Goal: Task Accomplishment & Management: Use online tool/utility

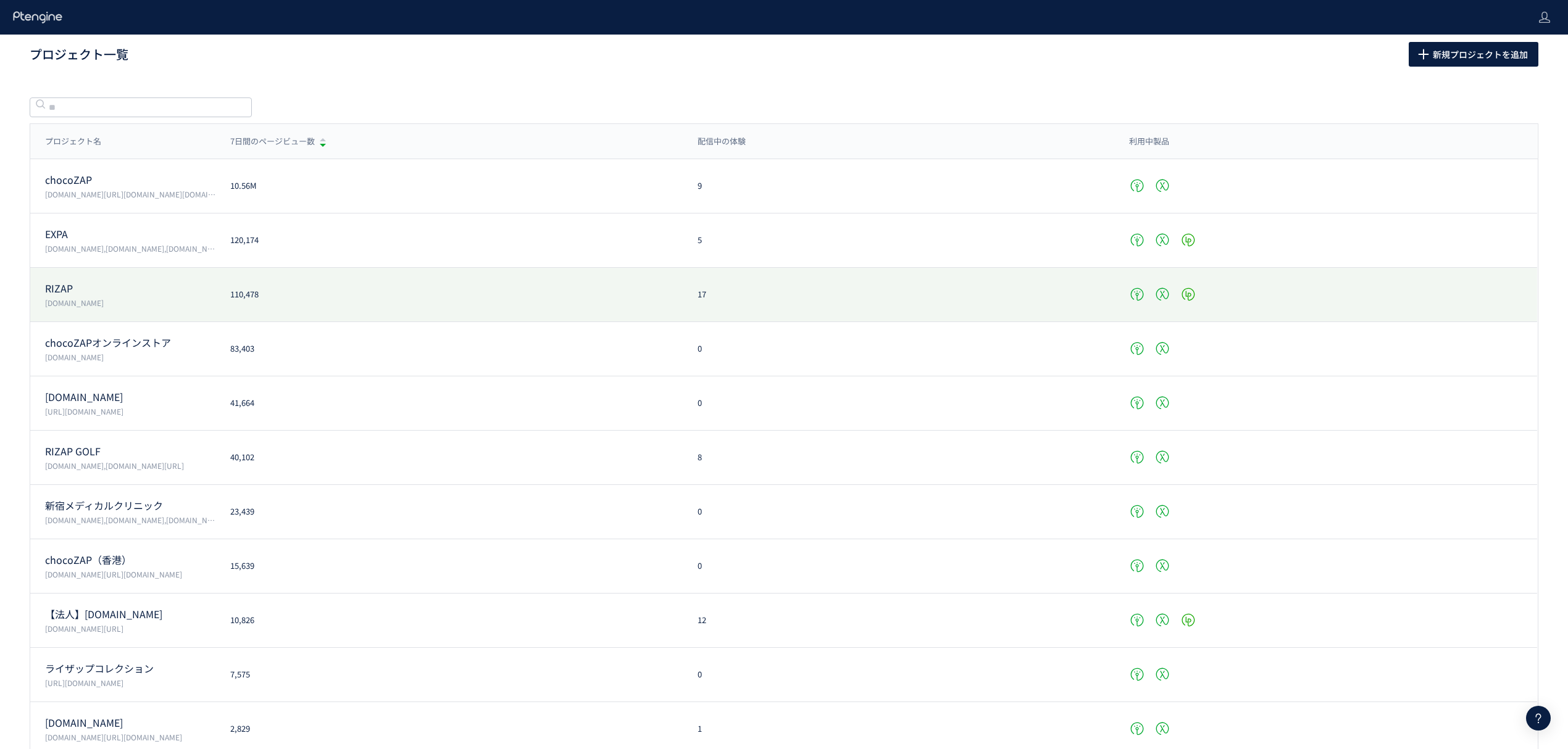
click at [73, 297] on div "RIZAP www.rizap.jp" at bounding box center [123, 295] width 185 height 27
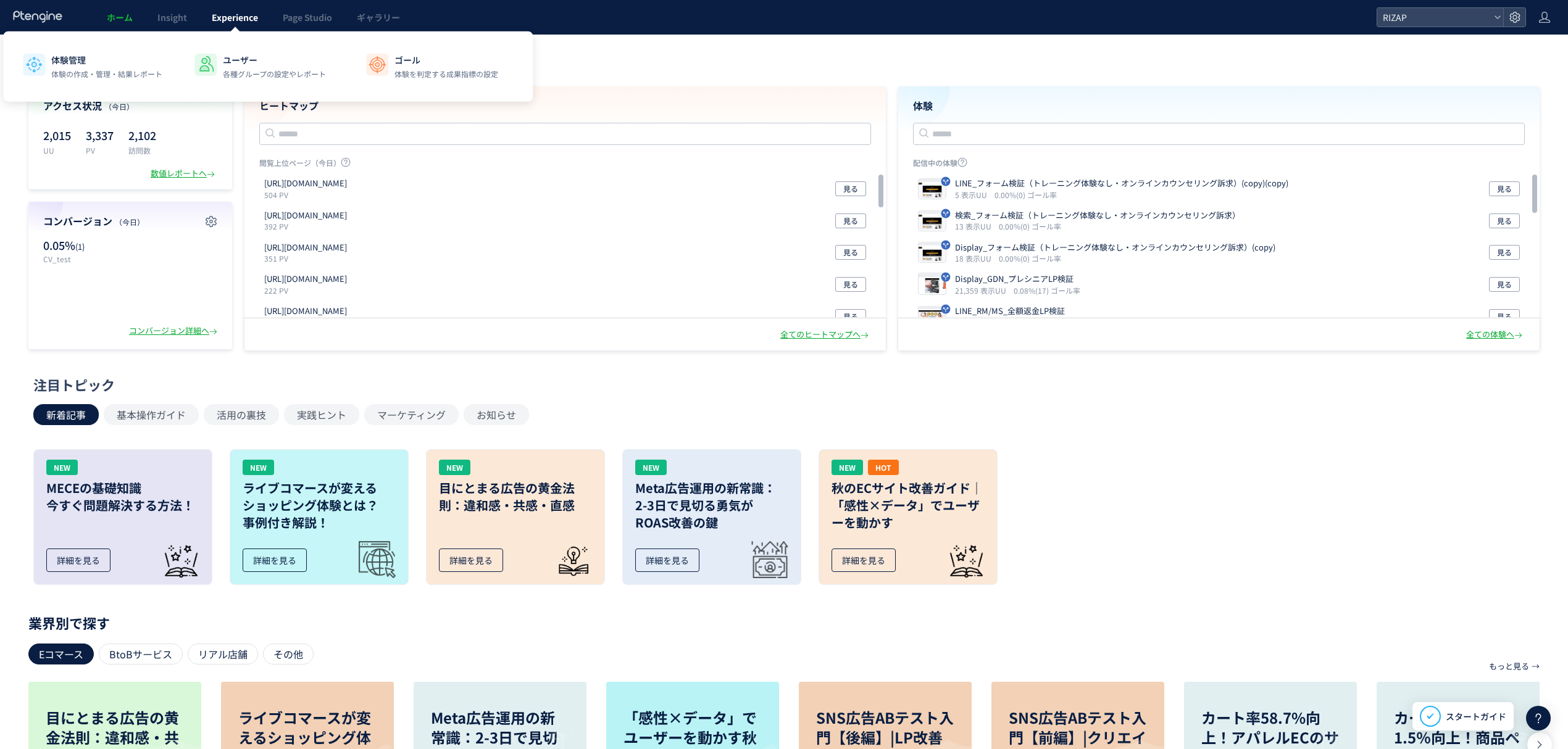
click at [228, 8] on link "Experience" at bounding box center [235, 17] width 71 height 35
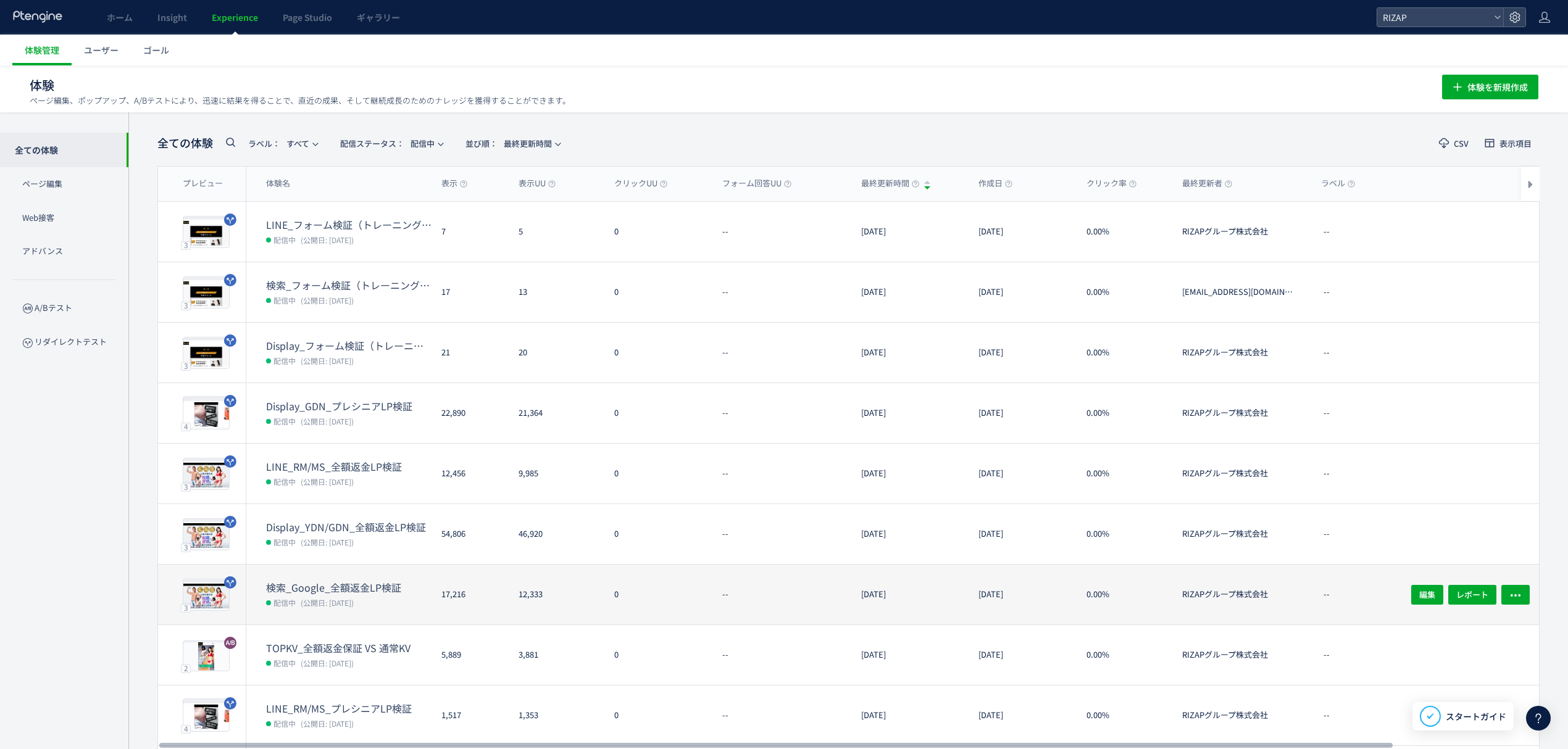
click at [321, 588] on dt "検索_Google_全額返金LP検証" at bounding box center [349, 588] width 166 height 14
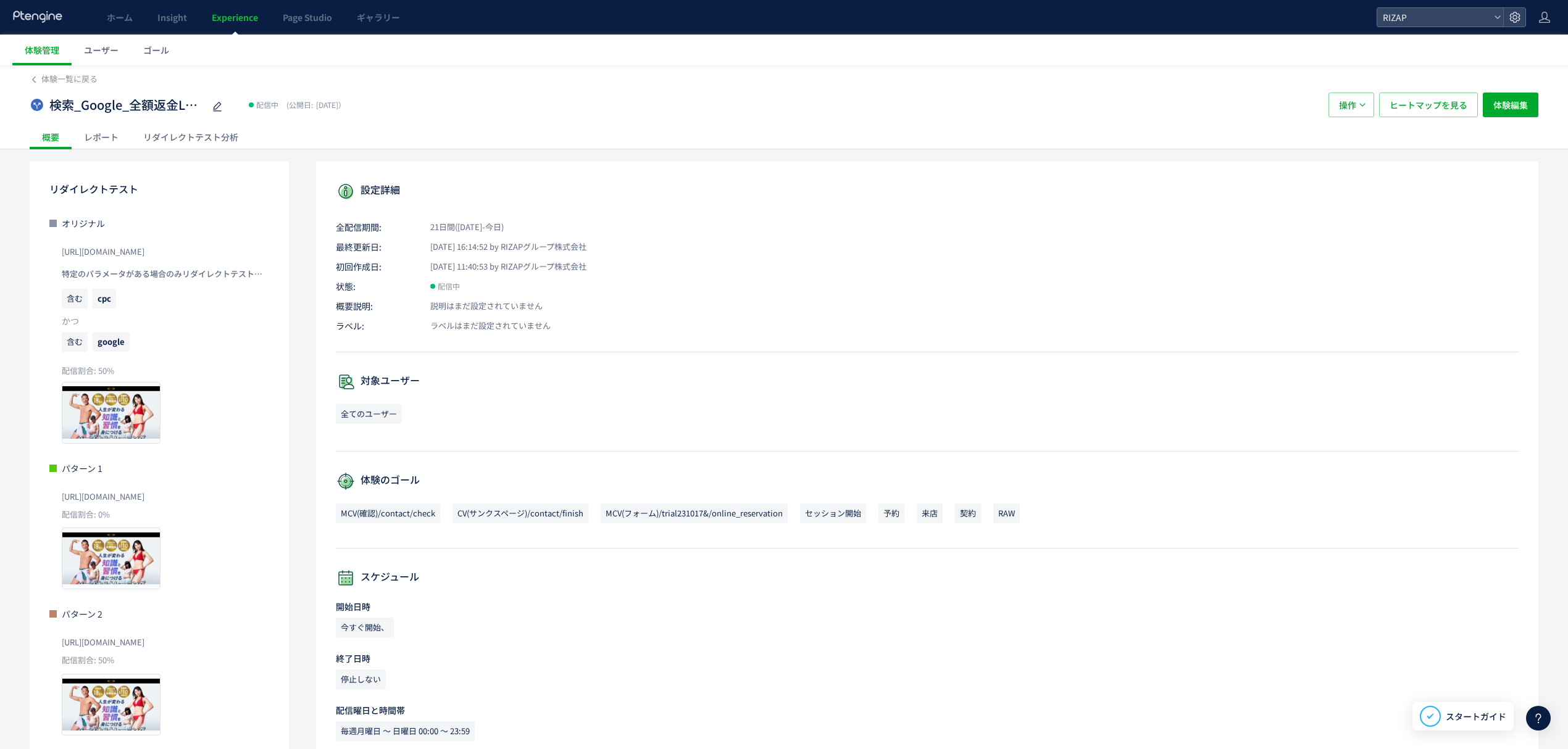
click at [94, 139] on div "レポート" at bounding box center [101, 136] width 59 height 25
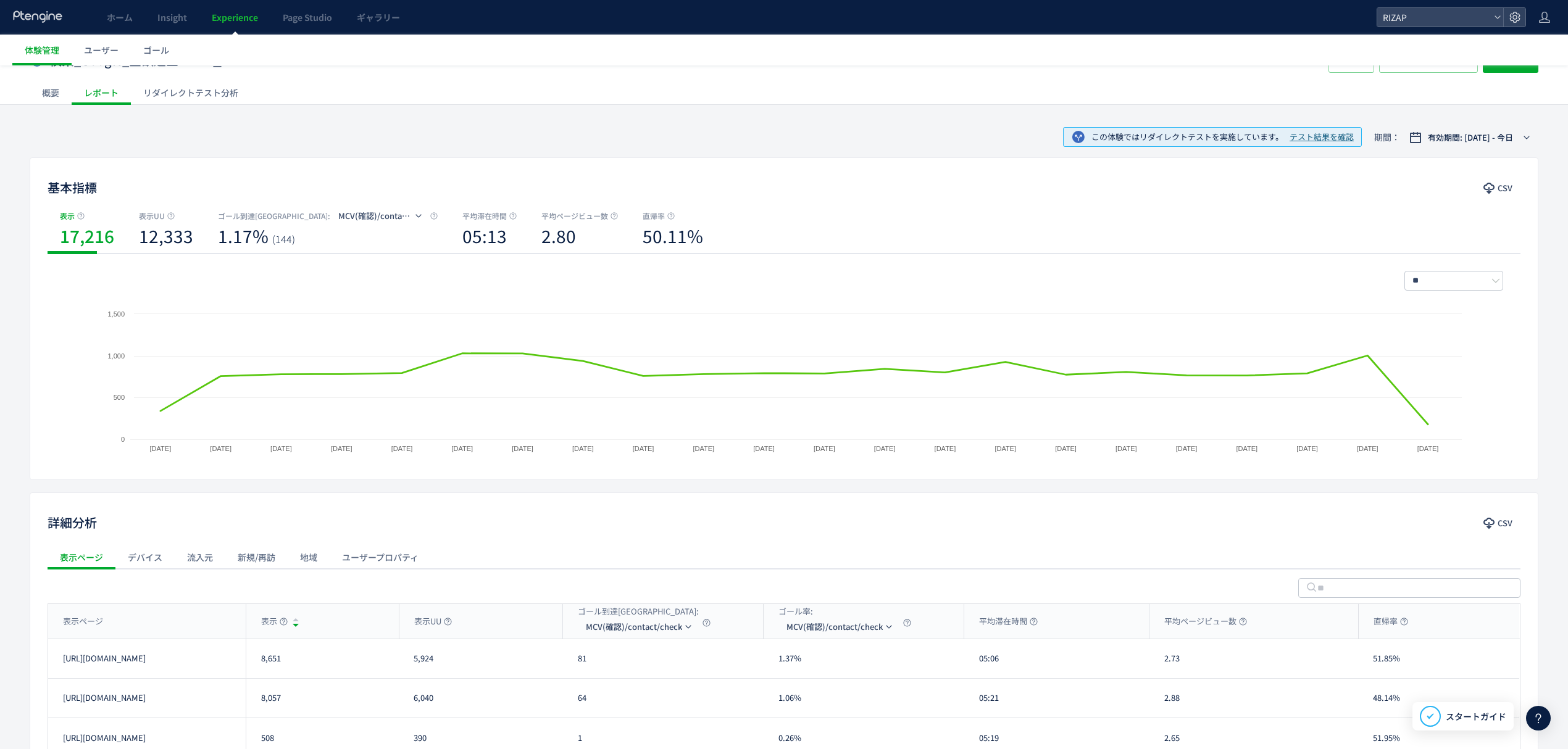
scroll to position [159, 0]
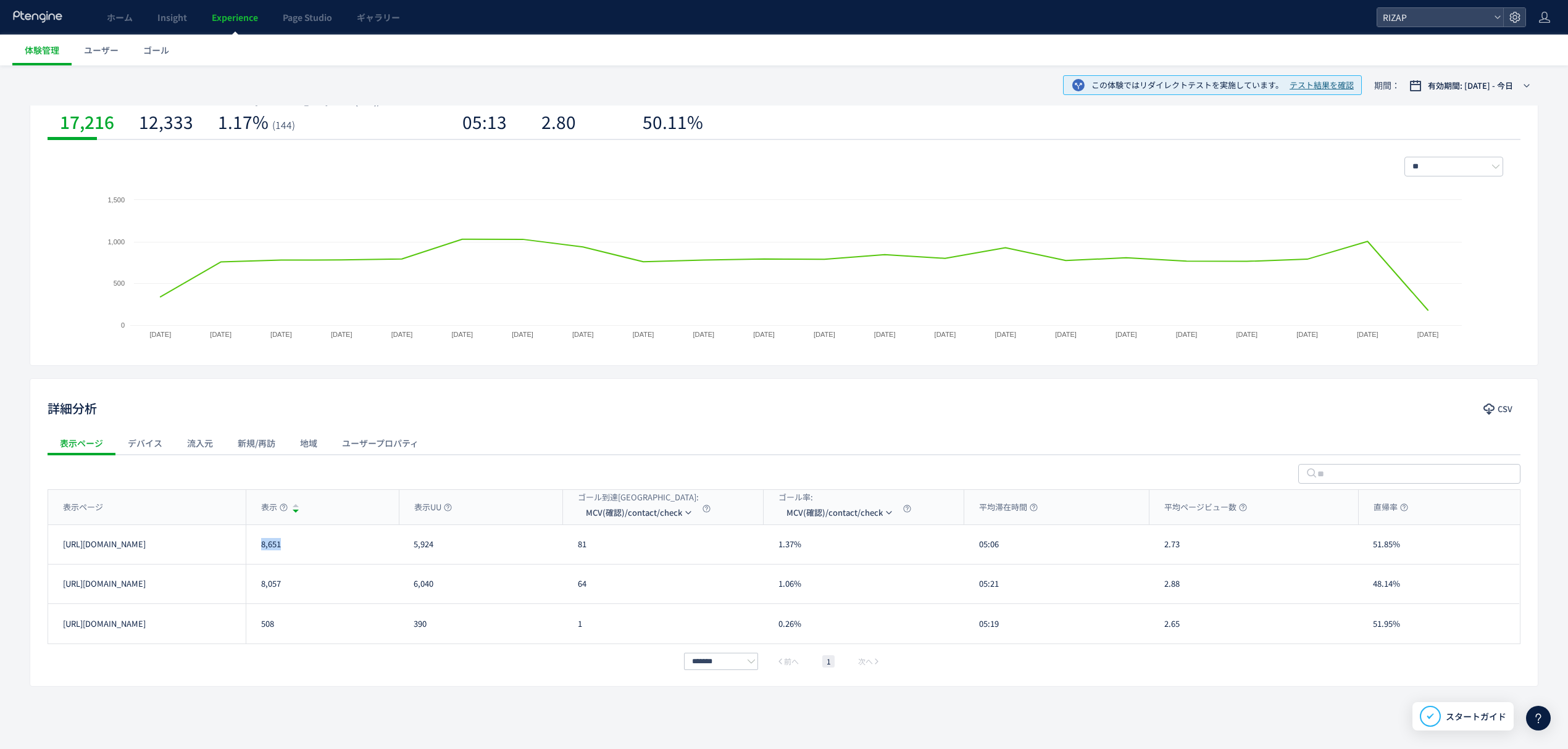
drag, startPoint x: 305, startPoint y: 549, endPoint x: 257, endPoint y: 549, distance: 48.0
click at [257, 549] on div "8,651" at bounding box center [321, 544] width 153 height 39
click at [311, 554] on div "8,651" at bounding box center [321, 544] width 153 height 39
drag, startPoint x: 295, startPoint y: 551, endPoint x: 260, endPoint y: 551, distance: 35.0
click at [260, 551] on div "8,651" at bounding box center [321, 544] width 153 height 39
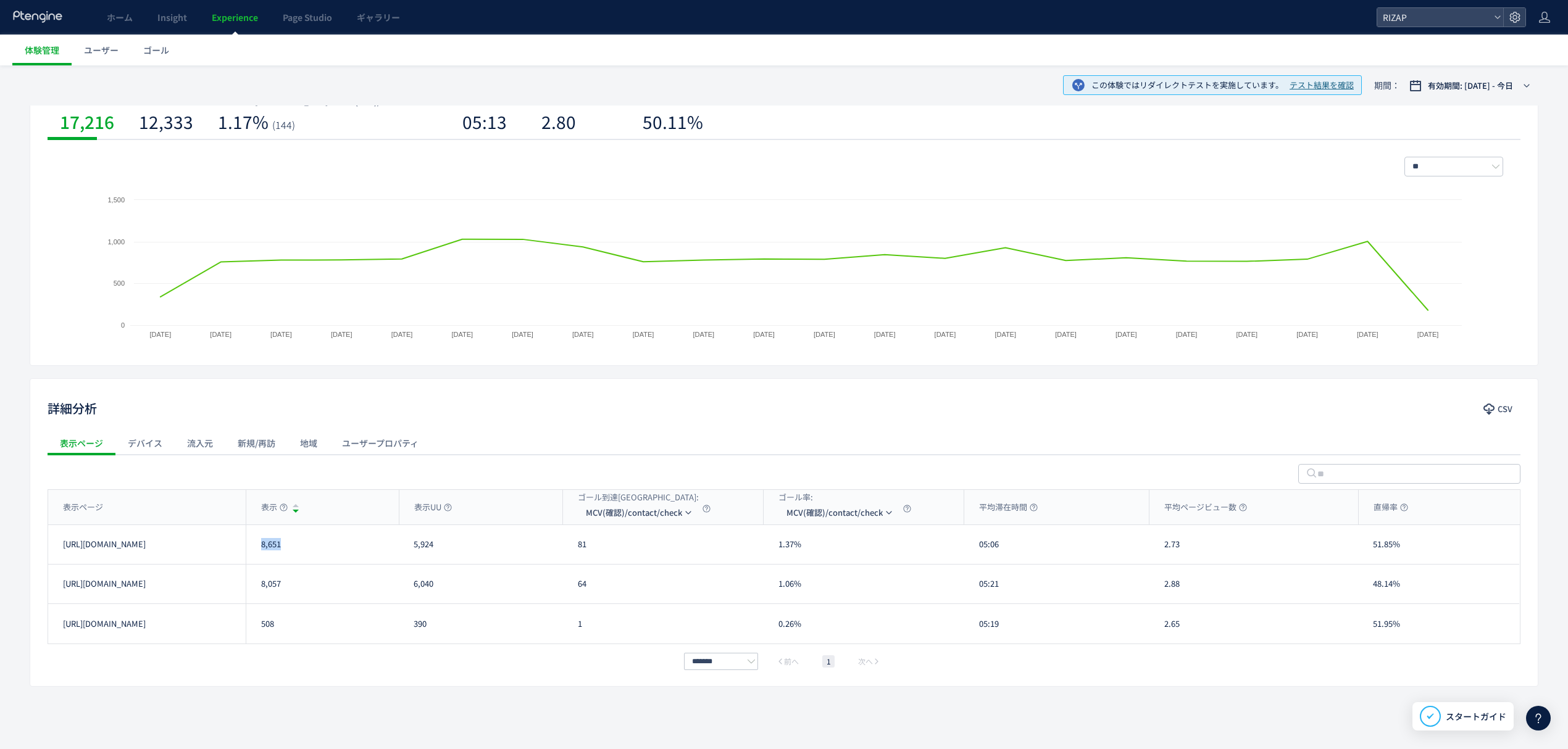
copy div "8,651"
drag, startPoint x: 273, startPoint y: 583, endPoint x: 255, endPoint y: 588, distance: 18.7
click at [261, 588] on div "8,057" at bounding box center [321, 584] width 153 height 39
copy div "8,057"
click at [597, 515] on span "MCV(確認)/contact/check" at bounding box center [634, 512] width 96 height 19
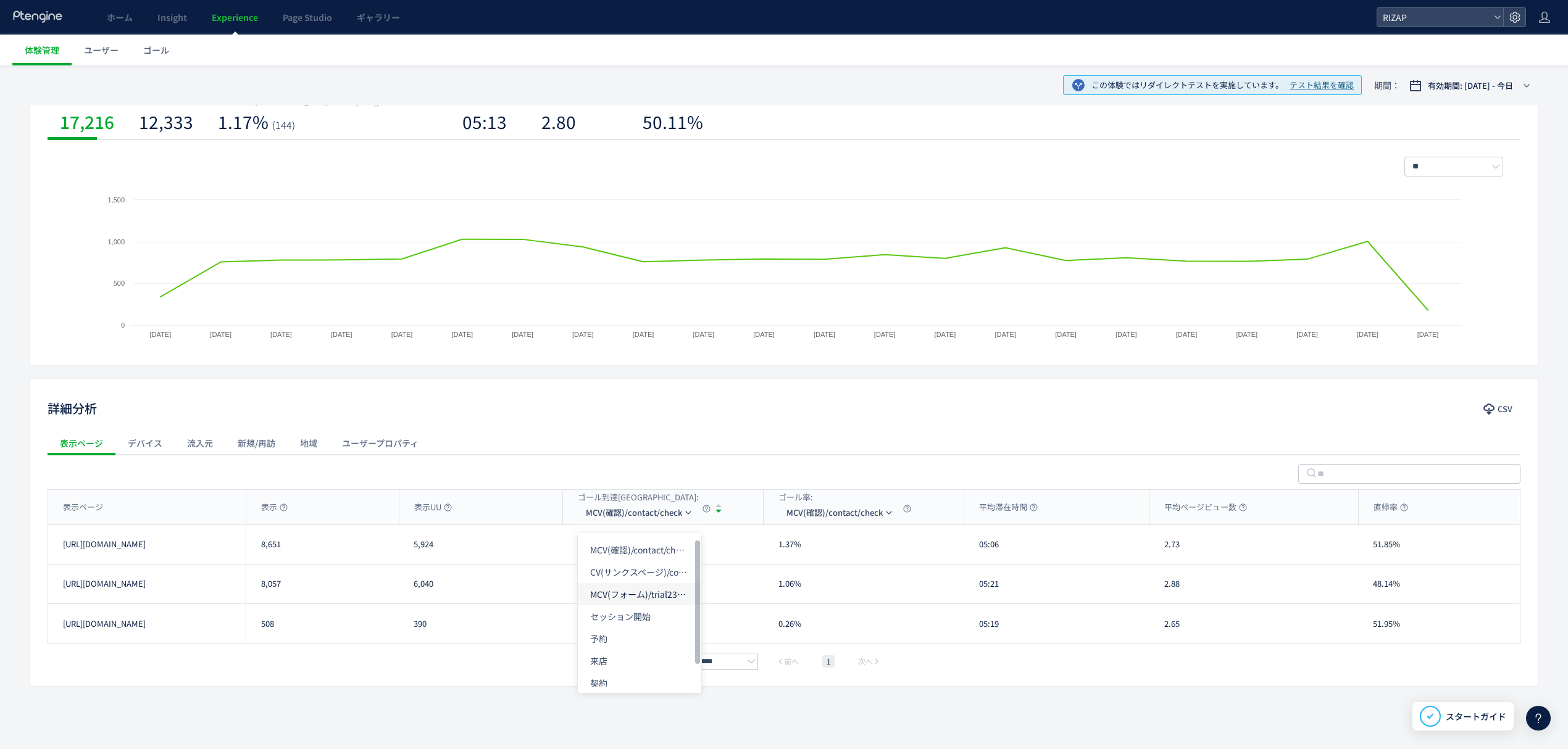
click at [600, 586] on li "MCV(フォーム)/trial231017&/online_reservation" at bounding box center [639, 594] width 123 height 22
click at [184, 502] on div "表示ページ" at bounding box center [147, 506] width 198 height 35
drag, startPoint x: 604, startPoint y: 551, endPoint x: 579, endPoint y: 554, distance: 25.2
click at [579, 554] on div "502" at bounding box center [663, 544] width 200 height 39
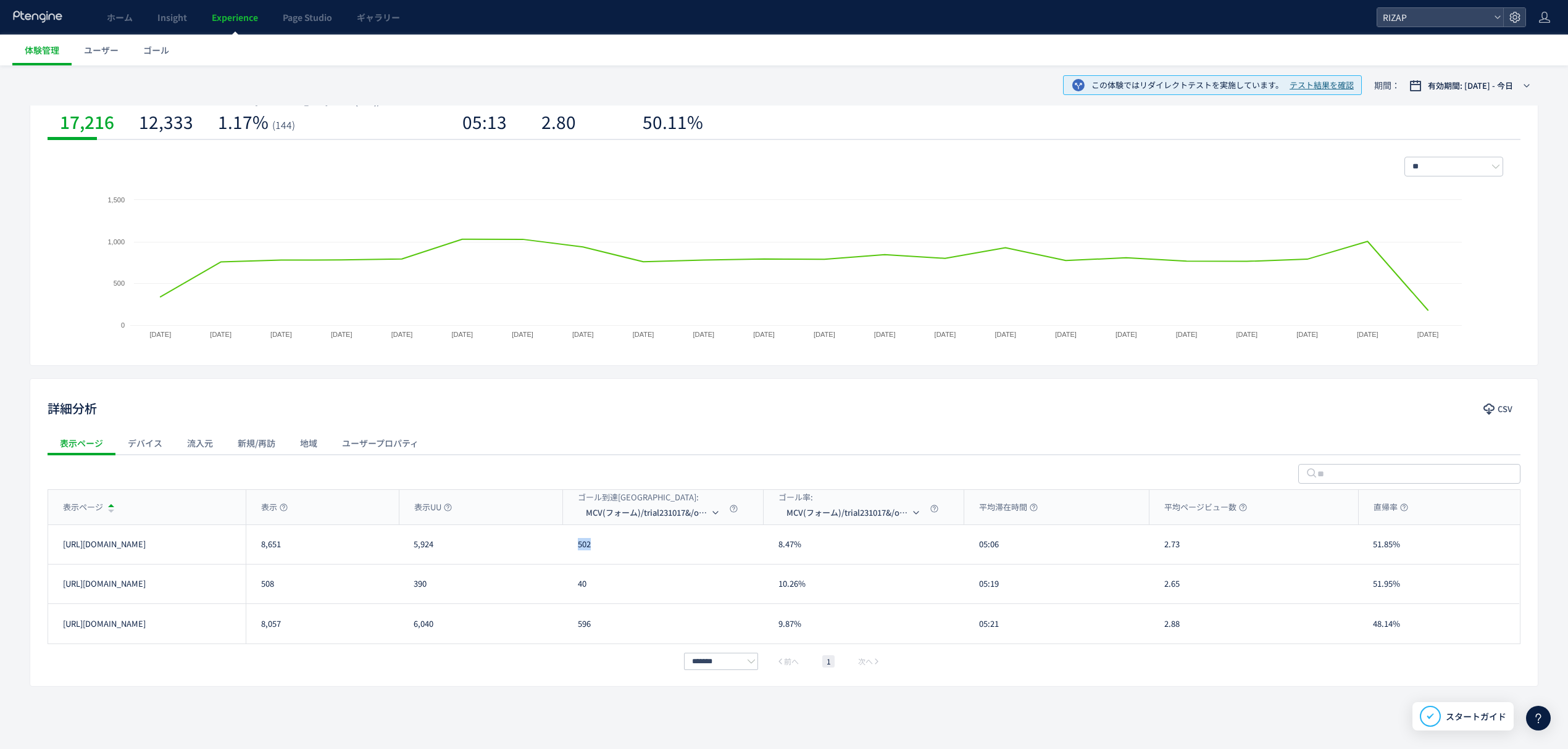
copy div "502"
drag, startPoint x: 598, startPoint y: 622, endPoint x: 571, endPoint y: 623, distance: 27.0
click at [571, 623] on div "596" at bounding box center [663, 624] width 200 height 40
copy div "596"
click at [642, 577] on li "CV(サンクスページ)/contact/finish" at bounding box center [655, 571] width 123 height 22
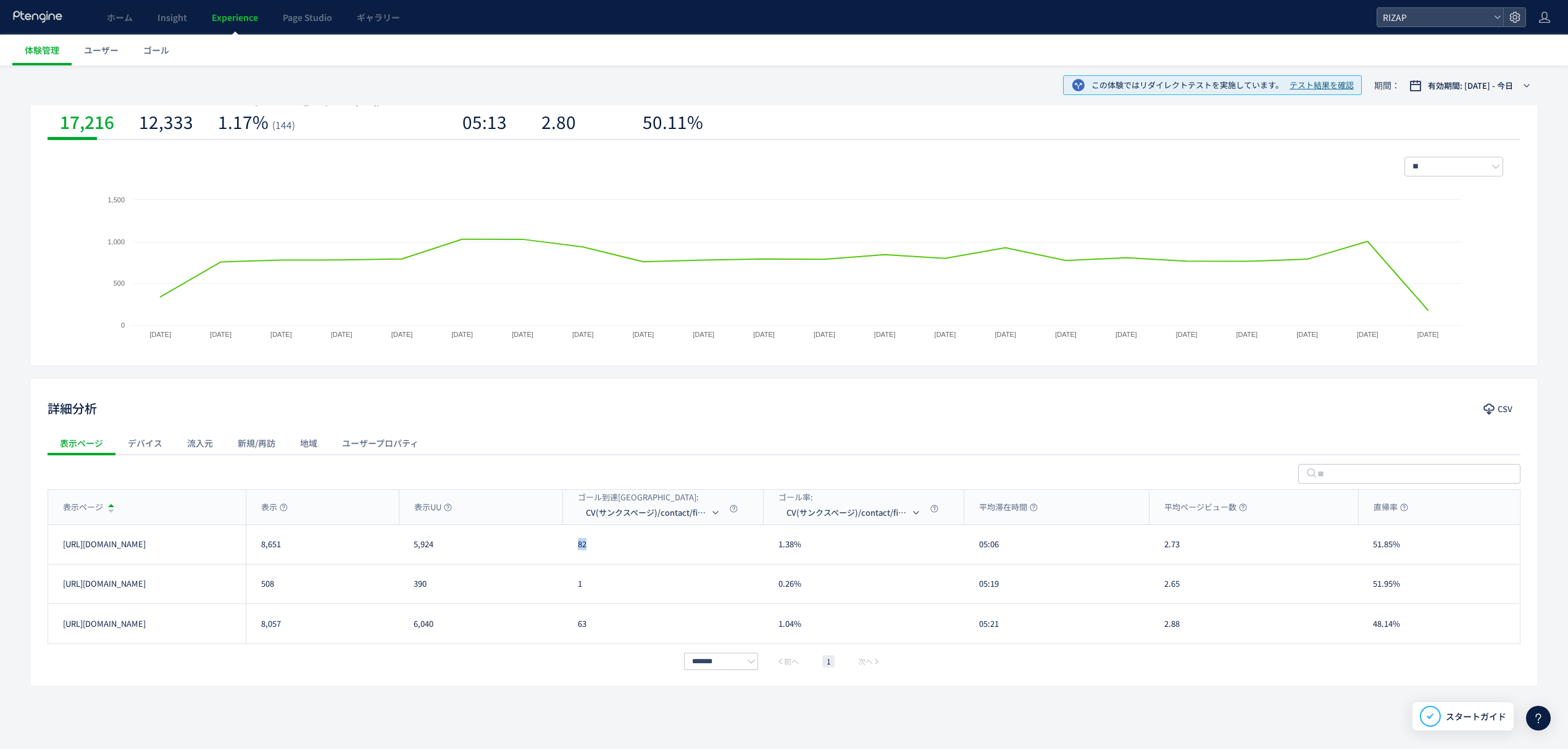
drag, startPoint x: 600, startPoint y: 550, endPoint x: 551, endPoint y: 551, distance: 49.0
click at [551, 551] on div "https://lp.rizap.jp/lp/cmlink-241201/ 8,651 5,924 82 1.38% 05:06 2.73 51.85% ht…" at bounding box center [783, 544] width 1471 height 40
copy div "82"
drag, startPoint x: 591, startPoint y: 627, endPoint x: 548, endPoint y: 615, distance: 44.6
click at [548, 615] on div "https://lp.rizap.jp/lp/guarantee-250826/a/ 8,057 6,040 63 1.04% 05:21 2.88 48.1…" at bounding box center [783, 624] width 1471 height 40
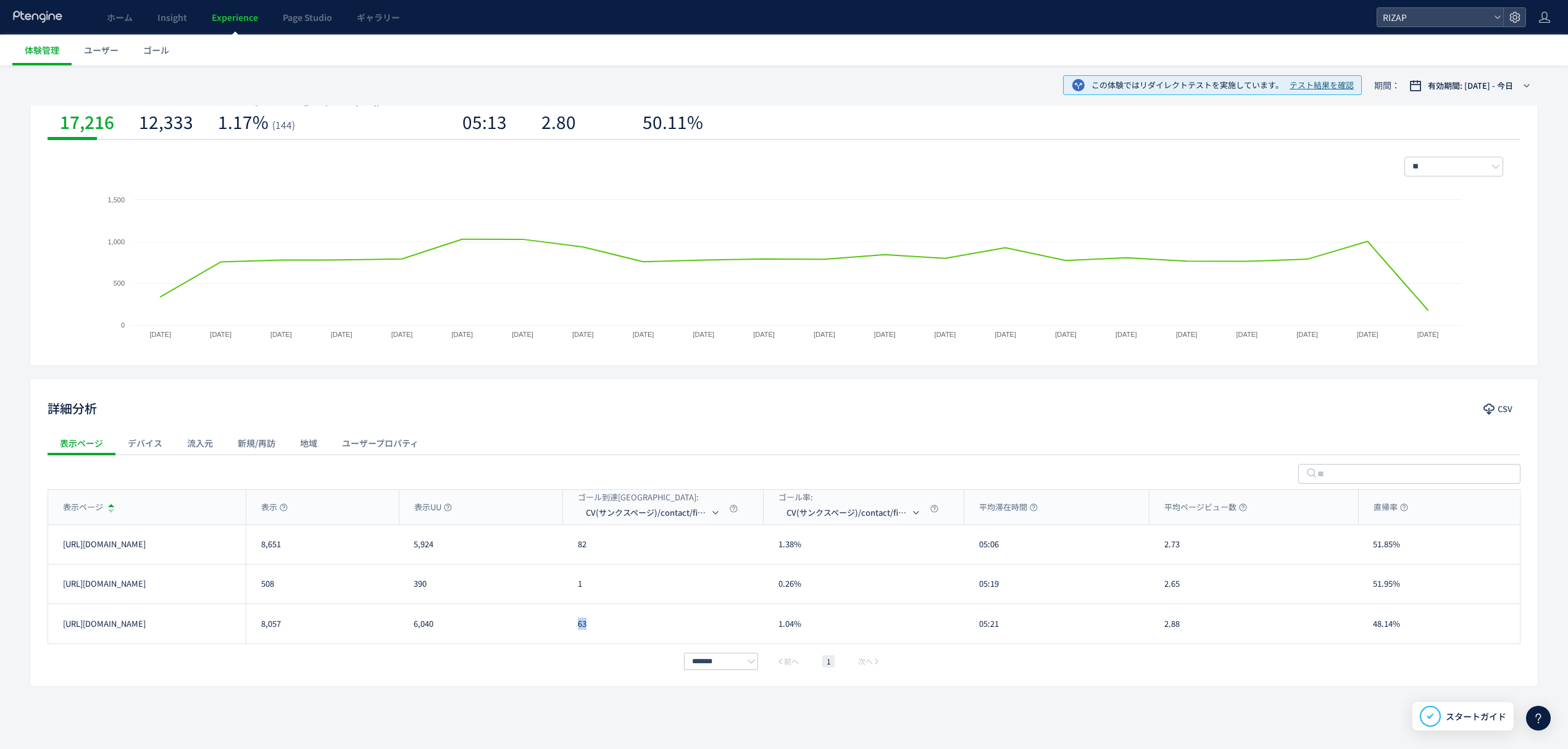
copy div "63"
drag, startPoint x: 995, startPoint y: 555, endPoint x: 978, endPoint y: 554, distance: 17.0
click at [978, 554] on div "05:06" at bounding box center [1056, 544] width 185 height 39
copy div "05:06"
drag, startPoint x: 1016, startPoint y: 623, endPoint x: 957, endPoint y: 627, distance: 59.1
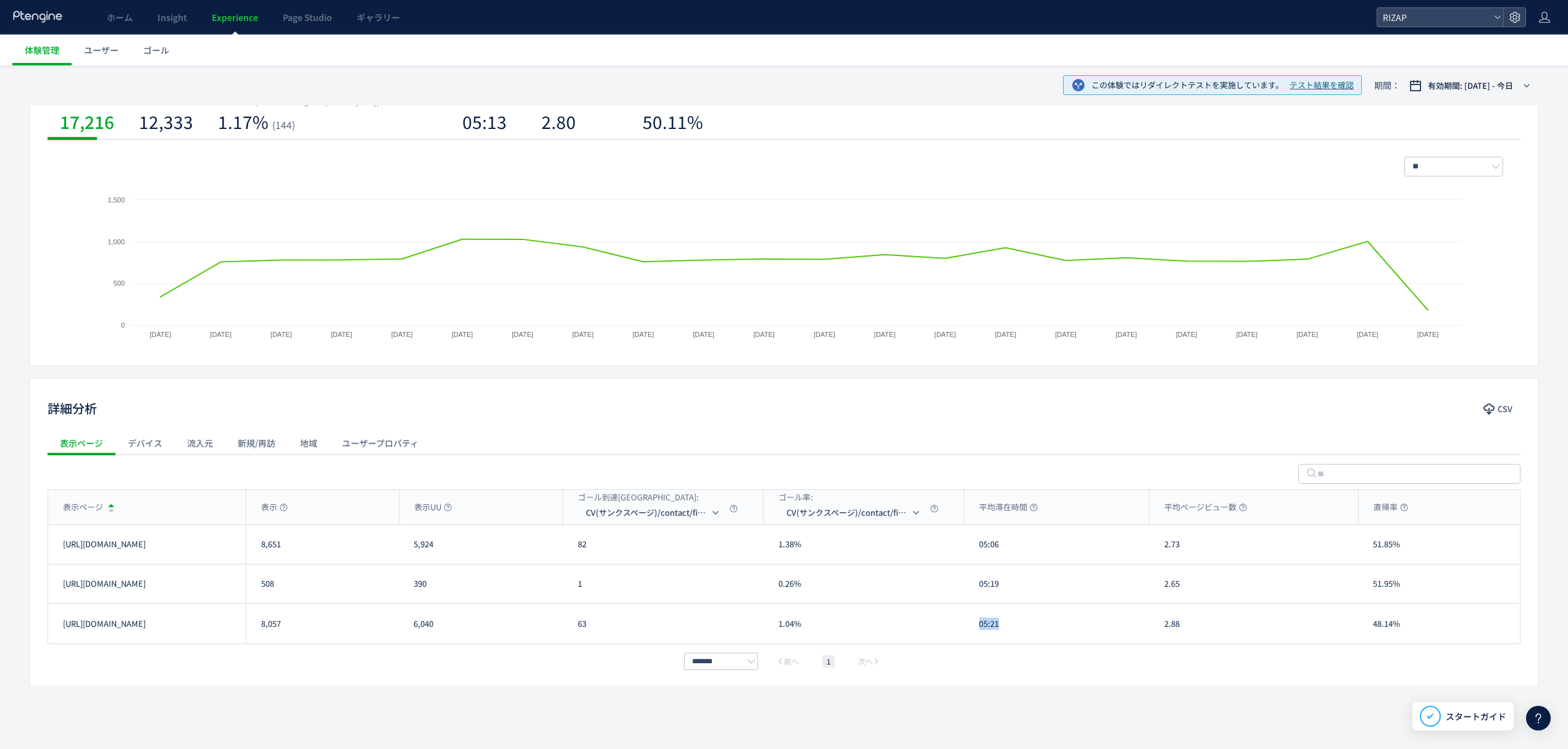
click at [957, 627] on div "https://lp.rizap.jp/lp/guarantee-250826/a/ 8,057 6,040 63 1.04% 05:21 2.88 48.1…" at bounding box center [783, 624] width 1471 height 40
copy div "05:21"
drag, startPoint x: 1201, startPoint y: 549, endPoint x: 1173, endPoint y: 545, distance: 28.3
click at [1155, 546] on div "2.73" at bounding box center [1253, 544] width 209 height 39
copy div "2.73"
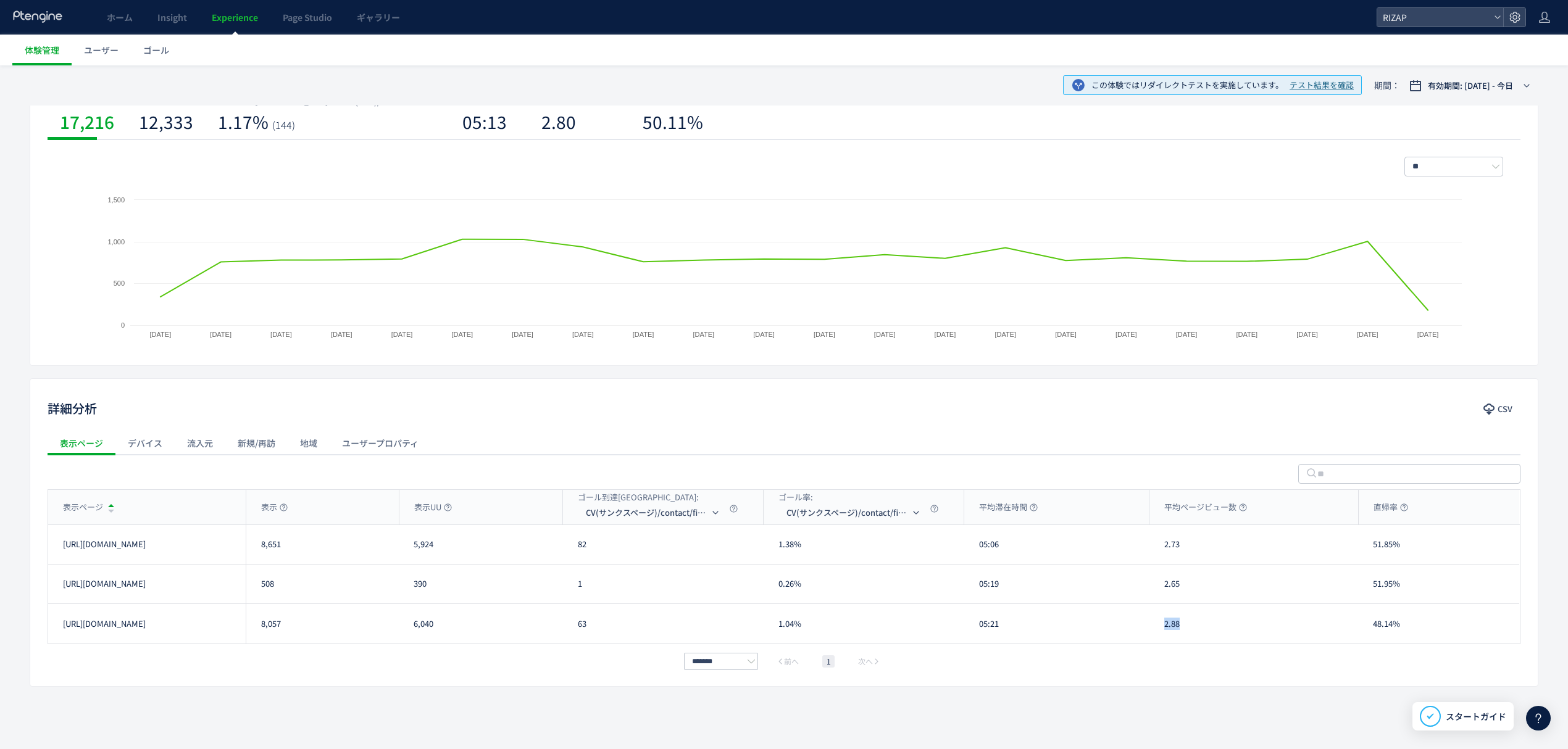
drag, startPoint x: 1193, startPoint y: 628, endPoint x: 1134, endPoint y: 628, distance: 59.0
click at [1134, 628] on div "https://lp.rizap.jp/lp/guarantee-250826/a/ 8,057 6,040 63 1.04% 05:21 2.88 48.1…" at bounding box center [783, 624] width 1471 height 40
copy div "2.88"
drag, startPoint x: 1415, startPoint y: 546, endPoint x: 1383, endPoint y: 541, distance: 32.4
click at [1361, 545] on div "51.85%" at bounding box center [1439, 544] width 161 height 39
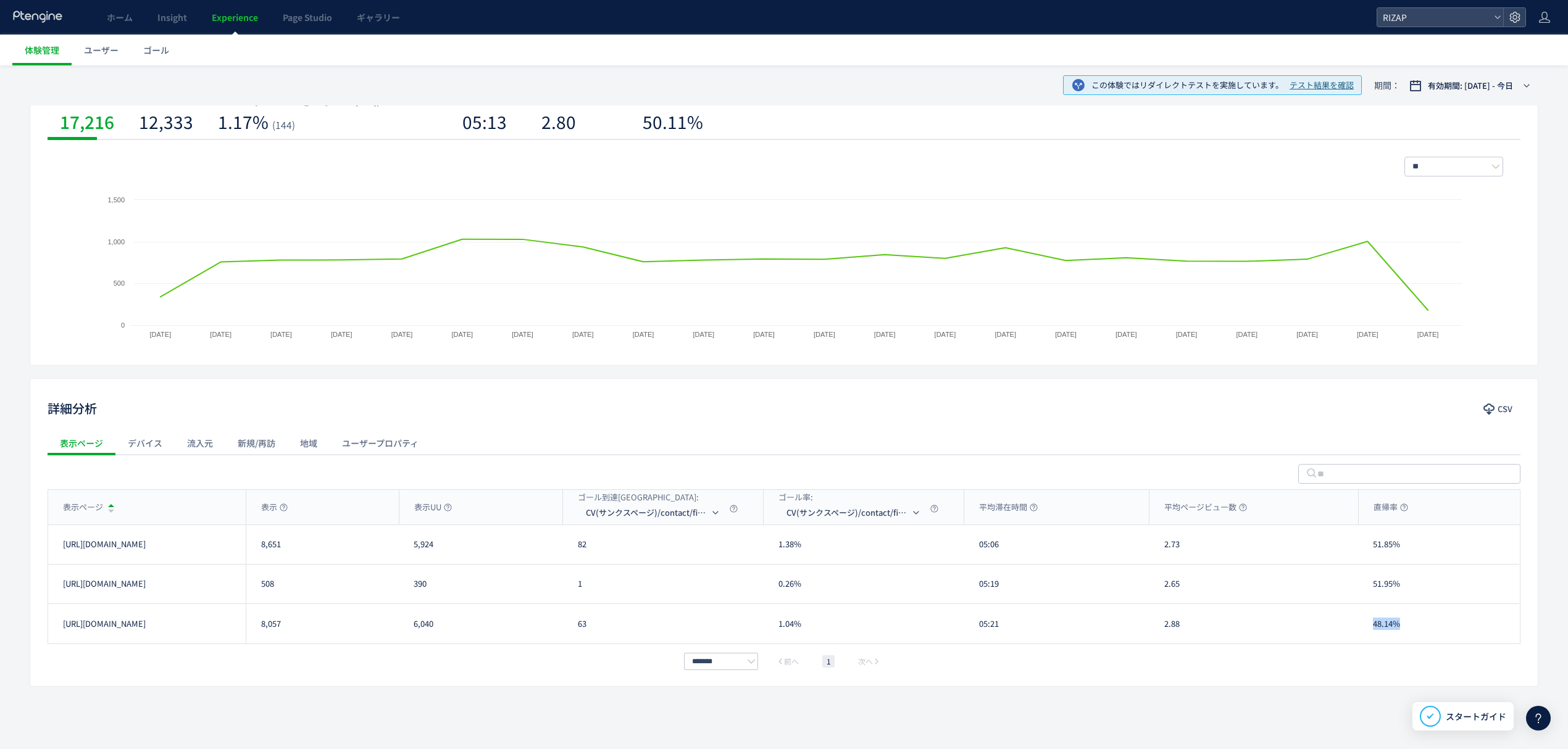
drag, startPoint x: 1401, startPoint y: 625, endPoint x: 1374, endPoint y: 621, distance: 27.3
click at [1374, 621] on div "48.14%" at bounding box center [1439, 624] width 161 height 40
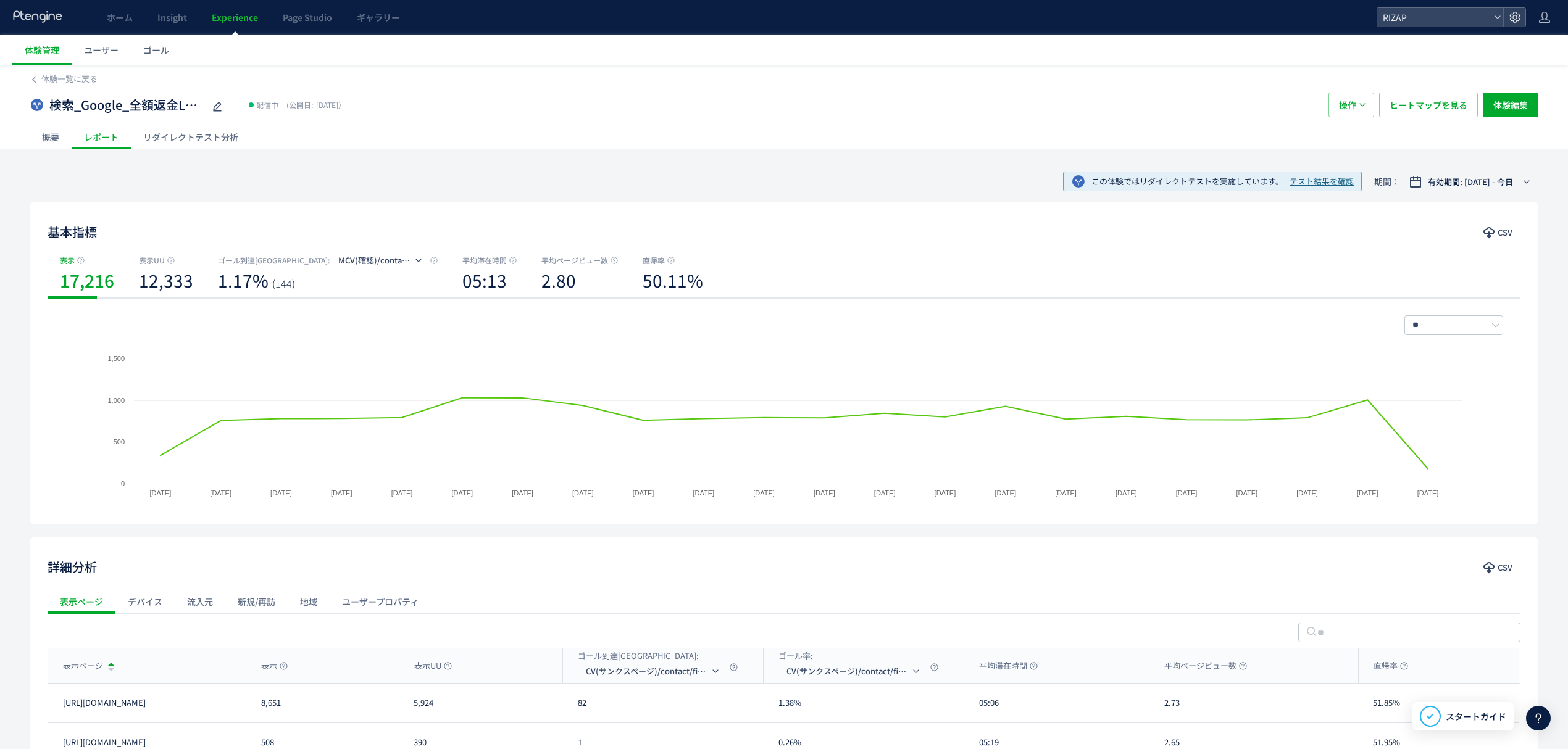
click at [196, 138] on div "リダイレクトテスト分析" at bounding box center [191, 136] width 120 height 25
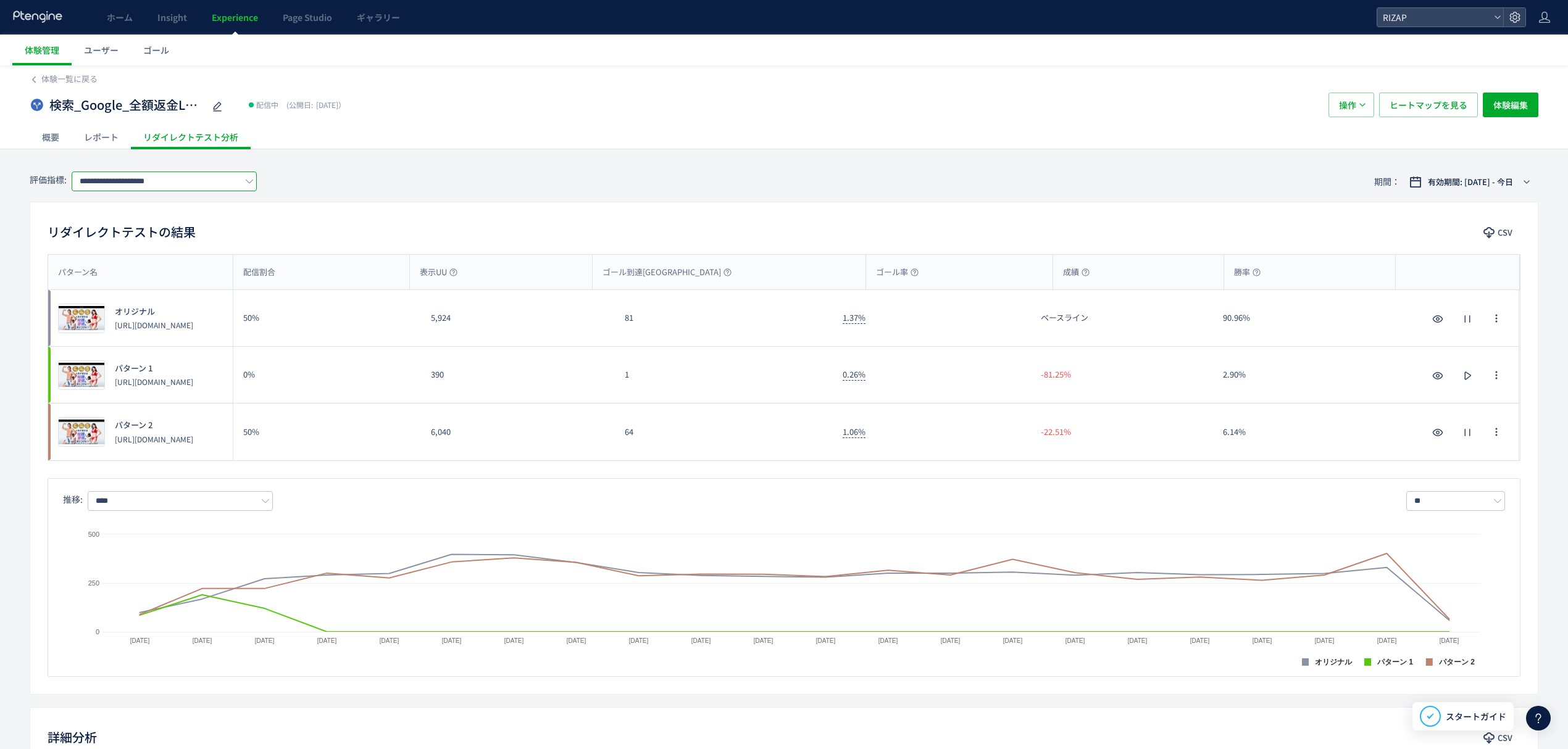
click at [179, 186] on input "**********" at bounding box center [164, 181] width 185 height 19
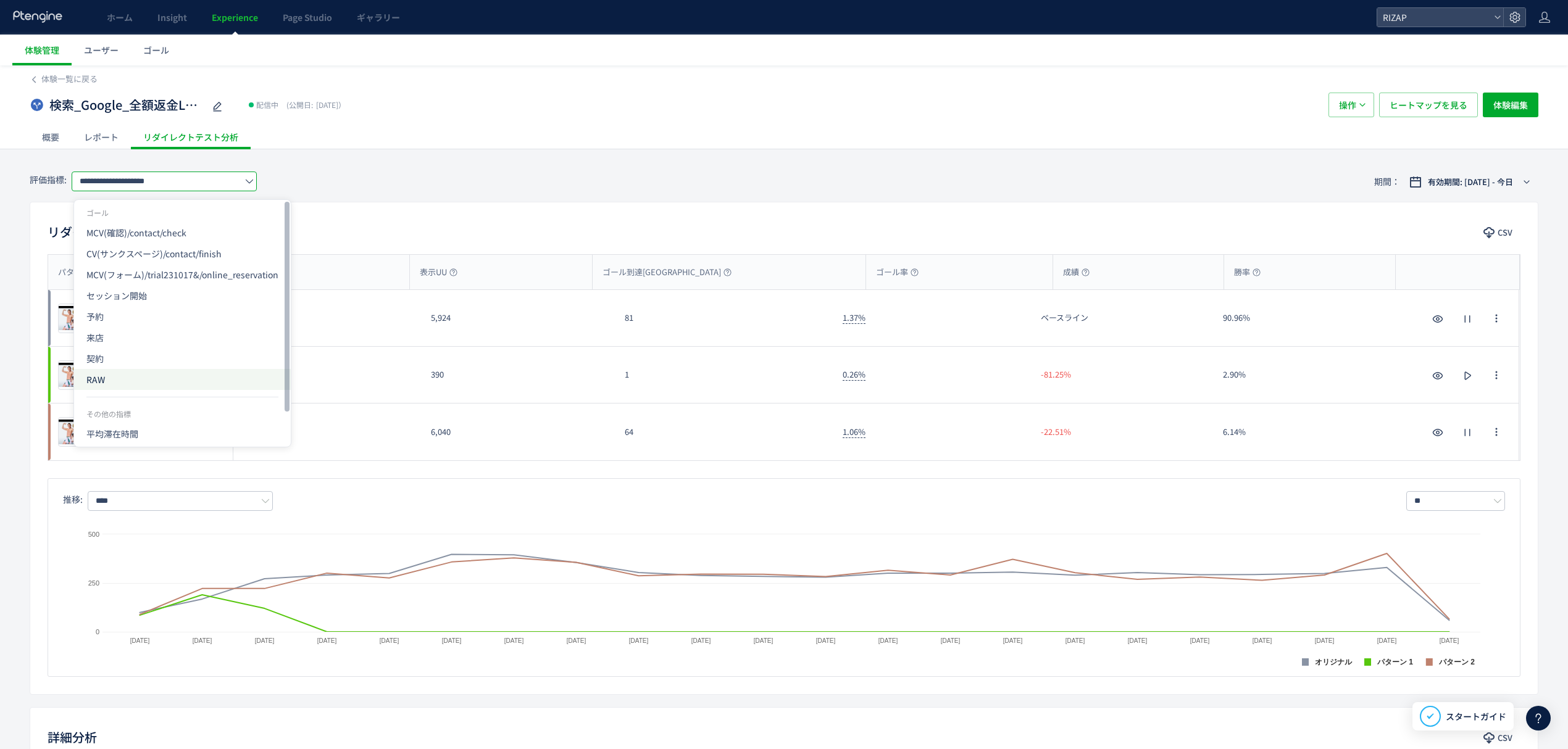
click at [117, 376] on span "RAW" at bounding box center [182, 379] width 192 height 21
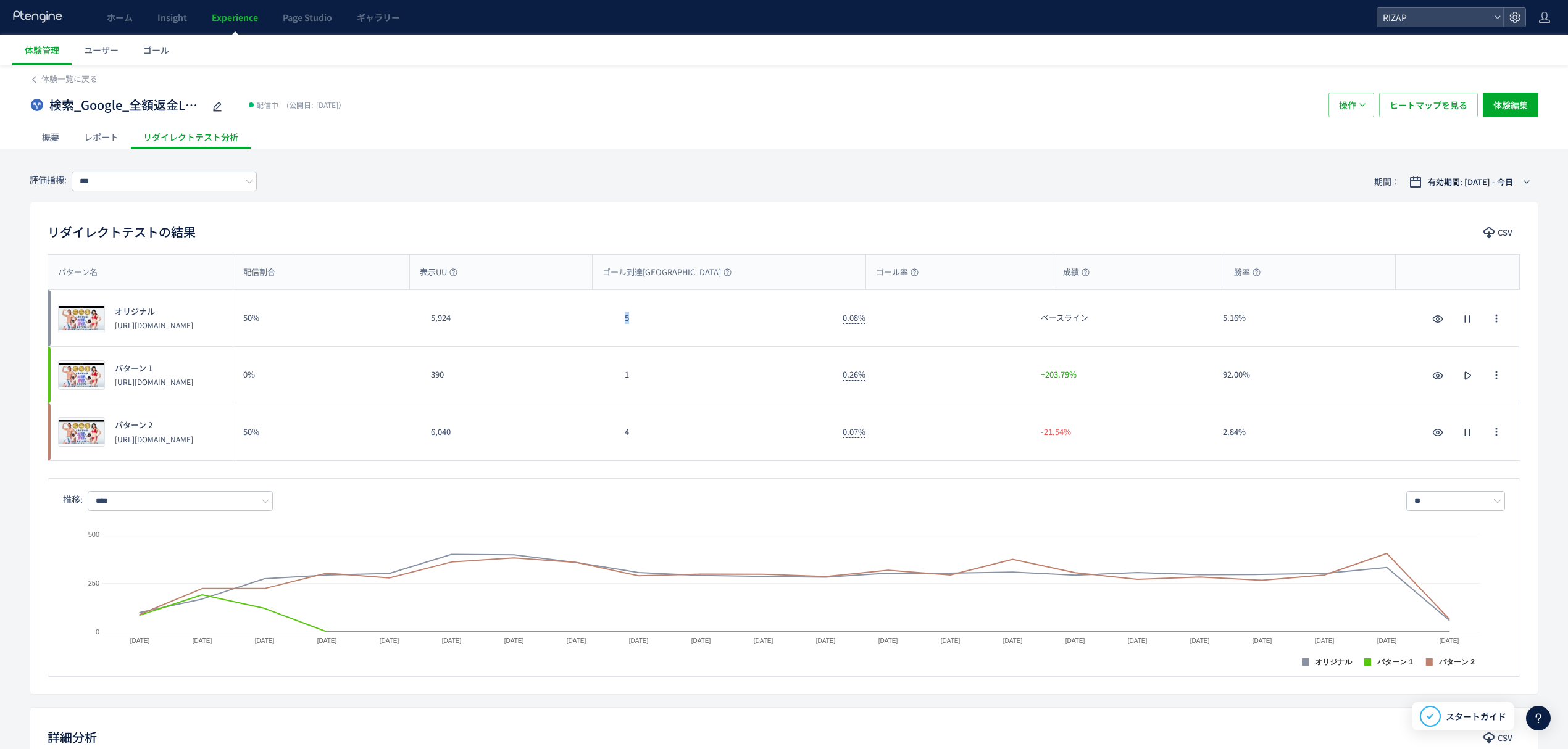
drag, startPoint x: 644, startPoint y: 325, endPoint x: 611, endPoint y: 325, distance: 33.0
click at [611, 325] on div "プレビュー オリジナル https://lp.rizap.jp/lp/cmlink-241201/ 50% 5,924 5 0.08% ベースライン 5.16…" at bounding box center [783, 318] width 1471 height 57
click at [144, 175] on input "***" at bounding box center [164, 181] width 185 height 19
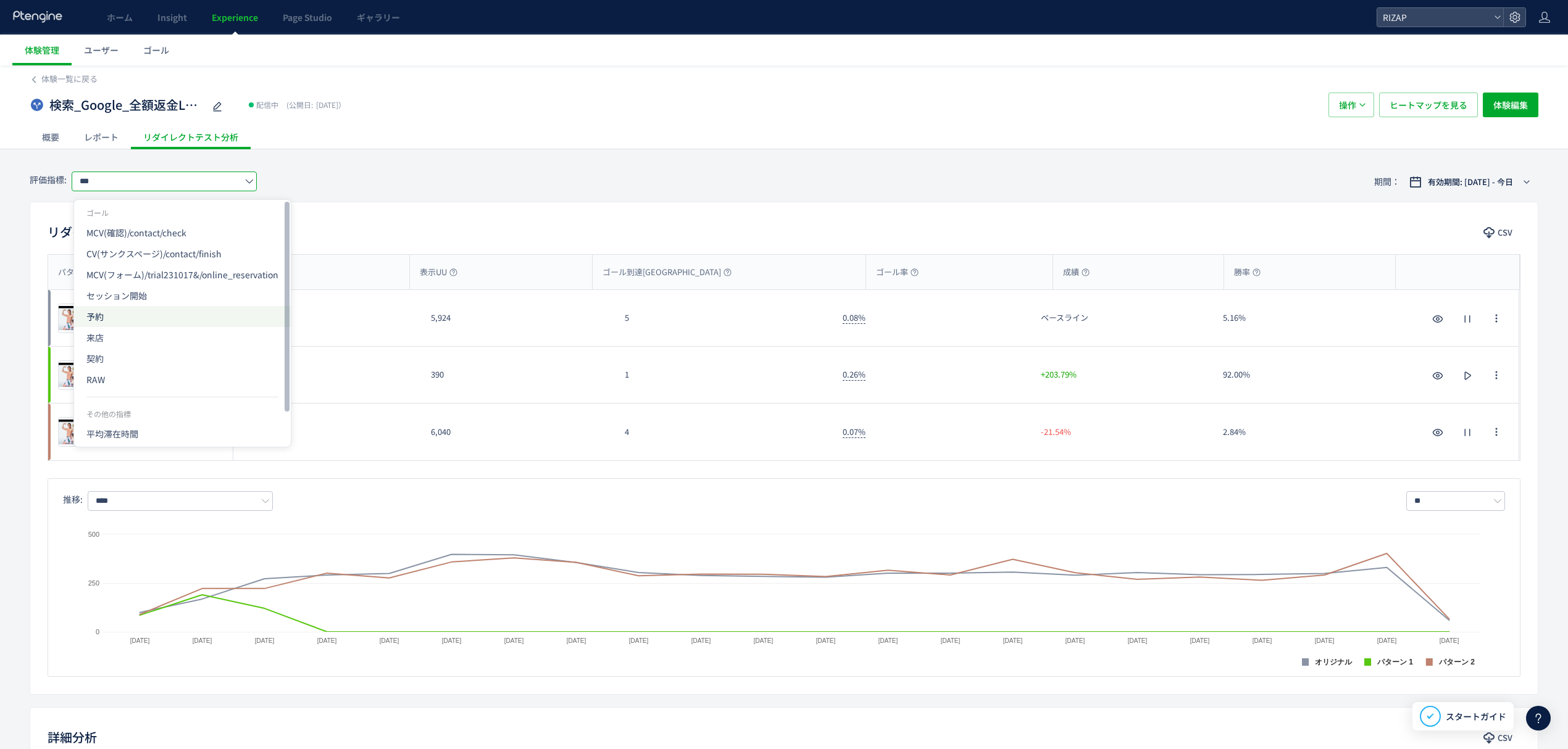
click at [118, 314] on span "予約" at bounding box center [182, 316] width 192 height 21
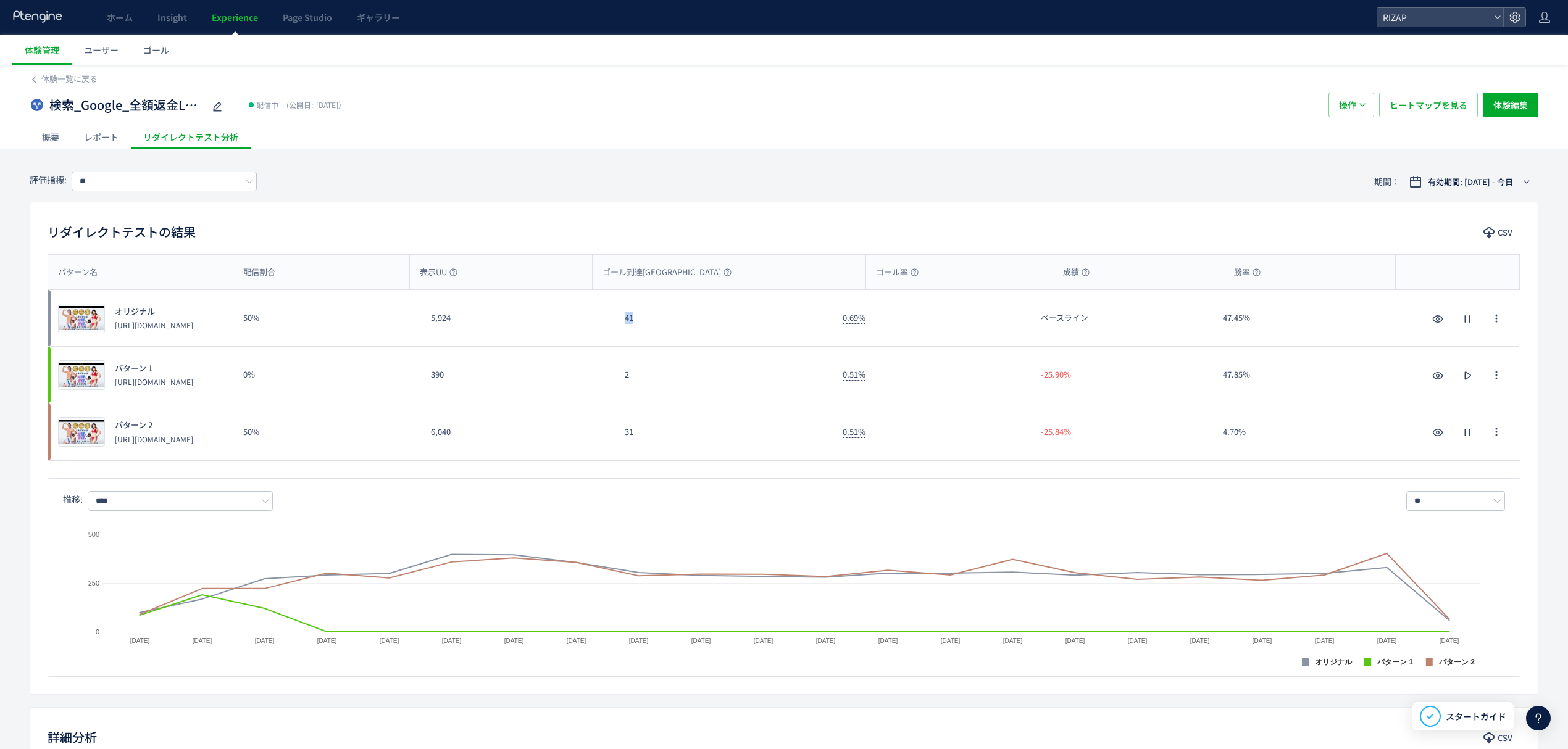
drag, startPoint x: 641, startPoint y: 324, endPoint x: 617, endPoint y: 324, distance: 24.0
click at [617, 324] on div "41" at bounding box center [724, 318] width 218 height 56
click at [616, 433] on div "31" at bounding box center [724, 431] width 218 height 57
click at [141, 178] on input "**" at bounding box center [164, 181] width 185 height 19
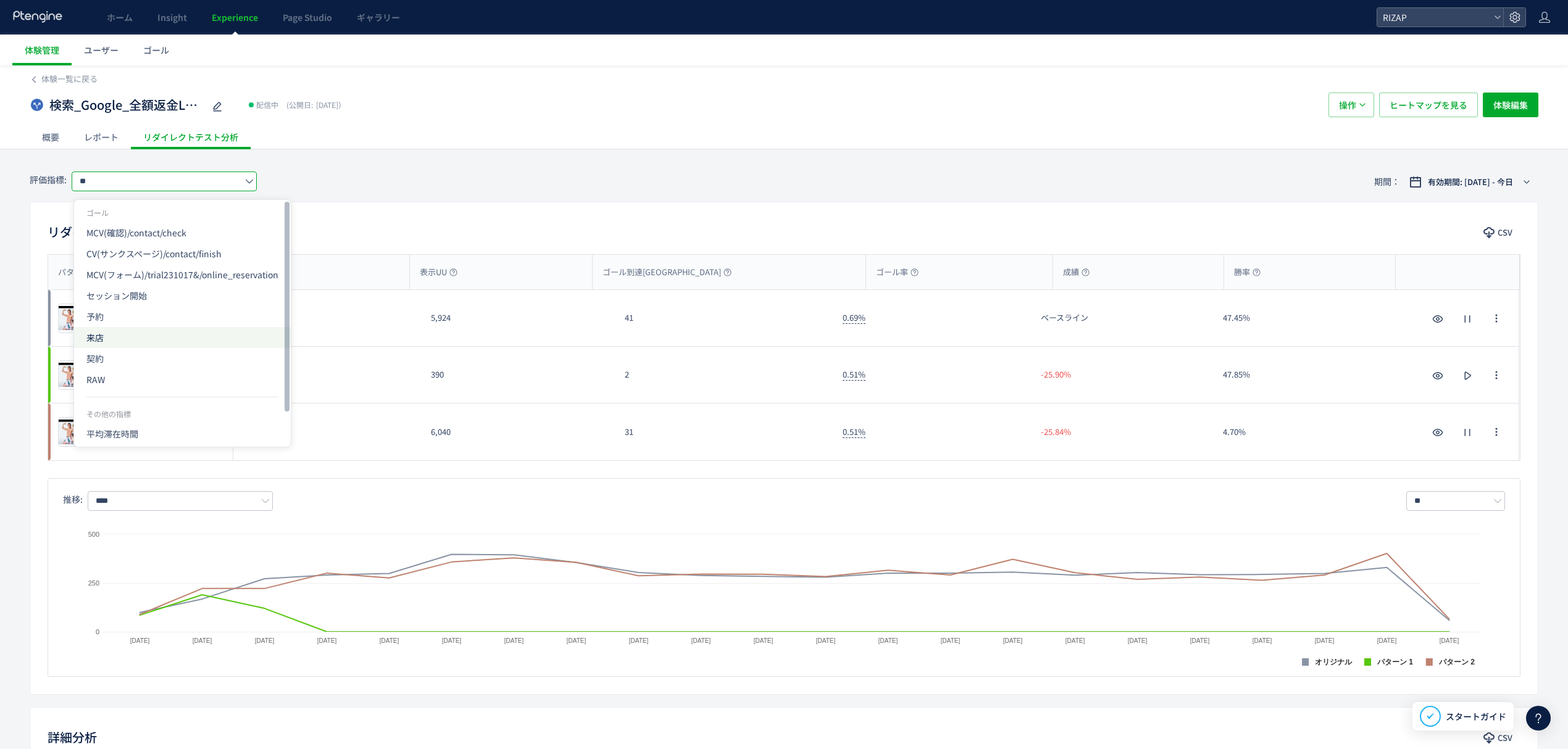
click at [122, 334] on span "来店" at bounding box center [182, 337] width 192 height 21
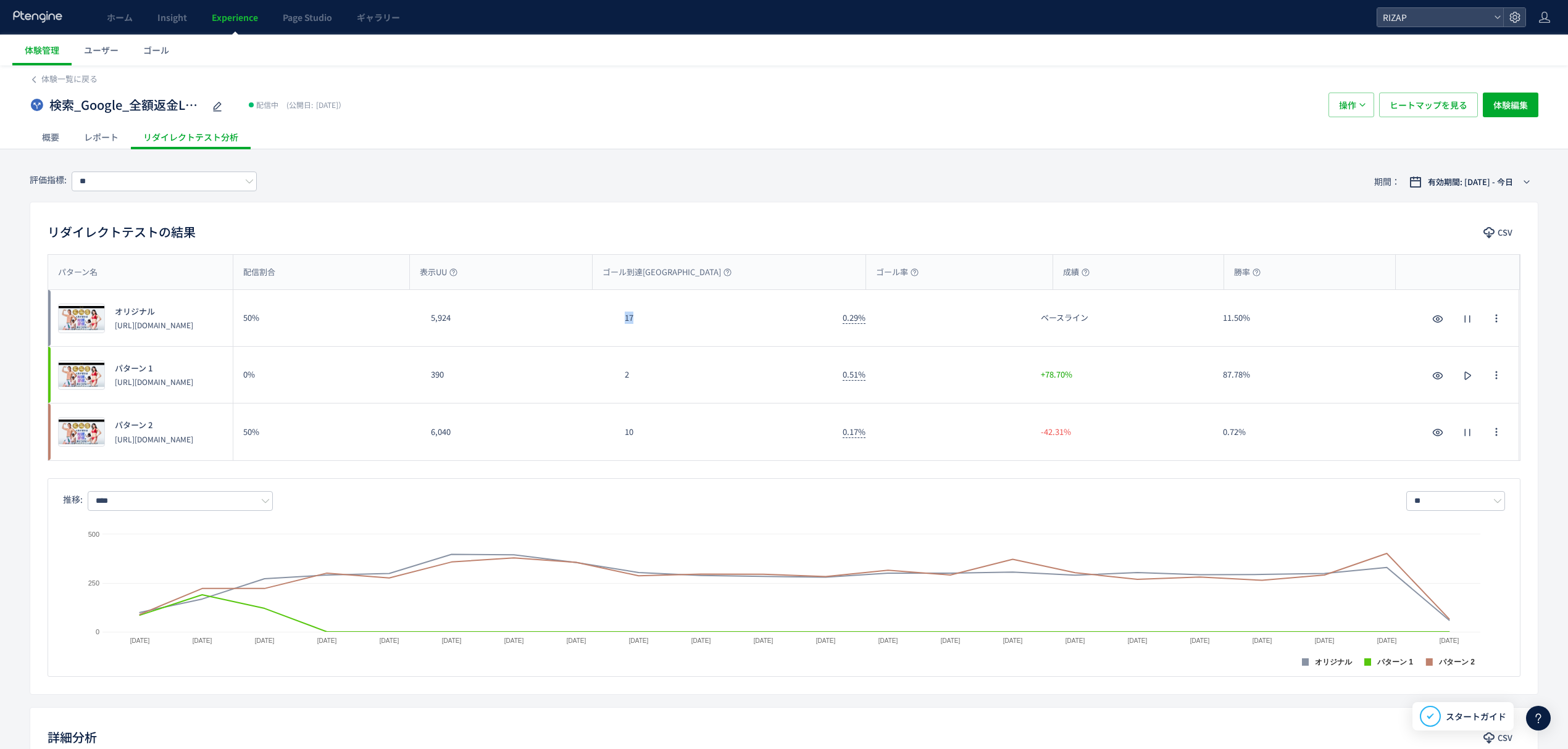
drag, startPoint x: 639, startPoint y: 327, endPoint x: 622, endPoint y: 327, distance: 17.0
click at [622, 327] on div "17" at bounding box center [724, 318] width 218 height 56
drag, startPoint x: 625, startPoint y: 442, endPoint x: 616, endPoint y: 445, distance: 9.5
click at [618, 442] on div "10" at bounding box center [724, 431] width 218 height 57
click at [152, 186] on input "**" at bounding box center [164, 181] width 185 height 19
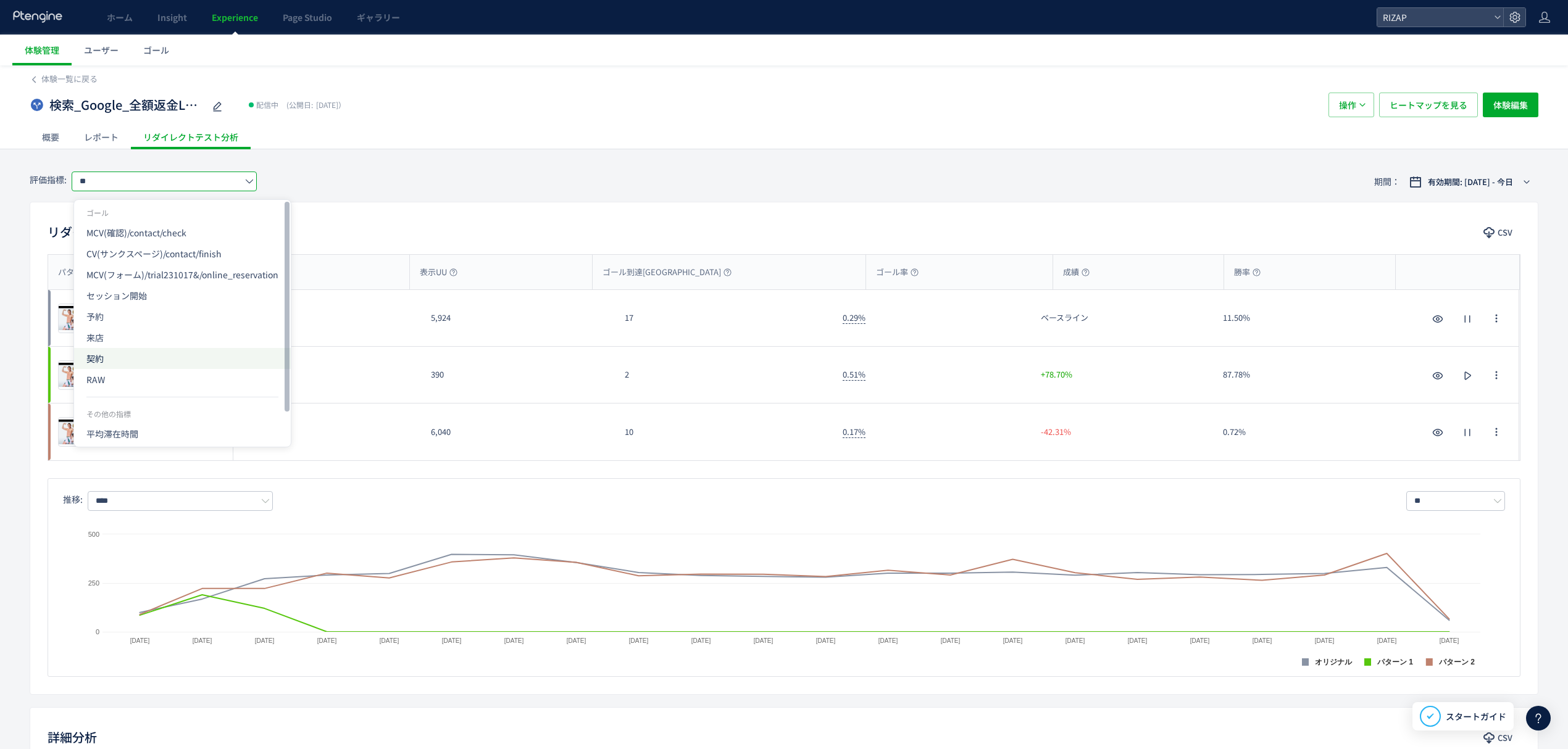
click at [107, 361] on span "契約" at bounding box center [182, 358] width 192 height 21
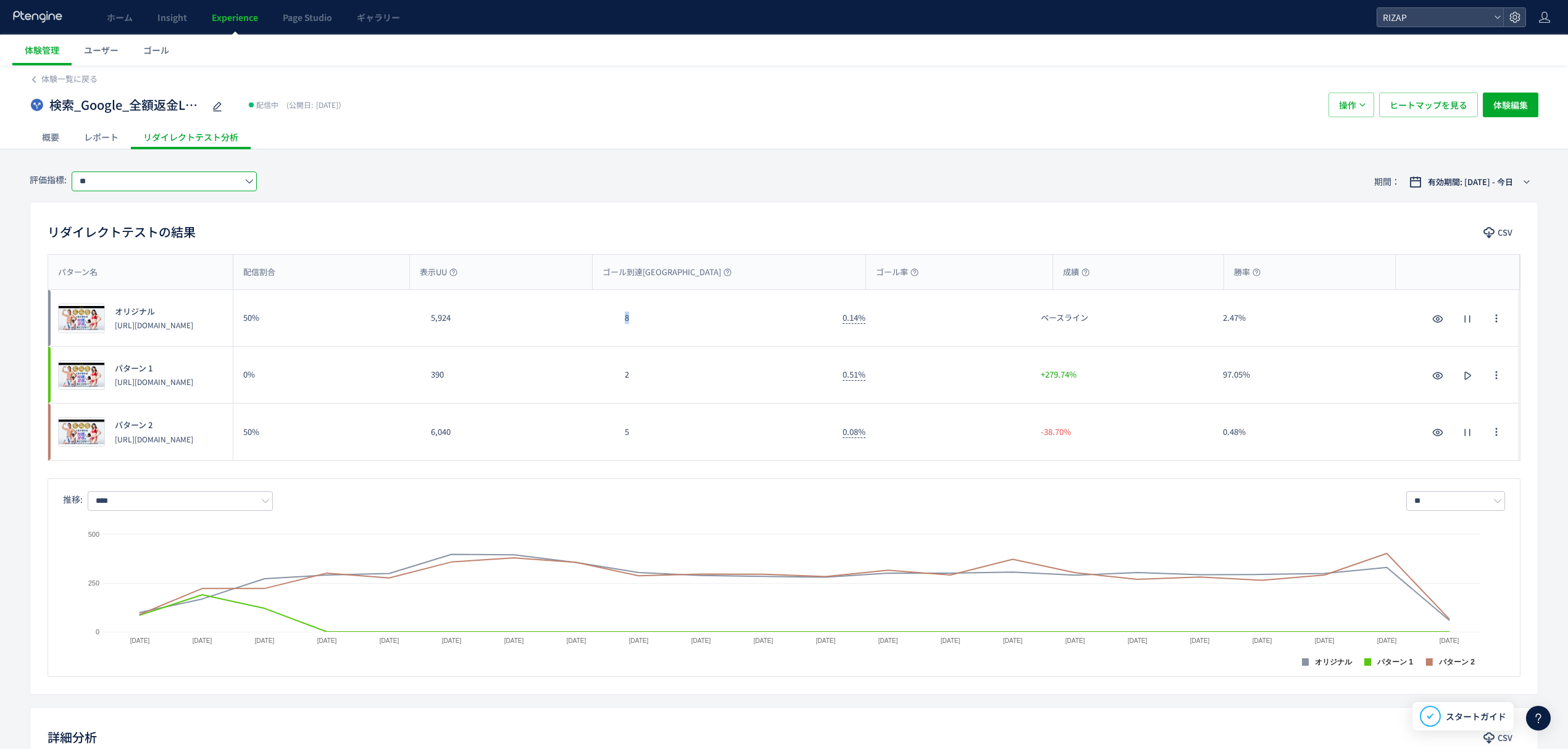
drag, startPoint x: 637, startPoint y: 333, endPoint x: 610, endPoint y: 328, distance: 27.5
click at [610, 328] on div "プレビュー オリジナル https://lp.rizap.jp/lp/cmlink-241201/ 50% 5,924 8 0.14% ベースライン 2.47…" at bounding box center [783, 318] width 1471 height 57
drag, startPoint x: 628, startPoint y: 445, endPoint x: 620, endPoint y: 445, distance: 8.0
click at [620, 445] on div "5" at bounding box center [724, 431] width 218 height 57
click at [206, 185] on input "**" at bounding box center [164, 181] width 185 height 19
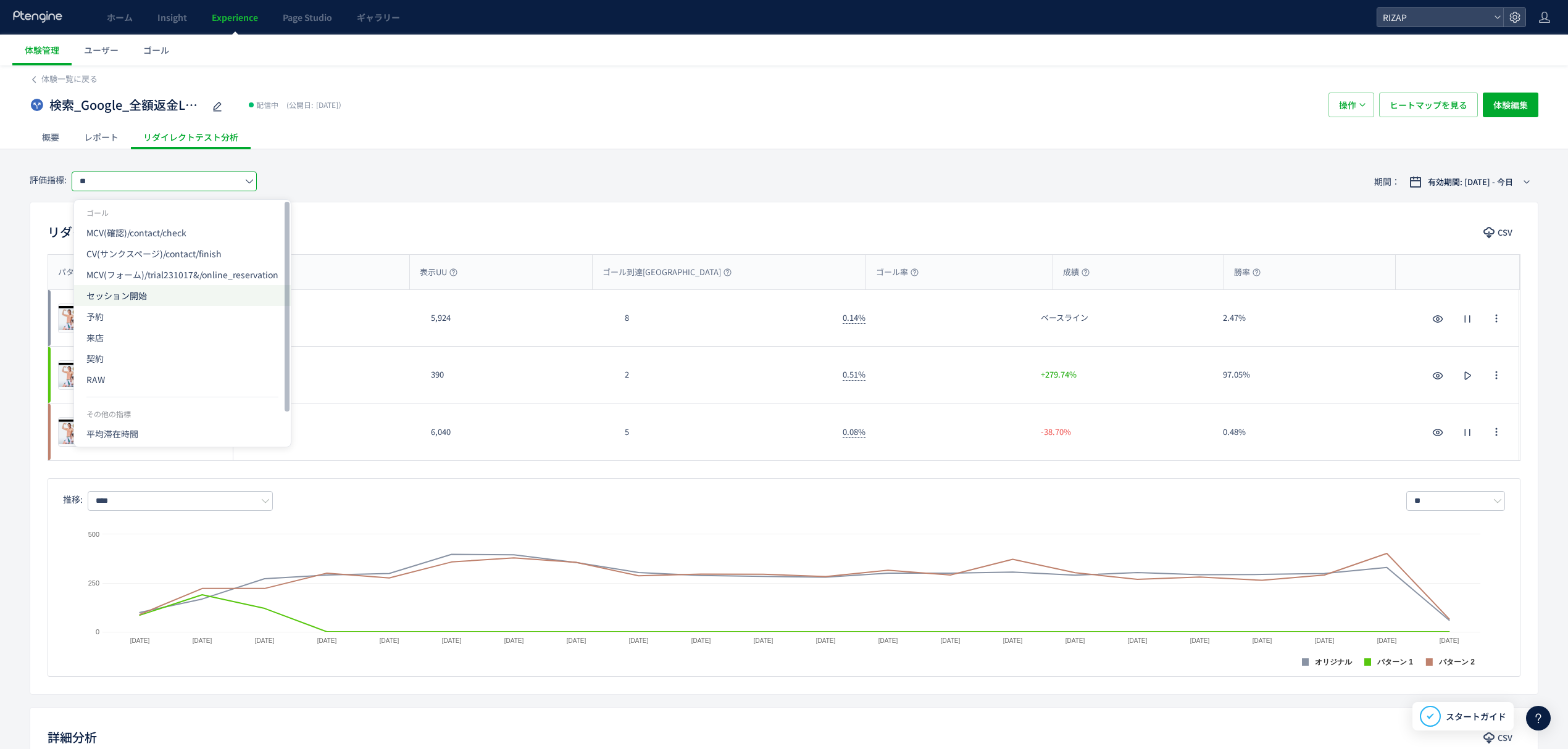
click at [132, 295] on span "セッション開始" at bounding box center [182, 295] width 192 height 21
type input "*******"
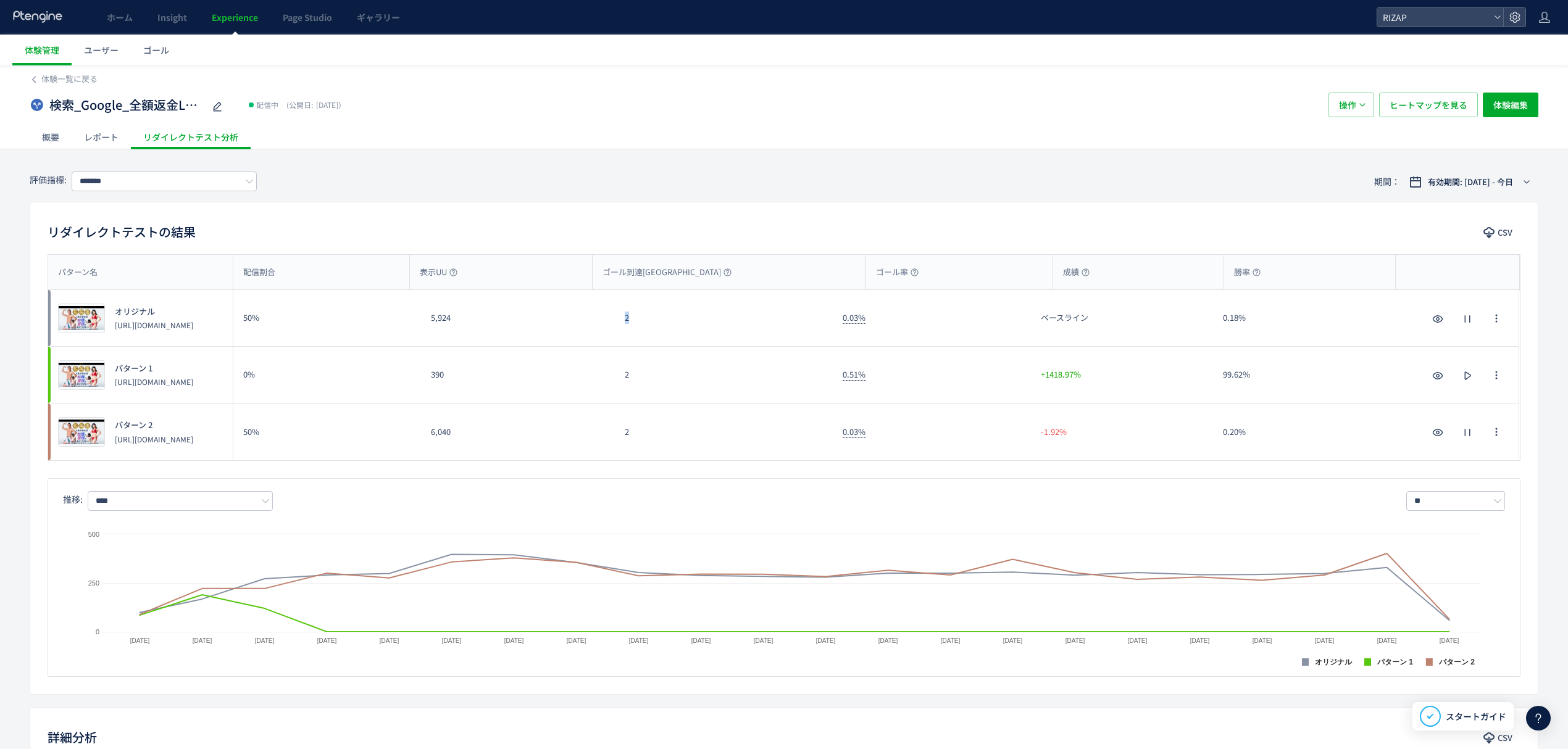
drag, startPoint x: 641, startPoint y: 334, endPoint x: 612, endPoint y: 326, distance: 30.1
click at [612, 326] on div "プレビュー オリジナル https://lp.rizap.jp/lp/cmlink-241201/ 50% 5,924 2 0.03% ベースライン 0.18…" at bounding box center [783, 318] width 1471 height 57
click at [1402, 113] on span "ヒートマップを見る" at bounding box center [1428, 104] width 78 height 25
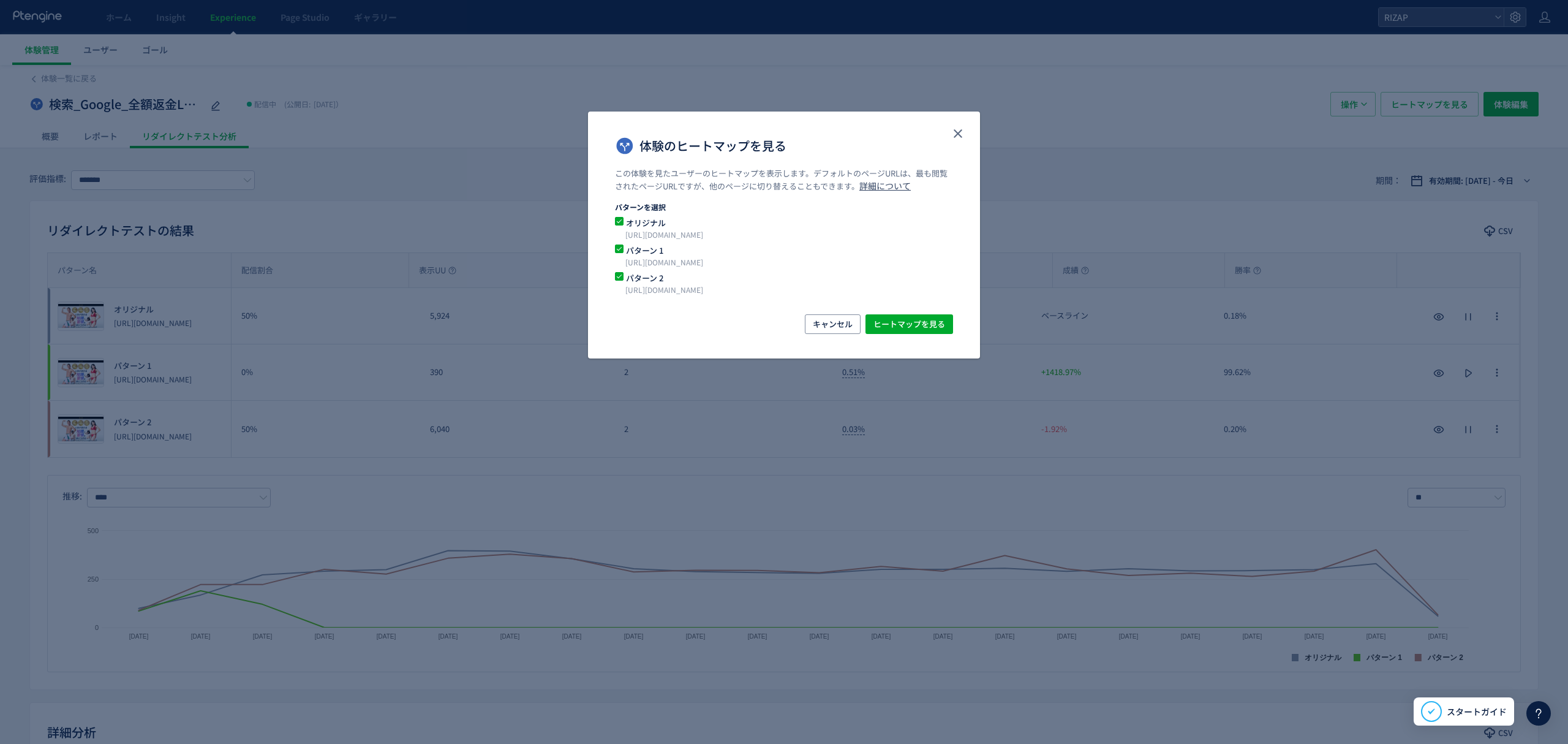
click at [726, 262] on p "https://lp.rizap.jp/lp/guarantee-250826/" at bounding box center [769, 262] width 288 height 13
click at [621, 248] on span "体験のヒートマップを見る" at bounding box center [619, 249] width 8 height 8
click at [912, 321] on span "ヒートマップを見る" at bounding box center [909, 323] width 71 height 19
click at [960, 136] on use "close" at bounding box center [958, 134] width 8 height 8
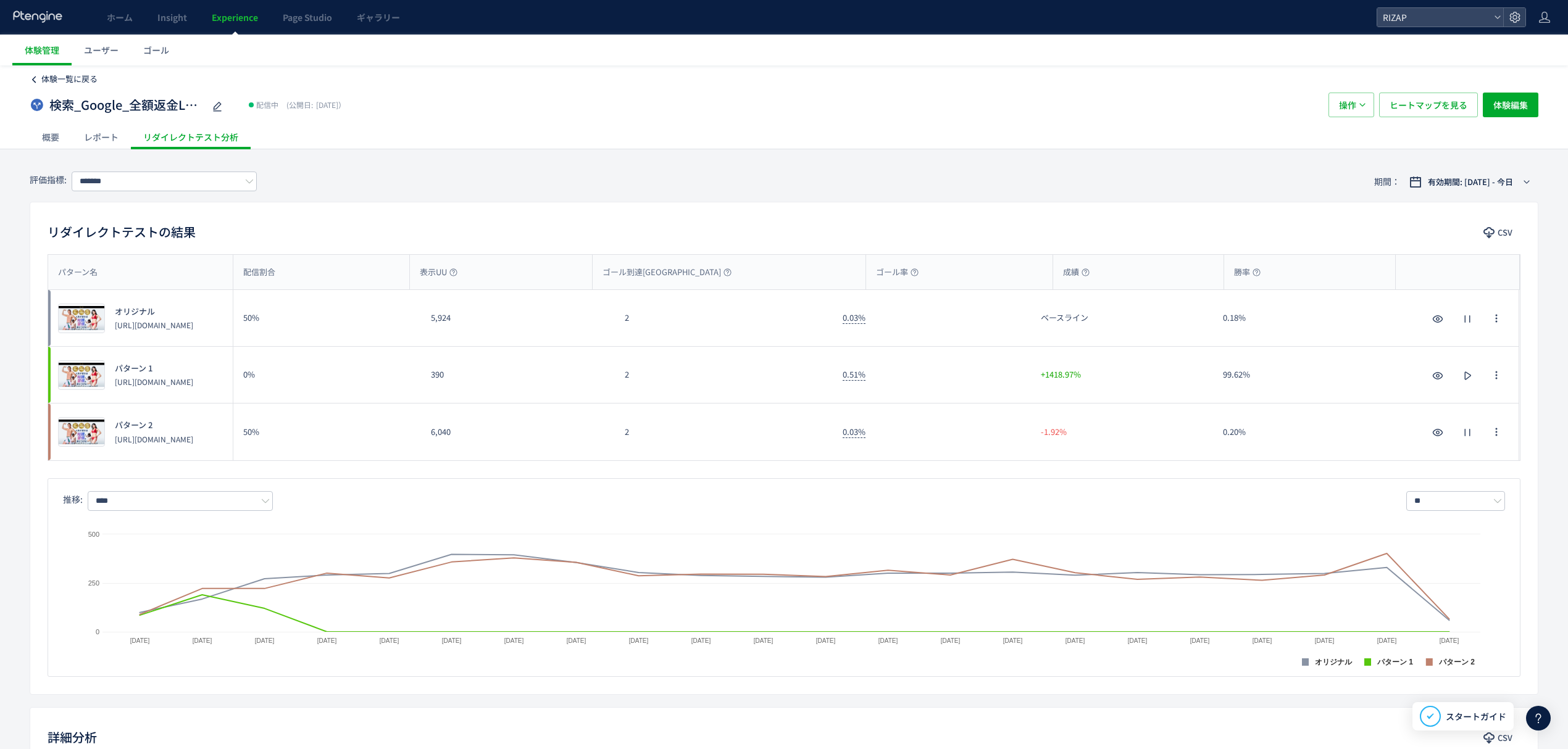
click at [73, 82] on span "体験一覧に戻る" at bounding box center [69, 79] width 56 height 12
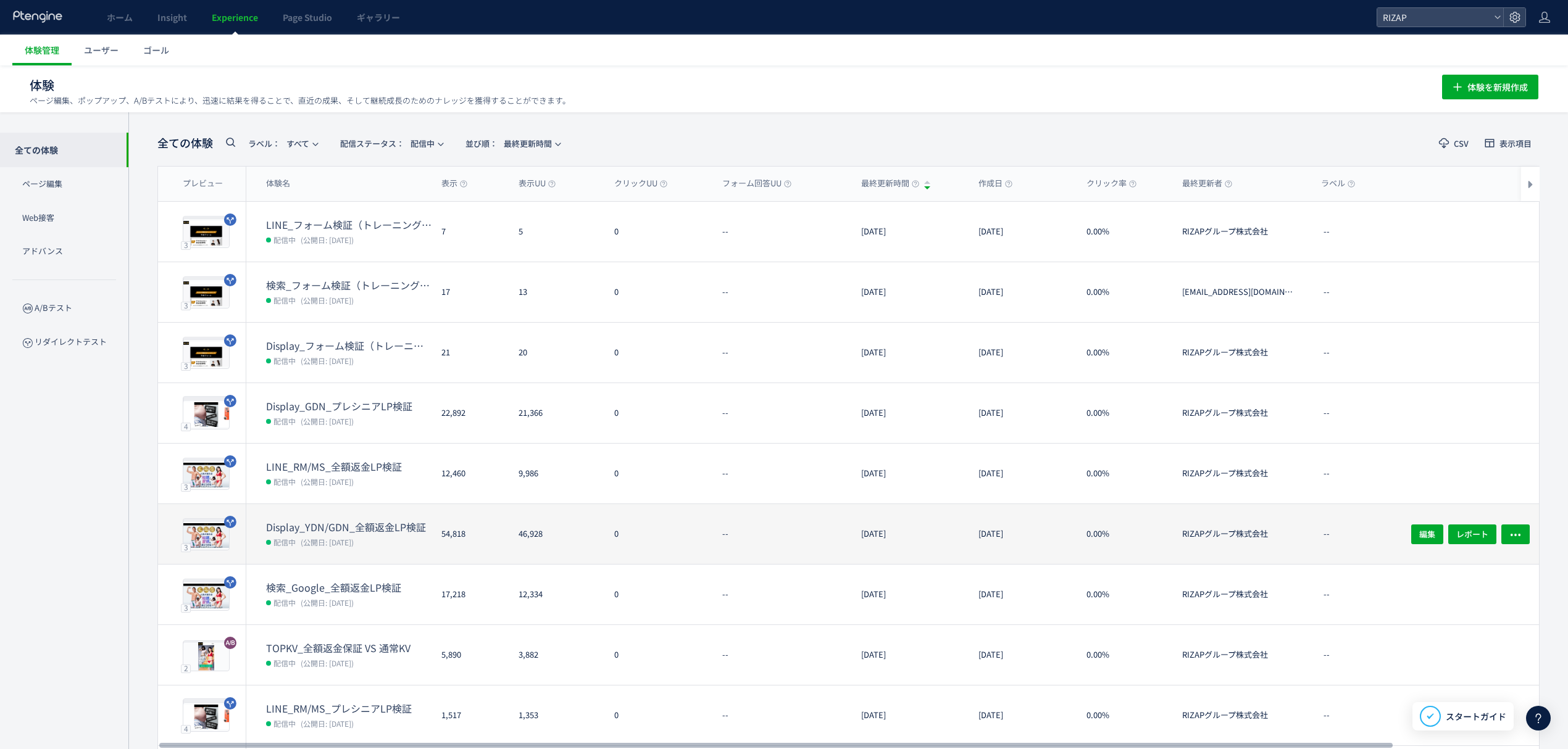
click at [336, 521] on dt "Display_YDN/GDN_全額返金LP検証" at bounding box center [349, 527] width 166 height 14
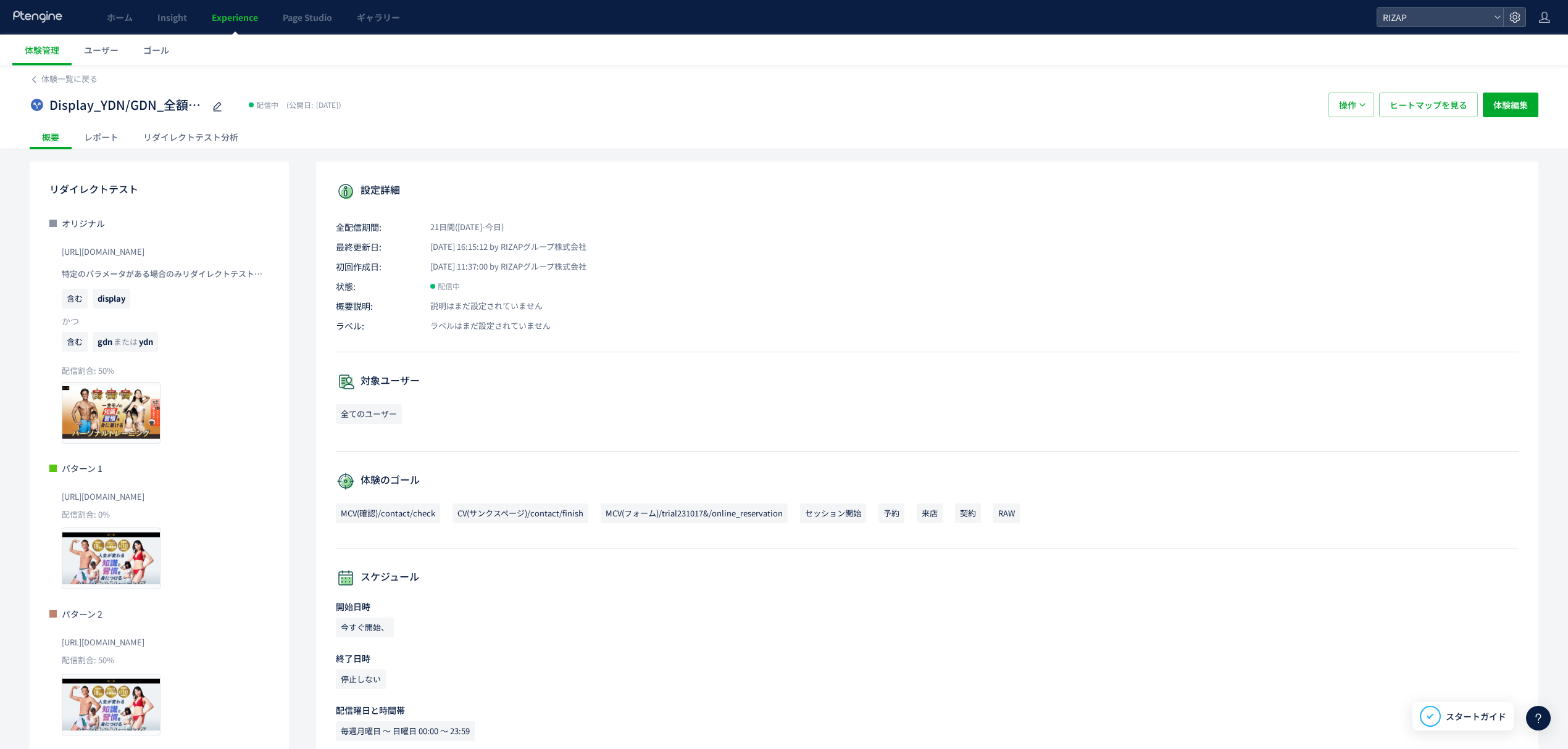
click at [100, 134] on div "レポート" at bounding box center [101, 136] width 59 height 25
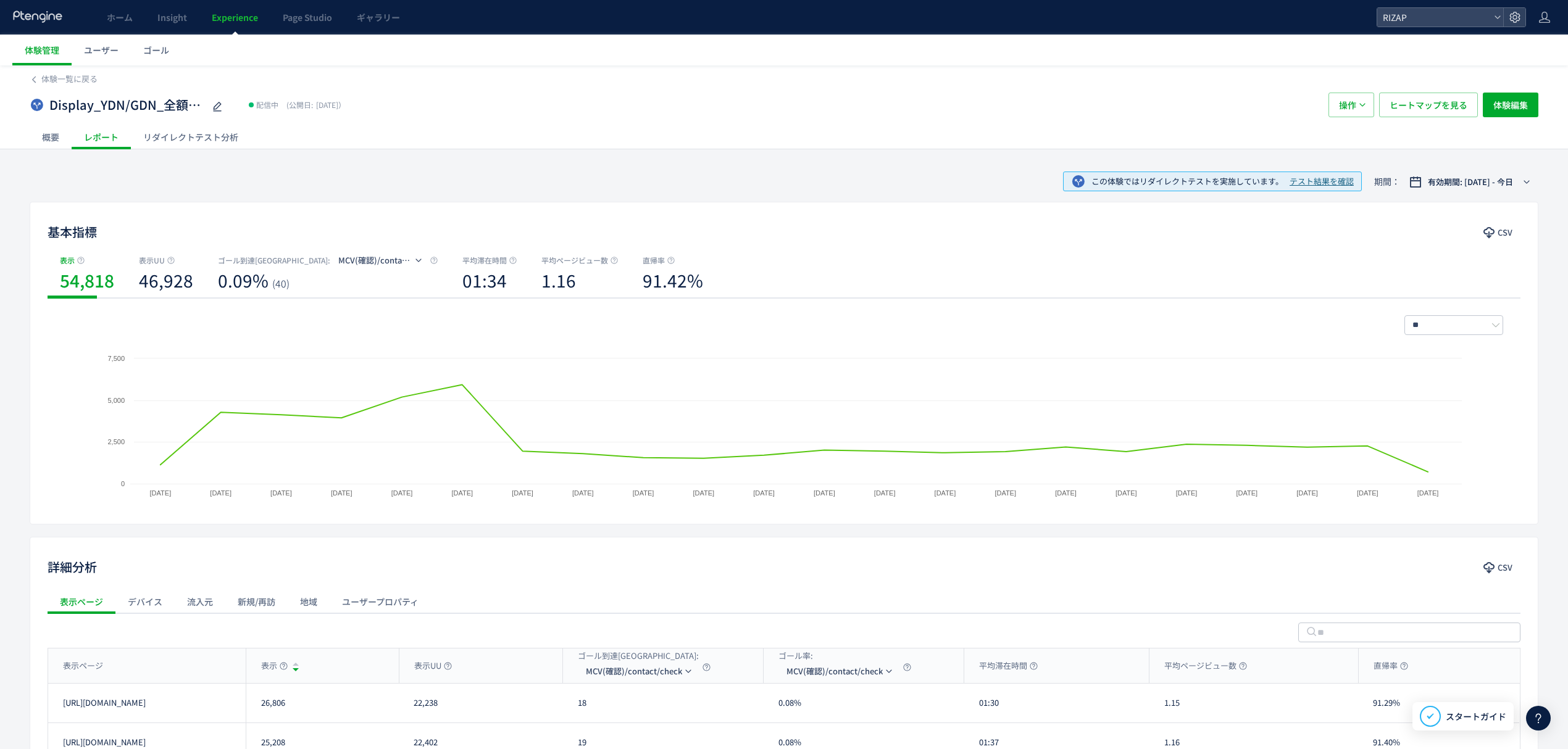
scroll to position [159, 0]
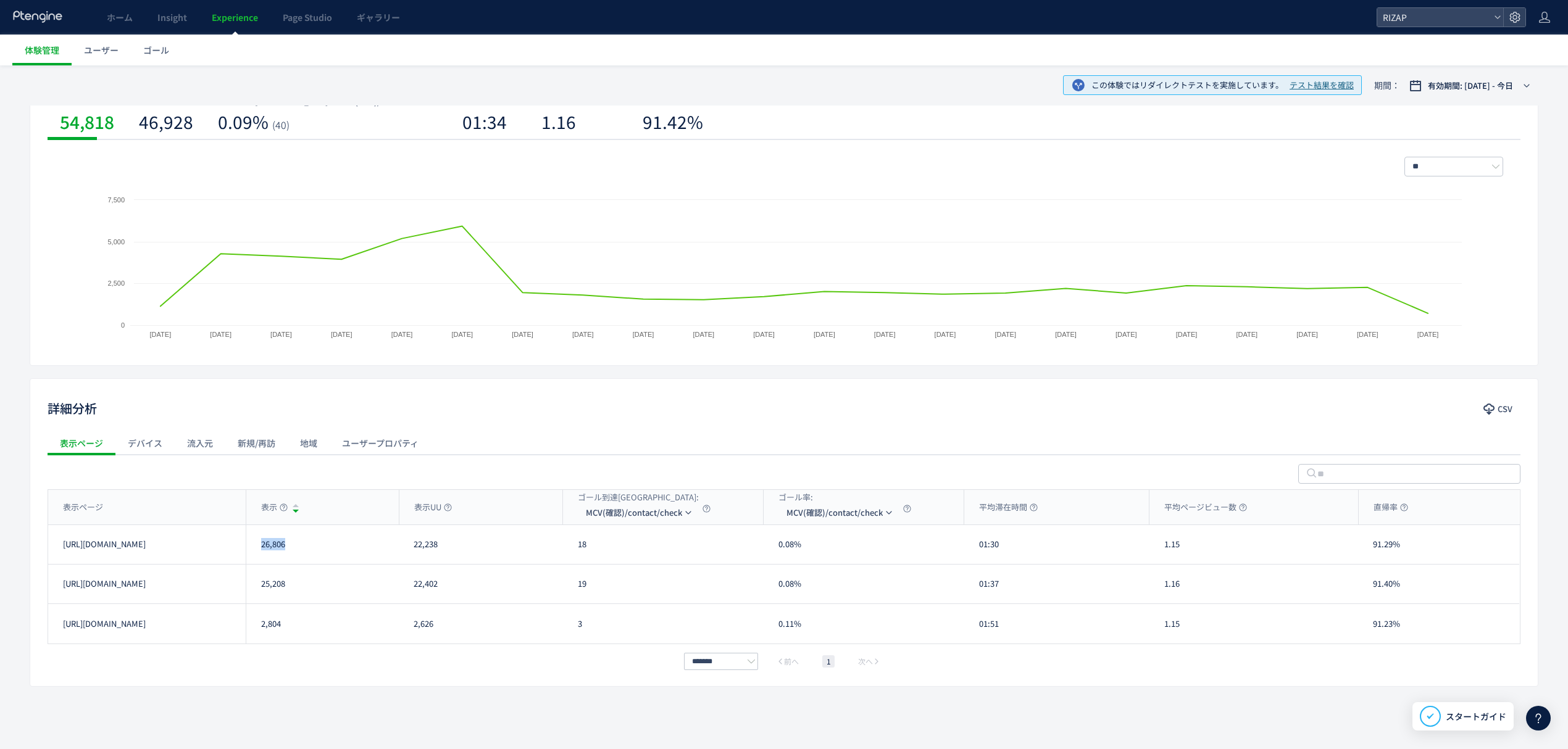
drag, startPoint x: 293, startPoint y: 546, endPoint x: 253, endPoint y: 545, distance: 40.0
click at [253, 545] on div "26,806" at bounding box center [321, 544] width 153 height 39
drag, startPoint x: 275, startPoint y: 582, endPoint x: 257, endPoint y: 585, distance: 18.2
click at [257, 585] on div "25,208" at bounding box center [321, 584] width 153 height 39
click at [622, 517] on span "MCV(確認)/contact/check" at bounding box center [634, 512] width 96 height 19
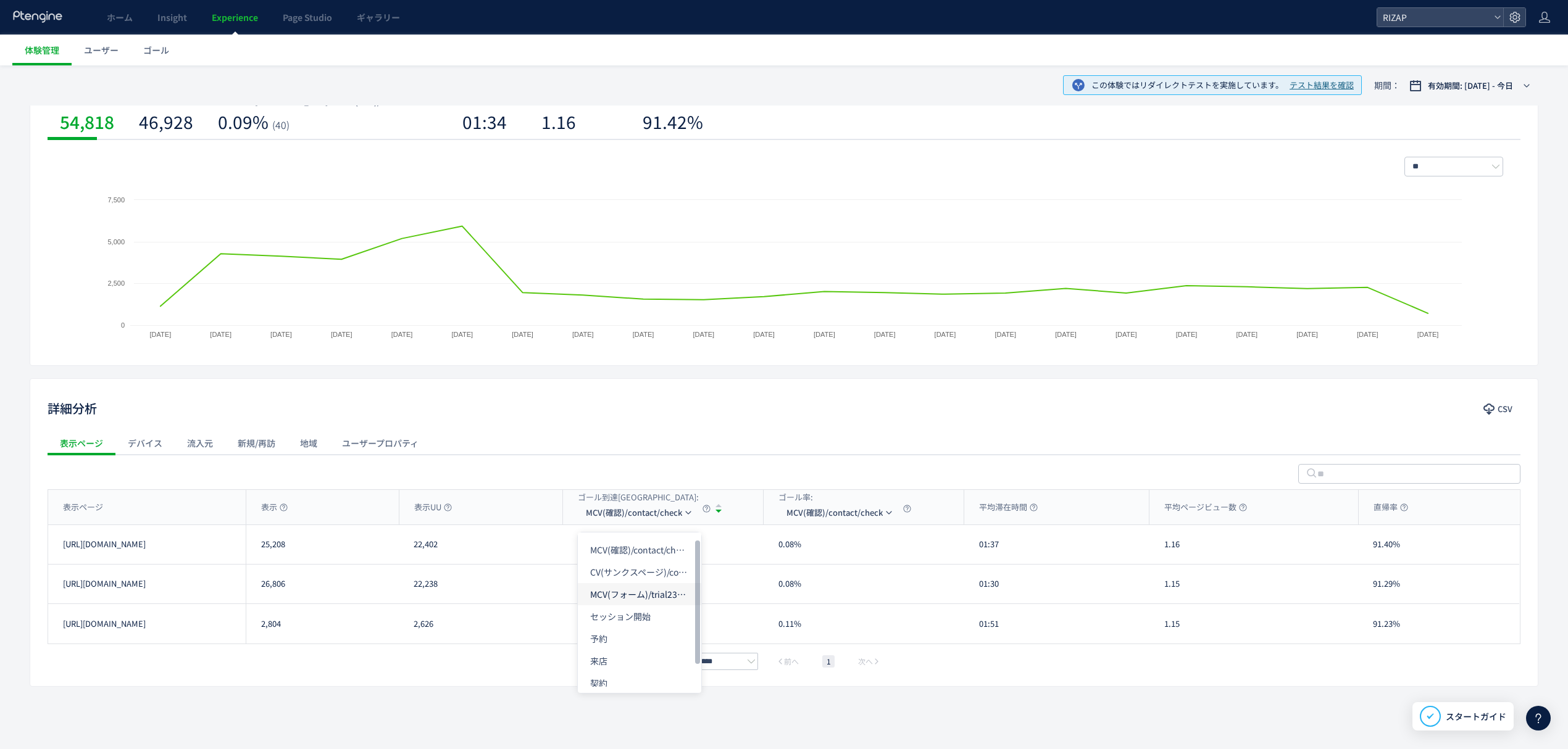
click at [617, 595] on li "MCV(フォーム)/trial231017&/online_reservation" at bounding box center [639, 594] width 123 height 22
drag, startPoint x: 597, startPoint y: 549, endPoint x: 575, endPoint y: 549, distance: 22.0
click at [575, 549] on div "689" at bounding box center [663, 544] width 200 height 39
drag, startPoint x: 590, startPoint y: 593, endPoint x: 575, endPoint y: 593, distance: 15.0
click at [575, 593] on div "660" at bounding box center [663, 584] width 200 height 39
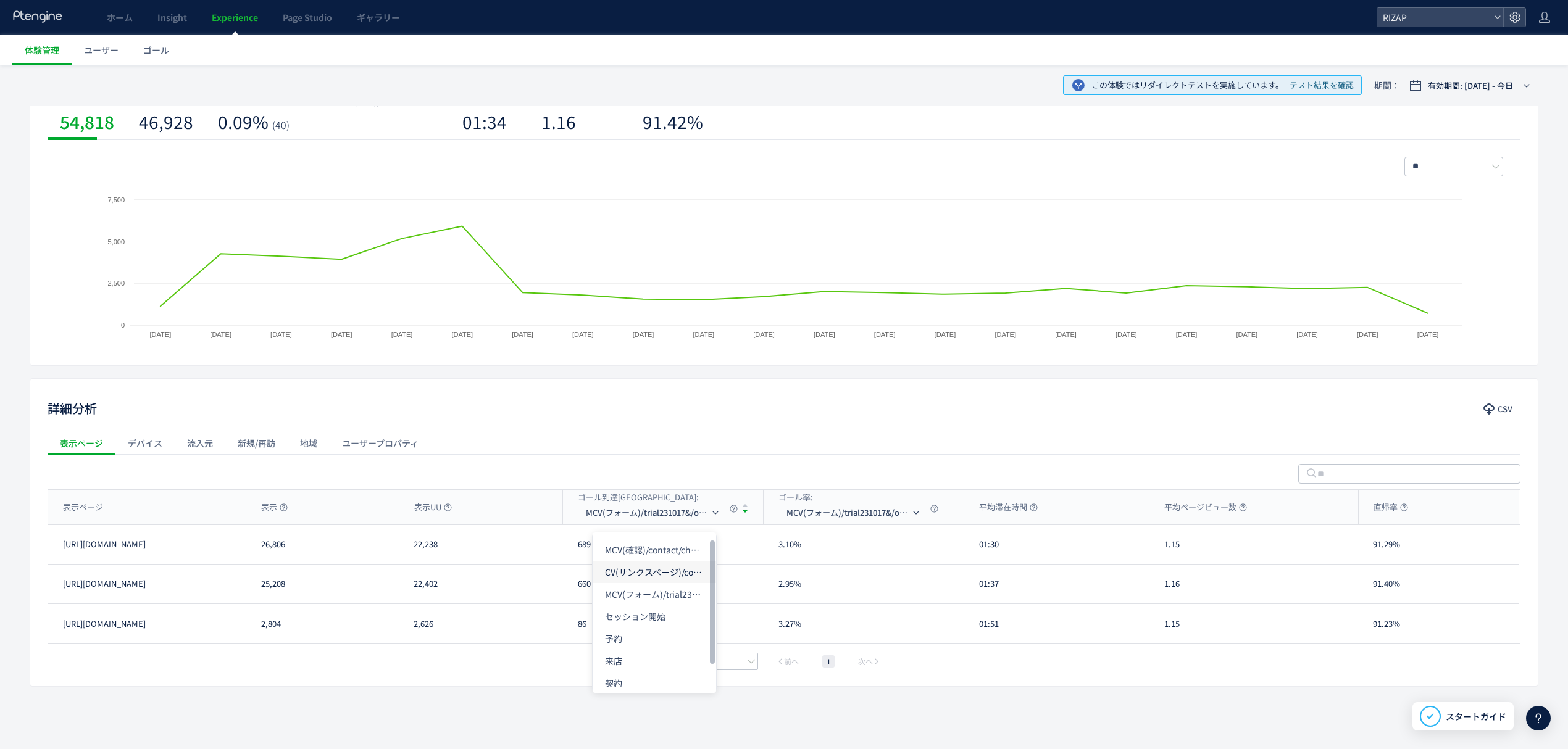
click at [633, 574] on li "CV(サンクスページ)/contact/finish" at bounding box center [655, 571] width 123 height 22
drag, startPoint x: 586, startPoint y: 545, endPoint x: 573, endPoint y: 544, distance: 13.0
click at [573, 544] on div "17" at bounding box center [663, 544] width 200 height 39
click at [156, 501] on div "表示ページ" at bounding box center [147, 506] width 198 height 35
drag, startPoint x: 595, startPoint y: 558, endPoint x: 569, endPoint y: 549, distance: 27.5
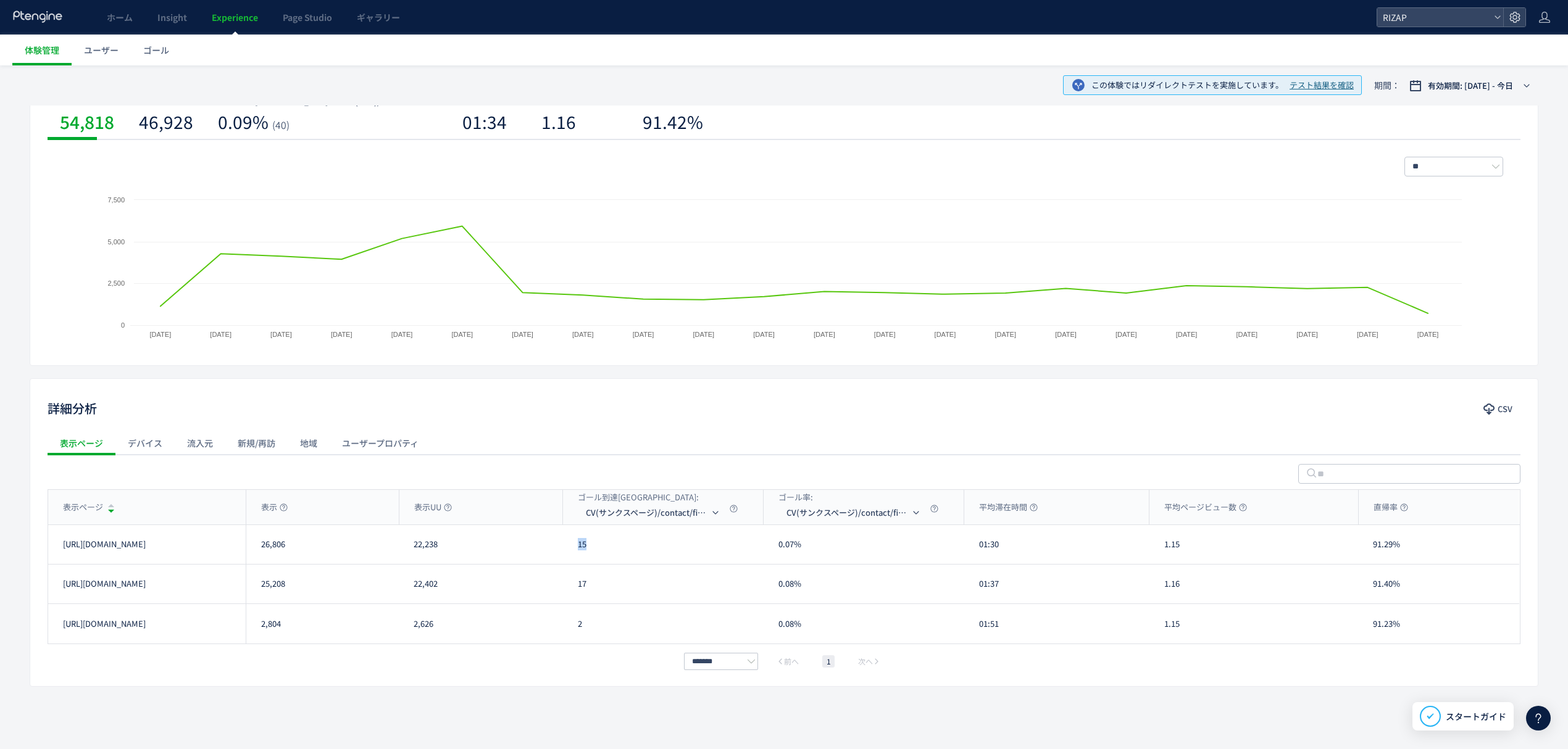
click at [569, 549] on div "15" at bounding box center [663, 544] width 200 height 39
click at [579, 591] on div "17" at bounding box center [663, 584] width 200 height 39
drag, startPoint x: 599, startPoint y: 585, endPoint x: 568, endPoint y: 583, distance: 31.1
click at [568, 583] on div "17" at bounding box center [663, 584] width 200 height 39
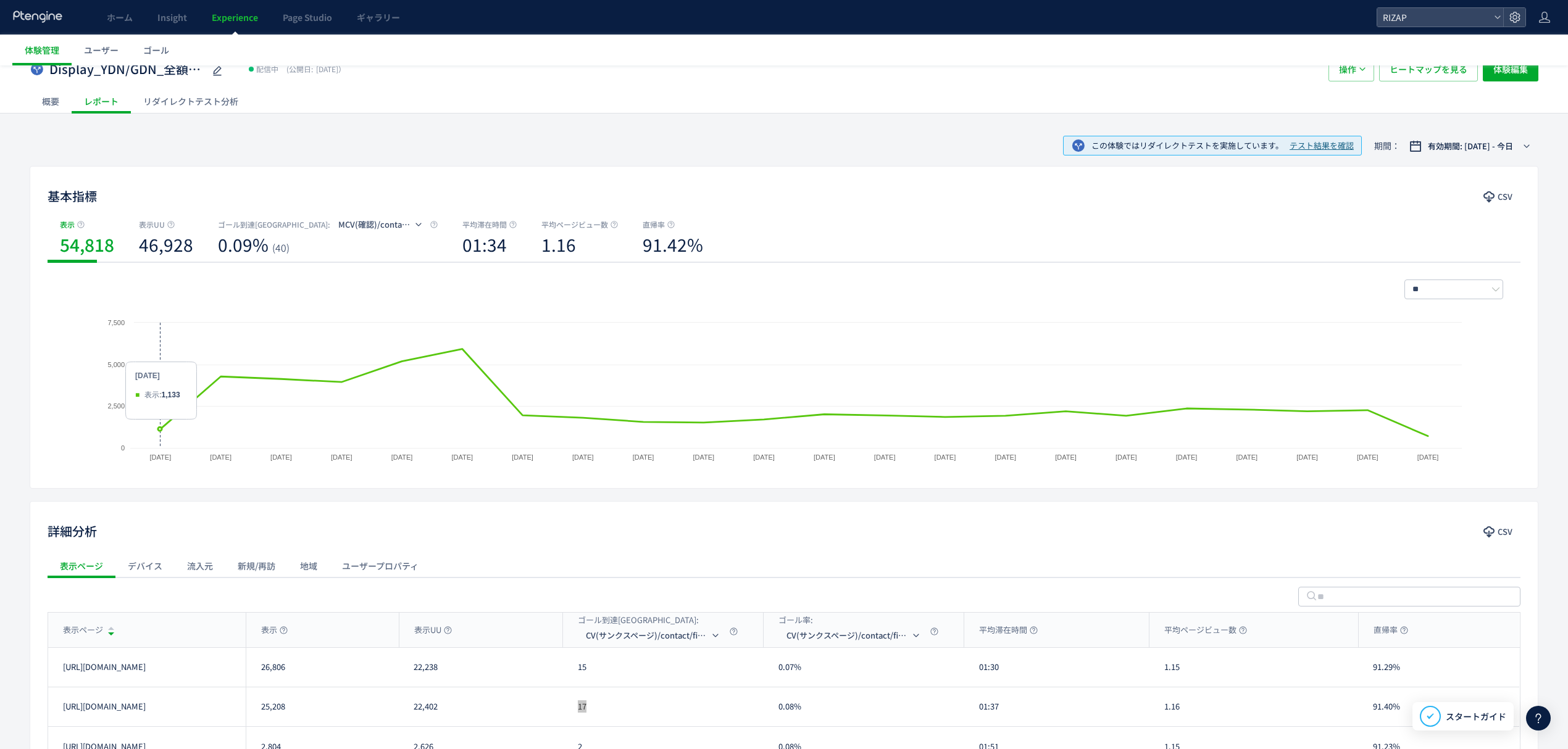
scroll to position [0, 0]
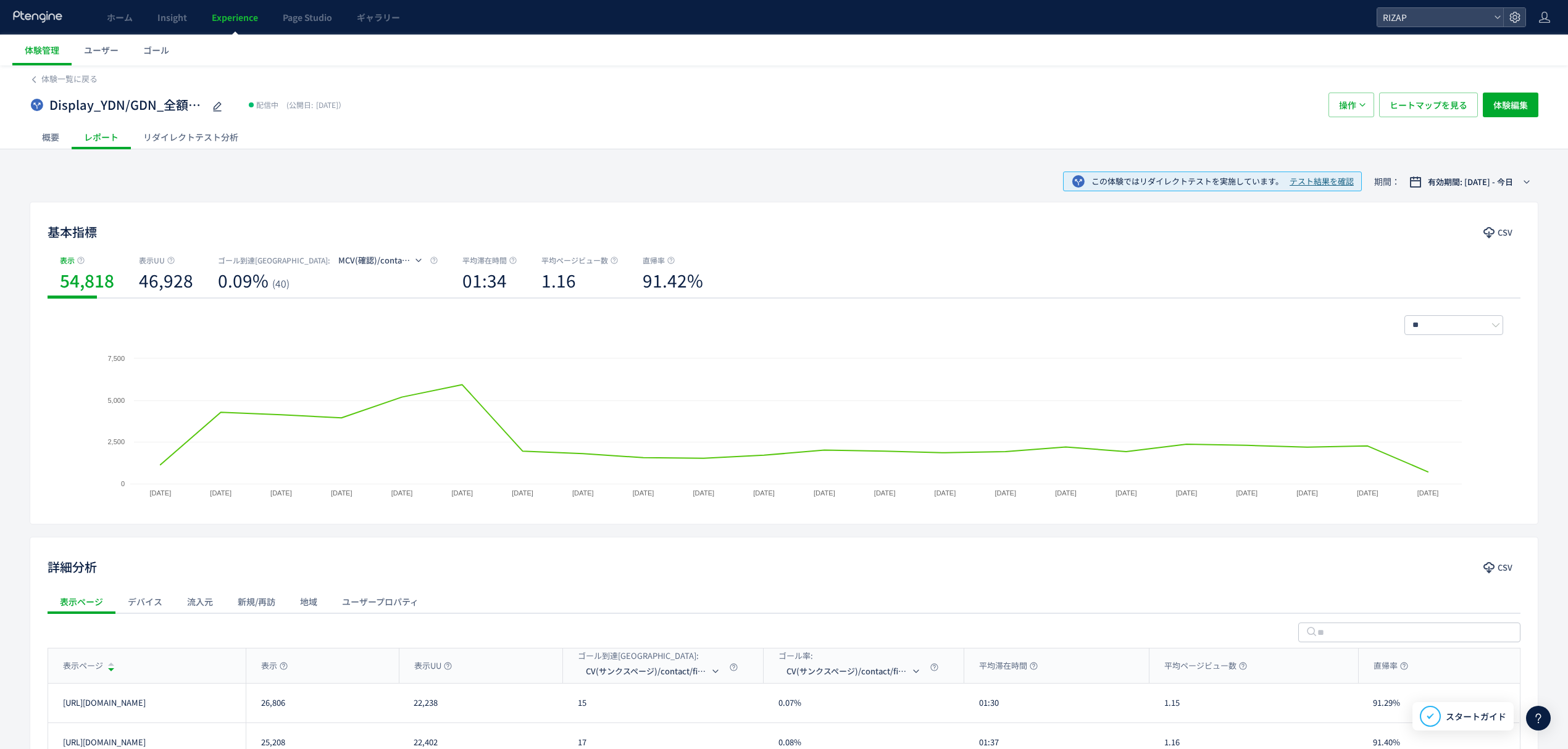
click at [211, 142] on div "リダイレクトテスト分析" at bounding box center [191, 136] width 120 height 25
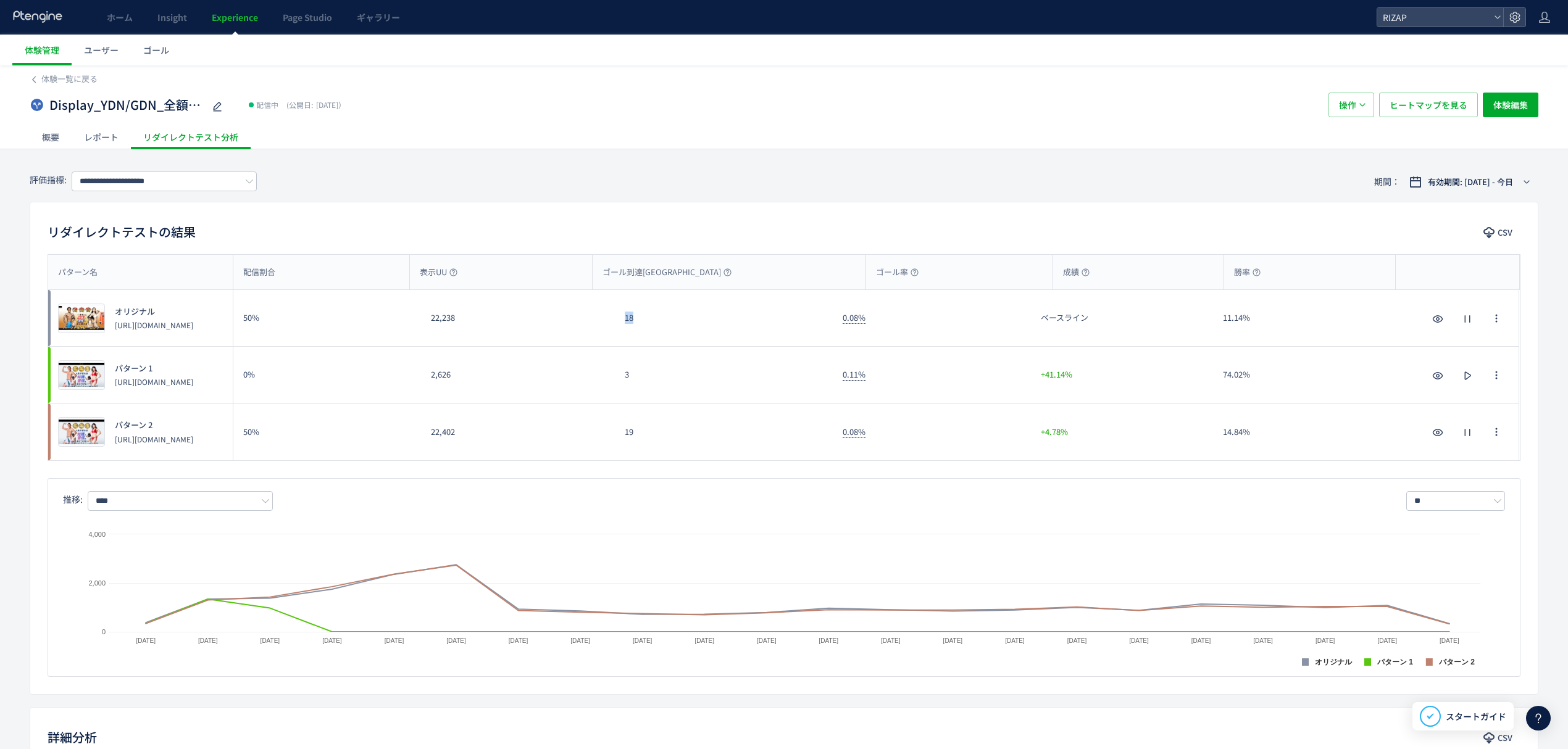
drag, startPoint x: 641, startPoint y: 330, endPoint x: 625, endPoint y: 332, distance: 16.1
click at [625, 332] on div "18" at bounding box center [724, 318] width 218 height 56
click at [168, 175] on input "**********" at bounding box center [164, 181] width 185 height 19
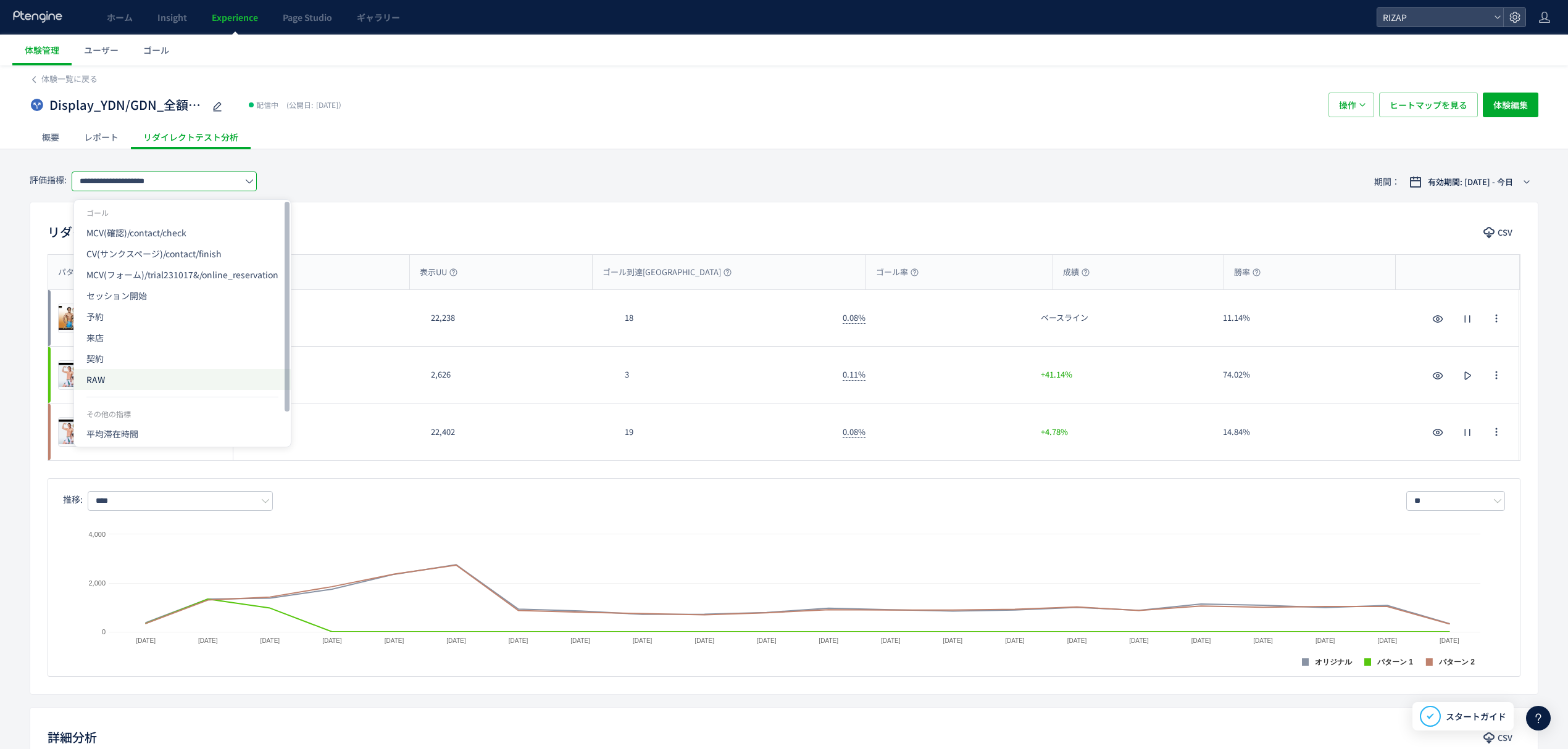
click at [97, 383] on span "RAW" at bounding box center [182, 379] width 192 height 21
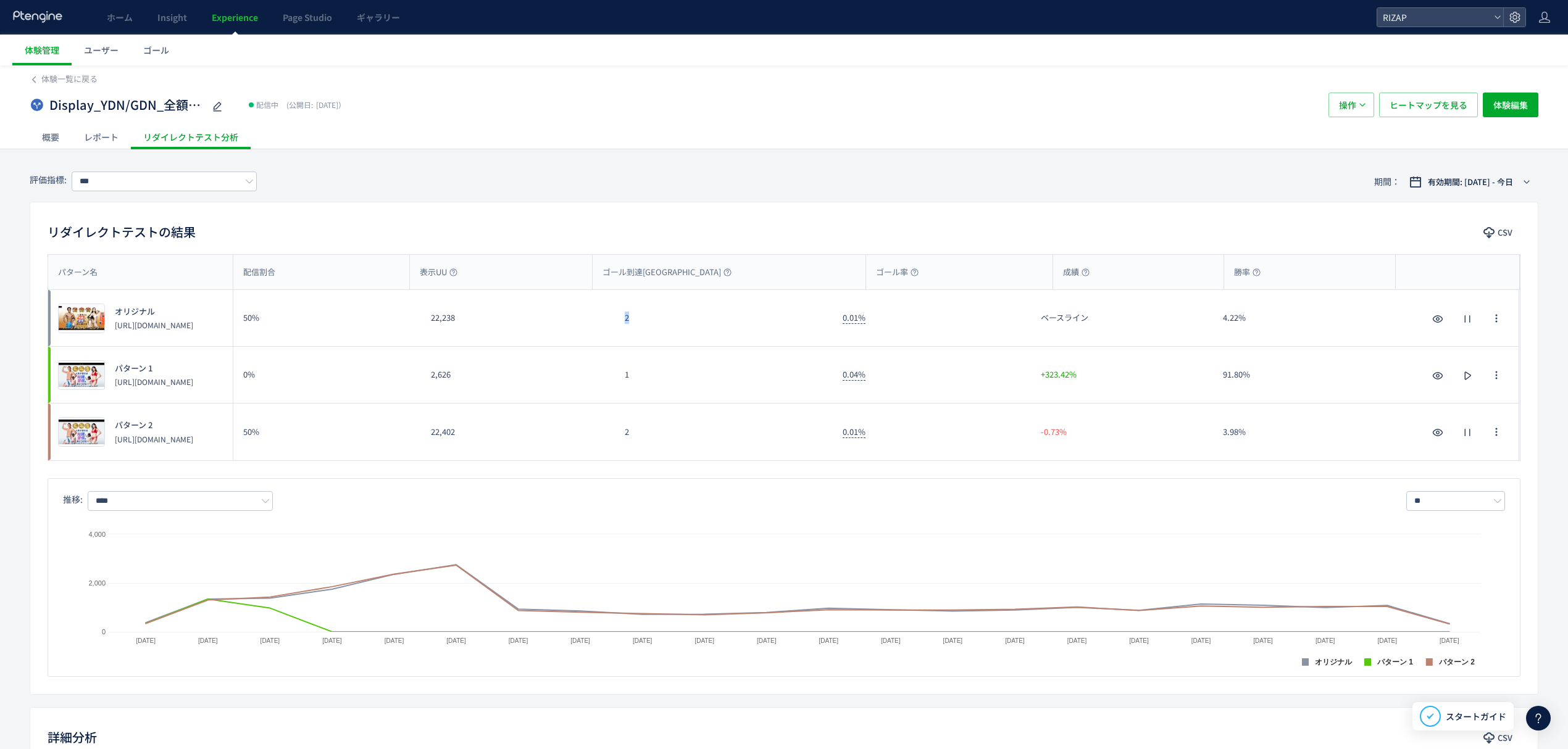
drag, startPoint x: 637, startPoint y: 328, endPoint x: 617, endPoint y: 329, distance: 20.0
click at [617, 329] on div "2" at bounding box center [724, 318] width 218 height 56
click at [150, 175] on input "***" at bounding box center [164, 181] width 185 height 19
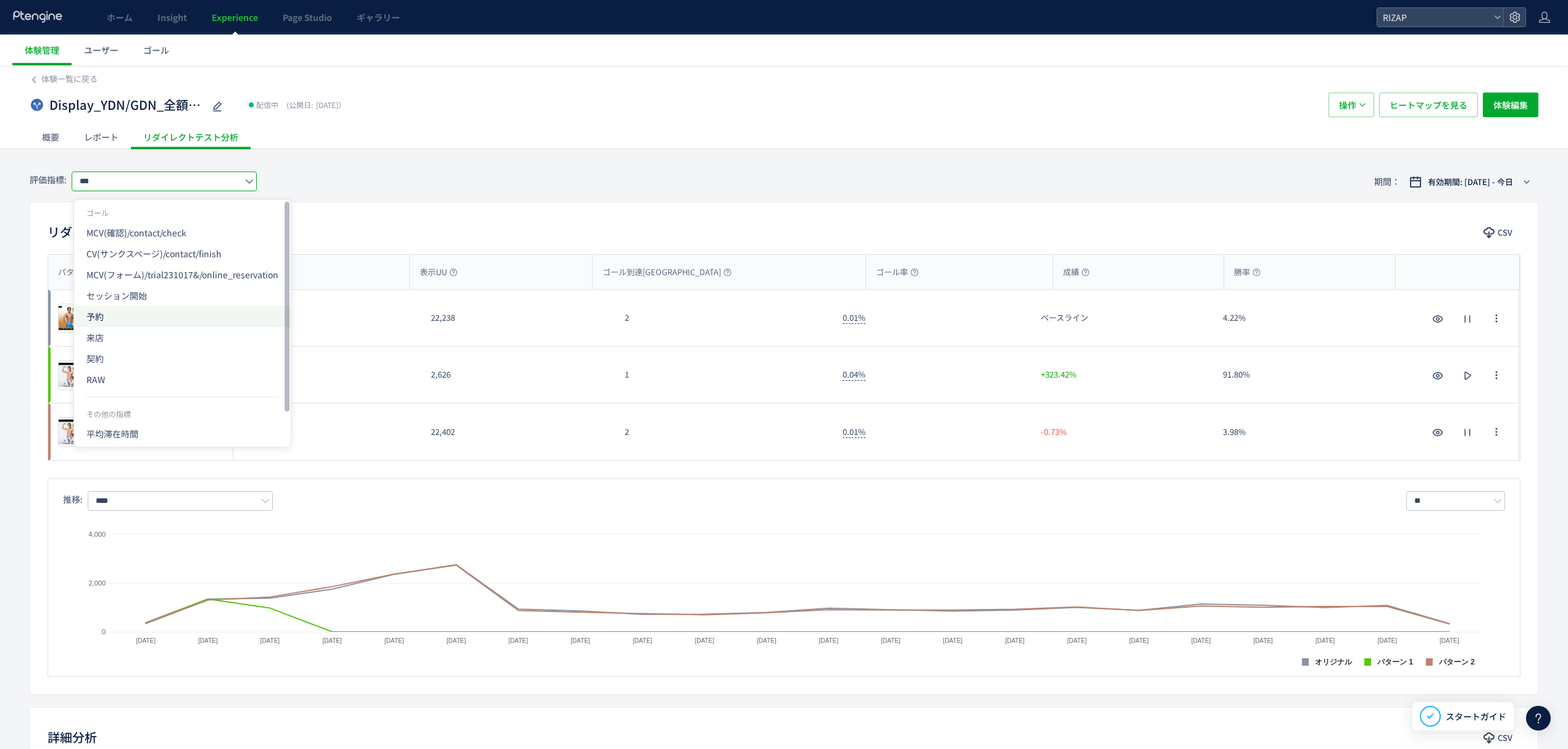
click at [140, 321] on span "予約" at bounding box center [182, 316] width 192 height 21
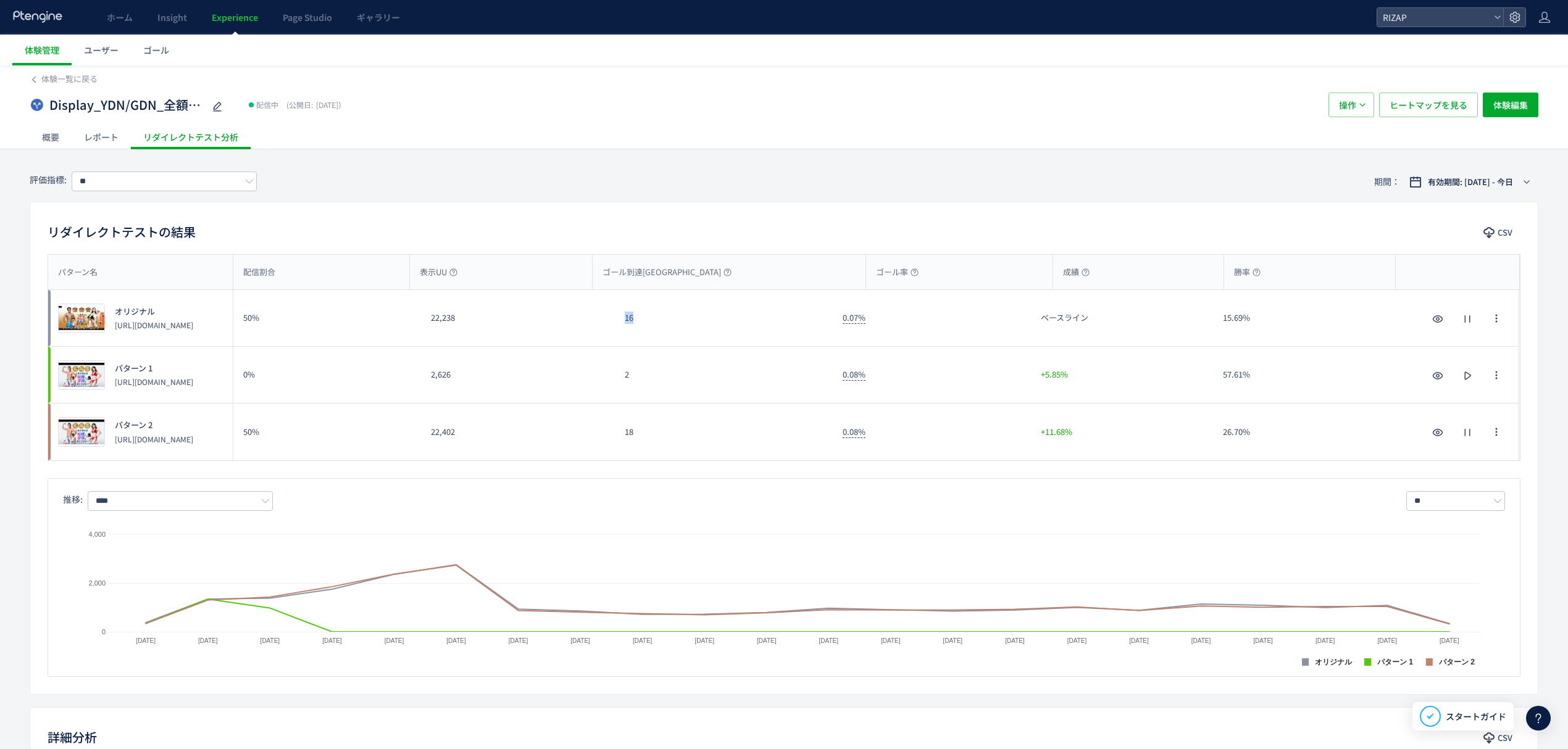
drag, startPoint x: 640, startPoint y: 329, endPoint x: 625, endPoint y: 327, distance: 15.1
click at [625, 327] on div "16" at bounding box center [724, 318] width 218 height 56
drag, startPoint x: 643, startPoint y: 444, endPoint x: 618, endPoint y: 443, distance: 25.0
click at [618, 443] on div "18" at bounding box center [724, 431] width 218 height 57
click at [139, 188] on input "**" at bounding box center [164, 181] width 185 height 19
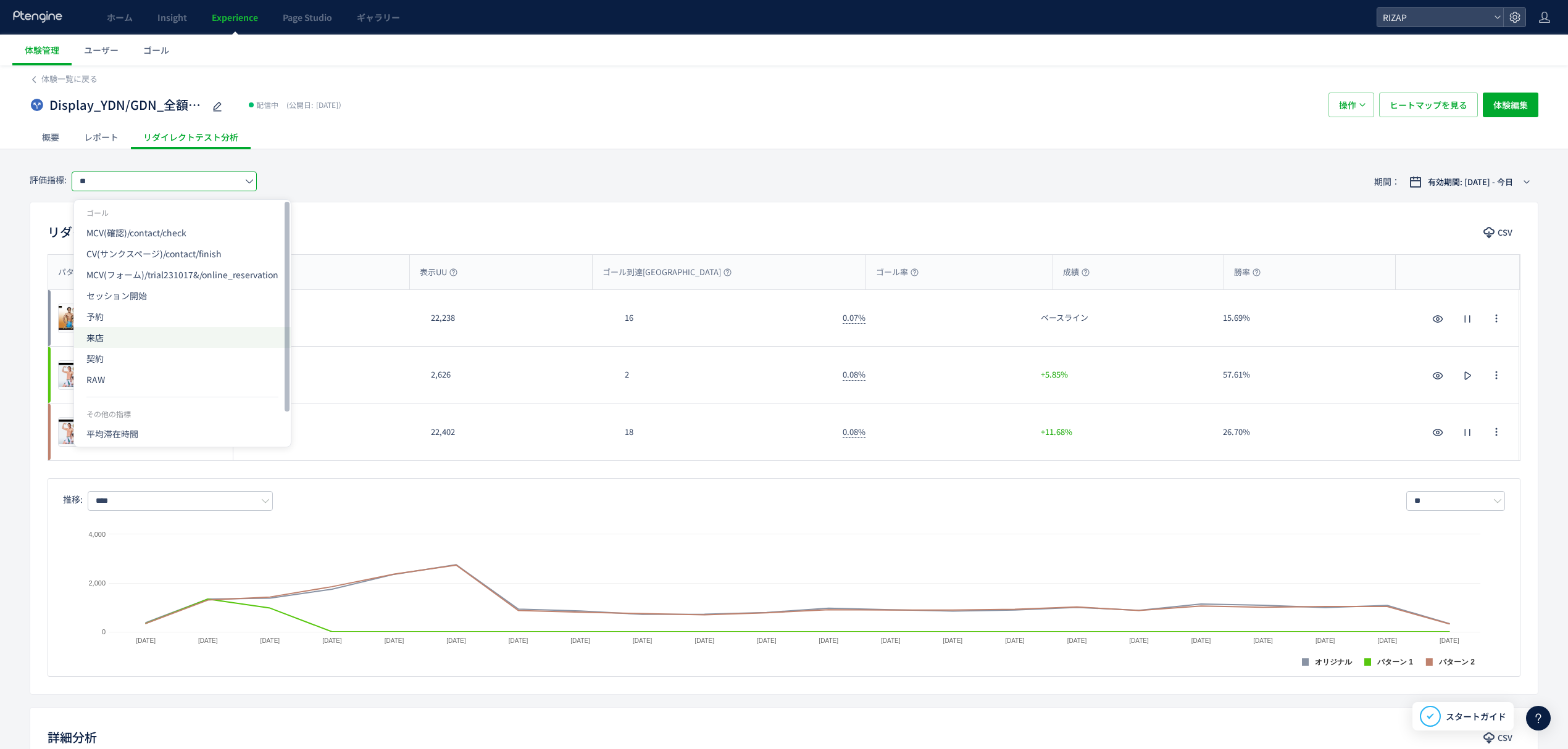
click at [100, 332] on span "来店" at bounding box center [182, 337] width 192 height 21
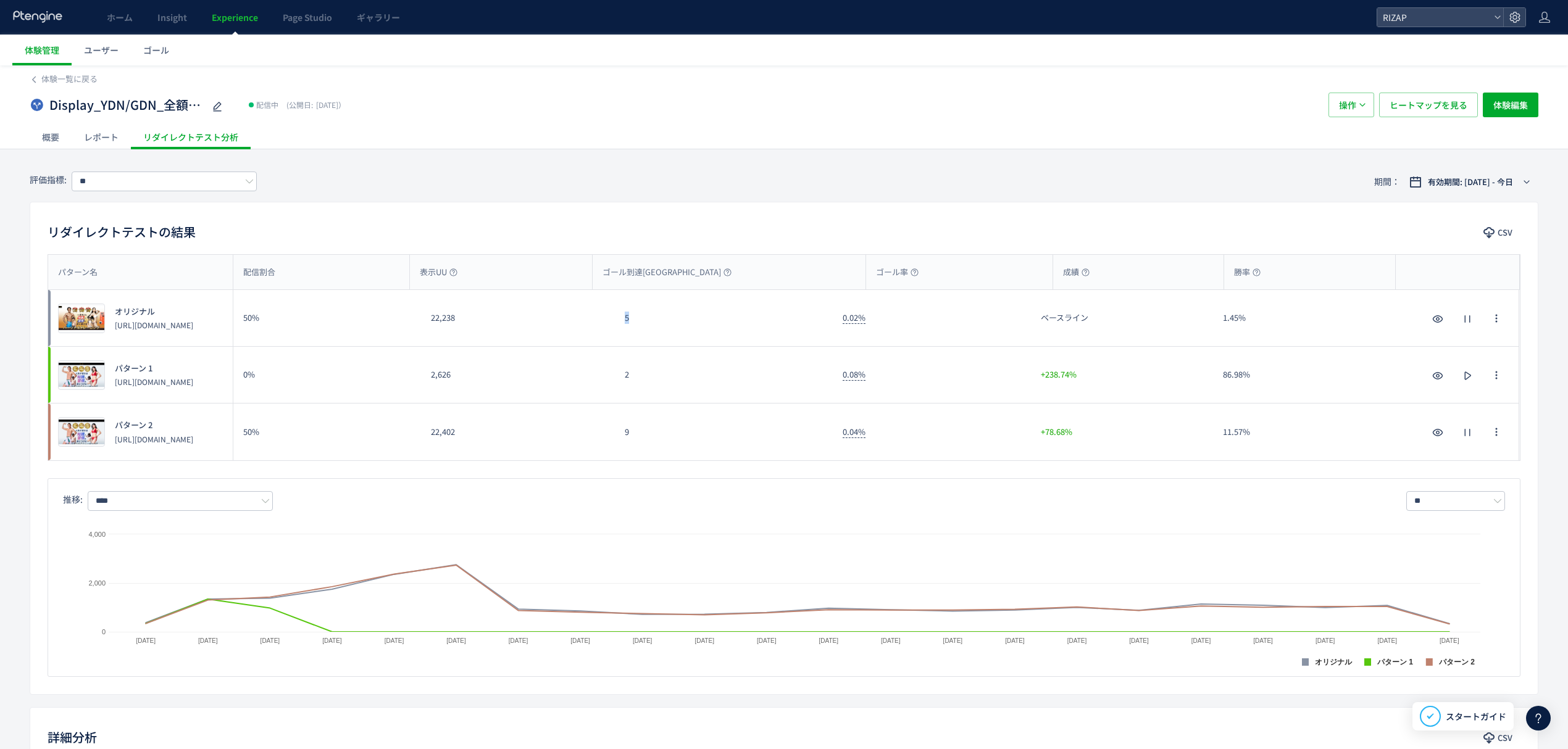
click at [622, 325] on div "5" at bounding box center [724, 318] width 218 height 56
click at [162, 177] on input "**" at bounding box center [164, 181] width 185 height 19
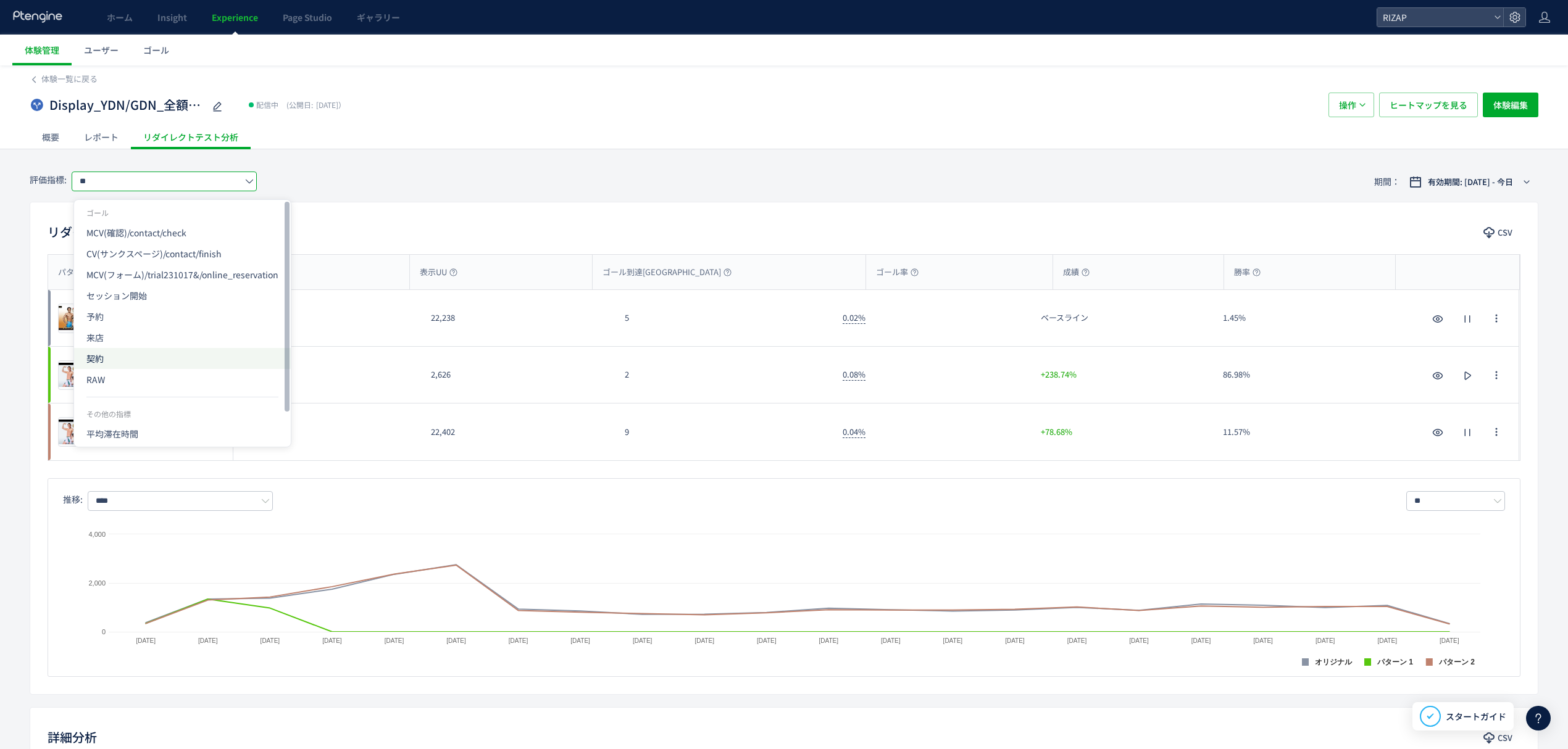
click at [107, 360] on span "契約" at bounding box center [182, 358] width 192 height 21
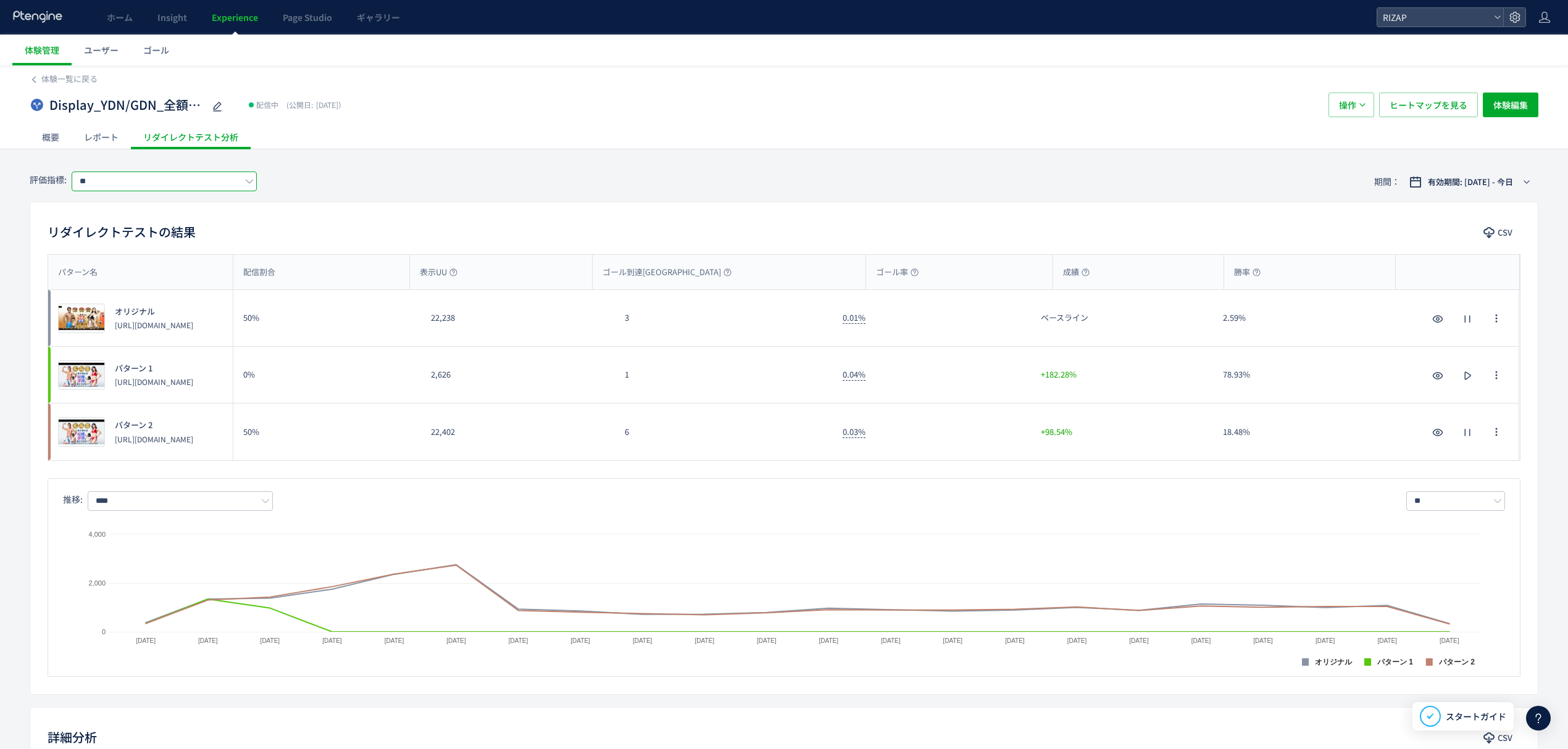
click at [96, 185] on input "**" at bounding box center [164, 181] width 185 height 19
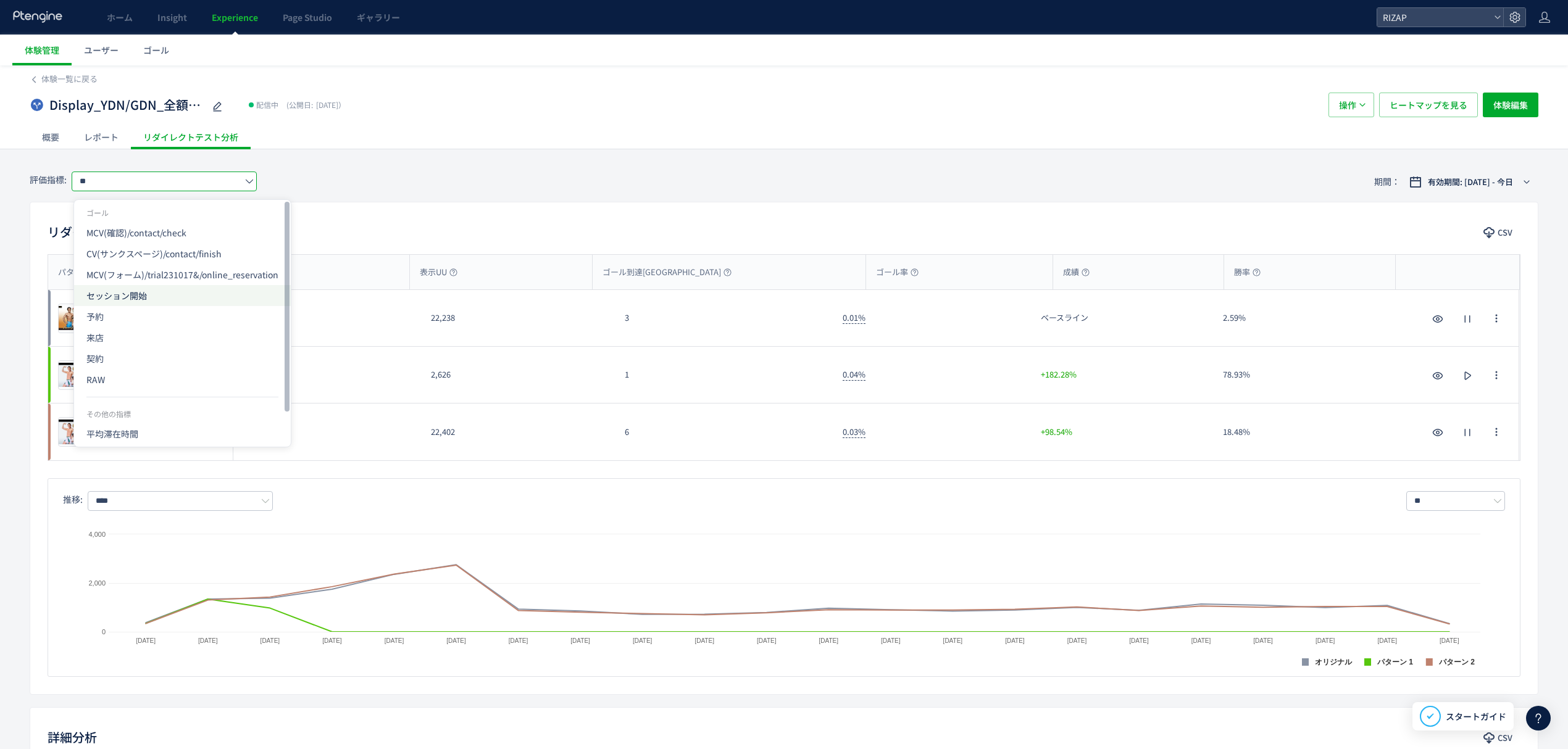
drag, startPoint x: 142, startPoint y: 304, endPoint x: 152, endPoint y: 298, distance: 11.7
click at [143, 303] on span "セッション開始" at bounding box center [182, 295] width 192 height 21
type input "*******"
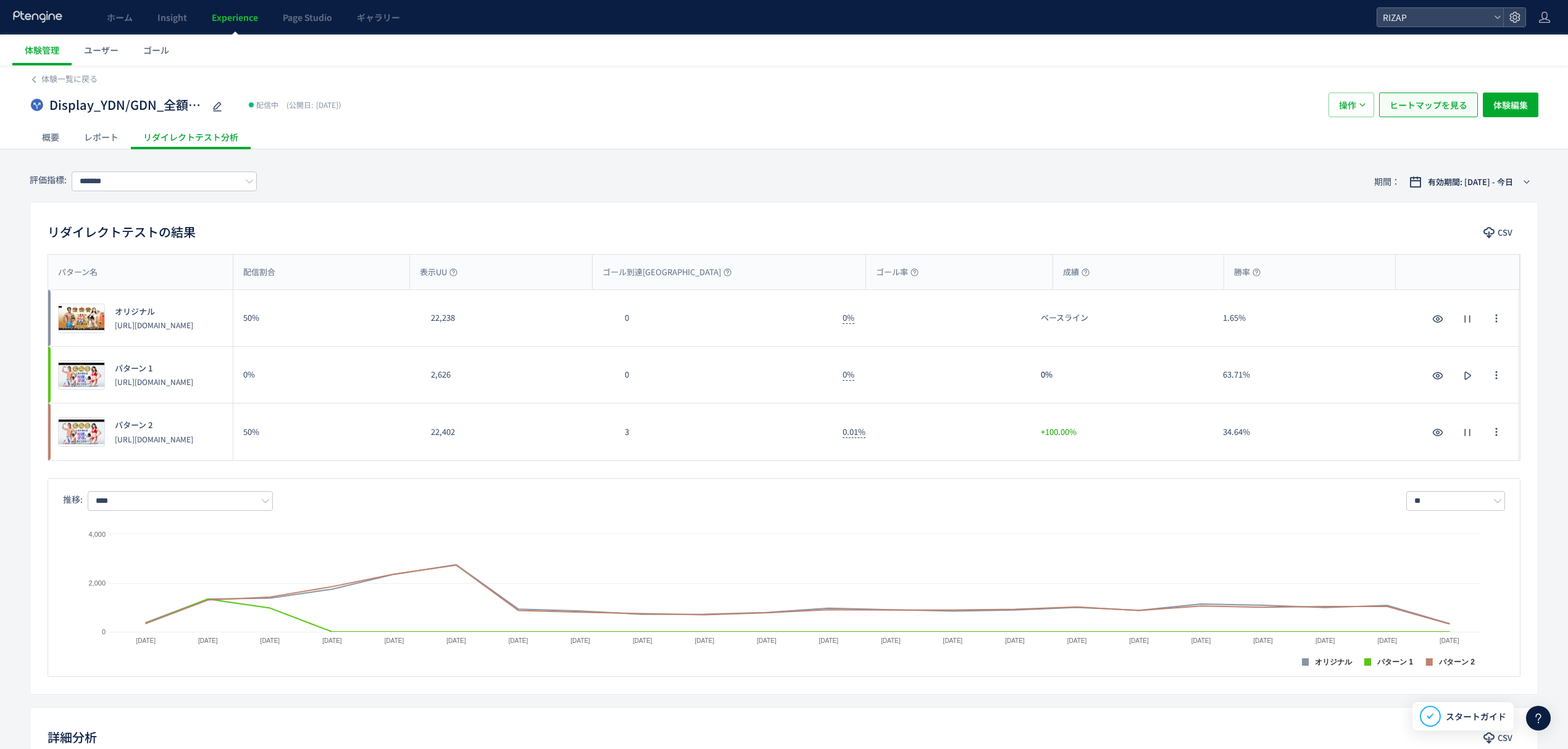
click at [1439, 102] on span "ヒートマップを見る" at bounding box center [1428, 104] width 78 height 25
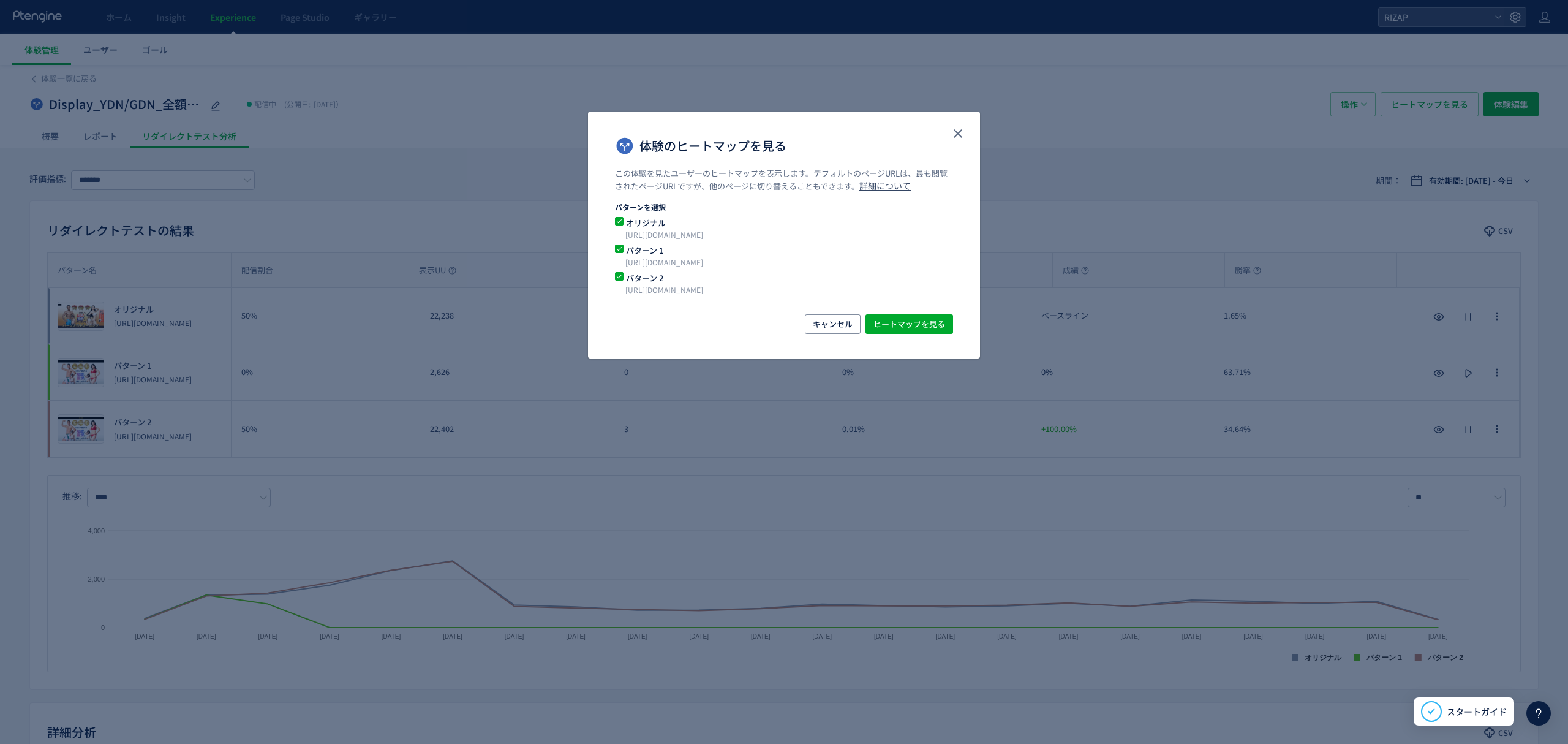
click at [734, 260] on p "https://lp.rizap.jp/lp/guarantee-250826/" at bounding box center [769, 262] width 288 height 13
click at [621, 248] on span "体験のヒートマップを見る" at bounding box center [619, 249] width 8 height 8
click at [943, 327] on span "ヒートマップを見る" at bounding box center [909, 323] width 71 height 19
click at [964, 139] on icon "close" at bounding box center [959, 134] width 15 height 15
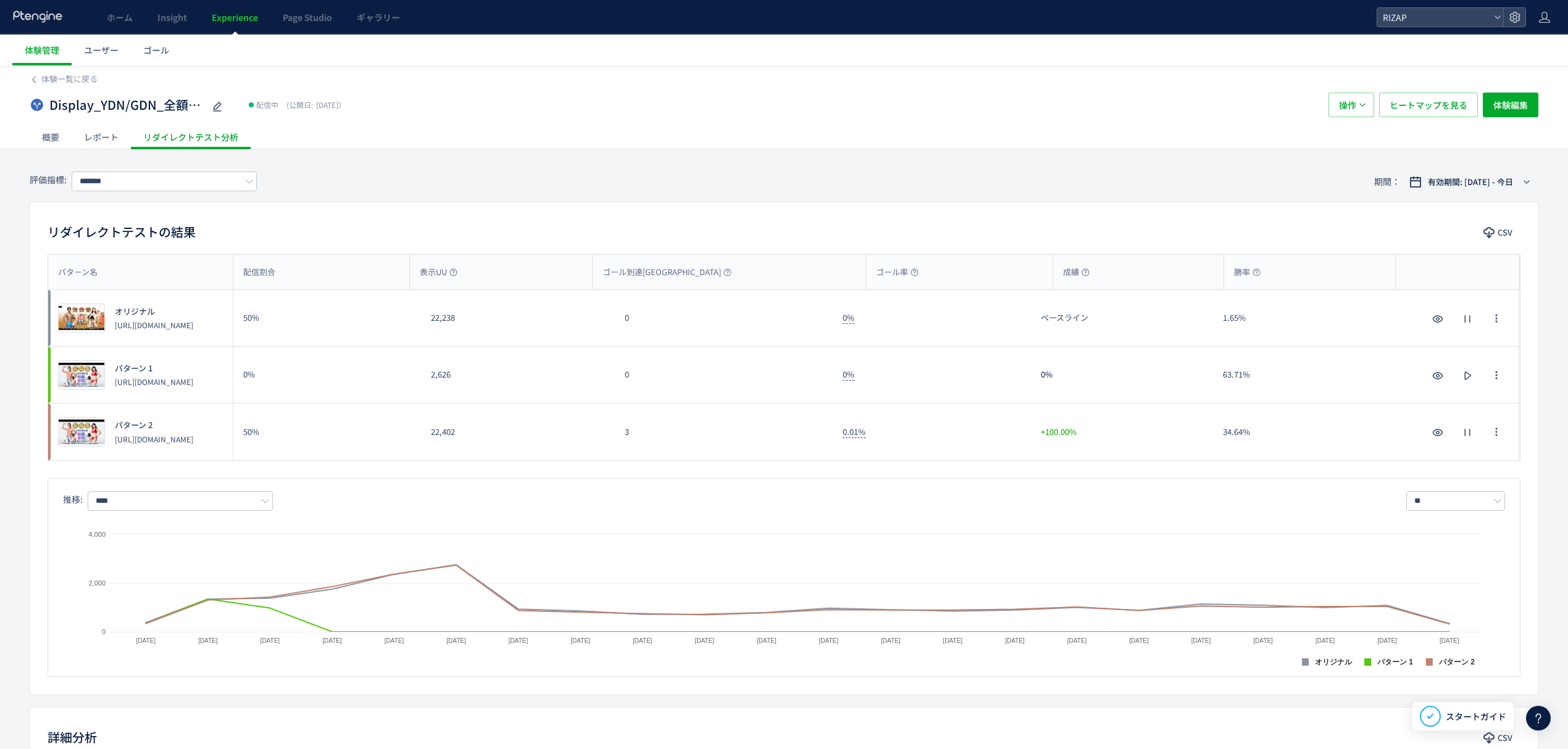
click at [111, 140] on div "レポート" at bounding box center [101, 136] width 59 height 25
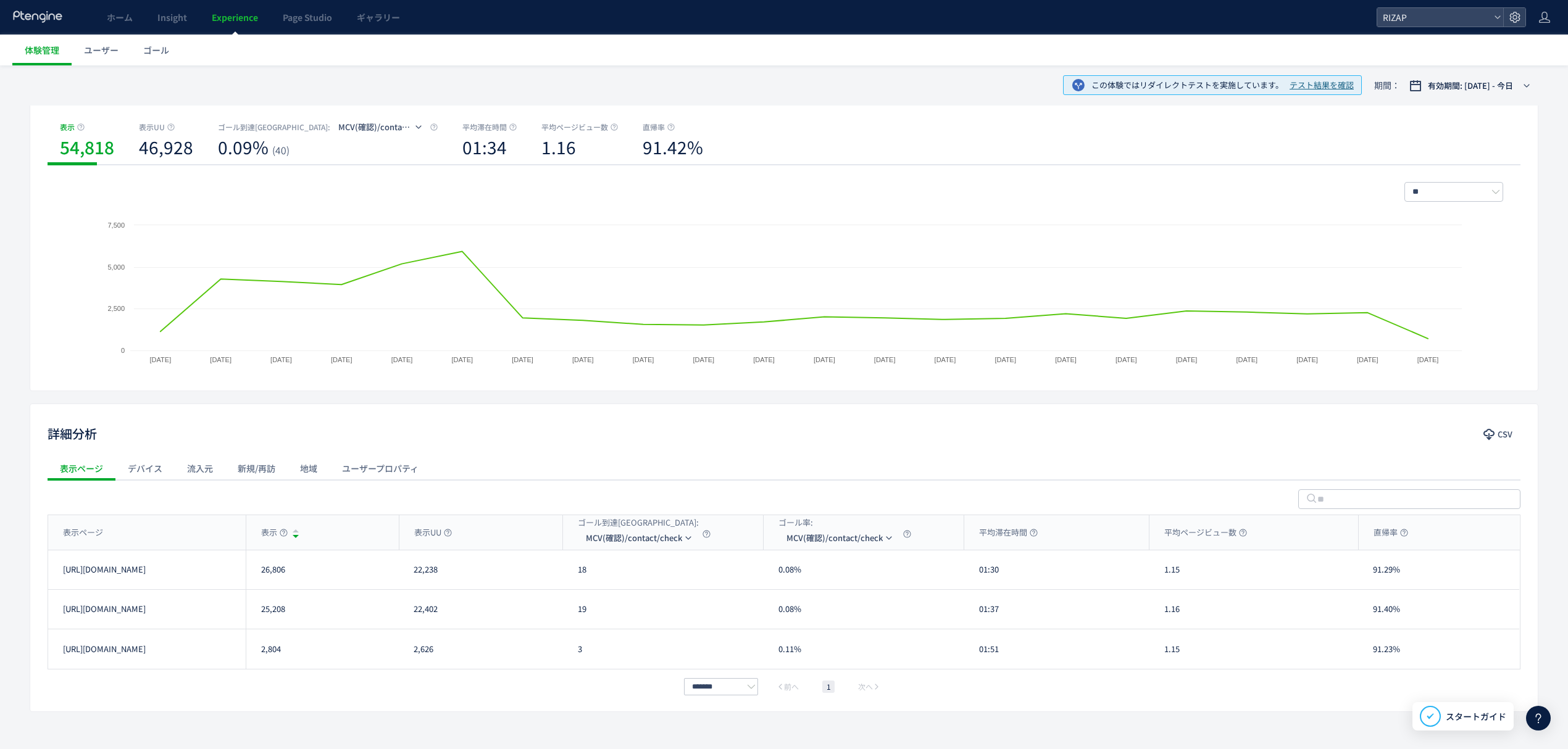
scroll to position [134, 0]
drag, startPoint x: 1023, startPoint y: 573, endPoint x: 978, endPoint y: 575, distance: 45.0
click at [978, 575] on div "01:30" at bounding box center [1056, 569] width 185 height 39
drag, startPoint x: 1011, startPoint y: 613, endPoint x: 971, endPoint y: 610, distance: 40.1
click at [971, 610] on div "01:37" at bounding box center [1056, 609] width 185 height 39
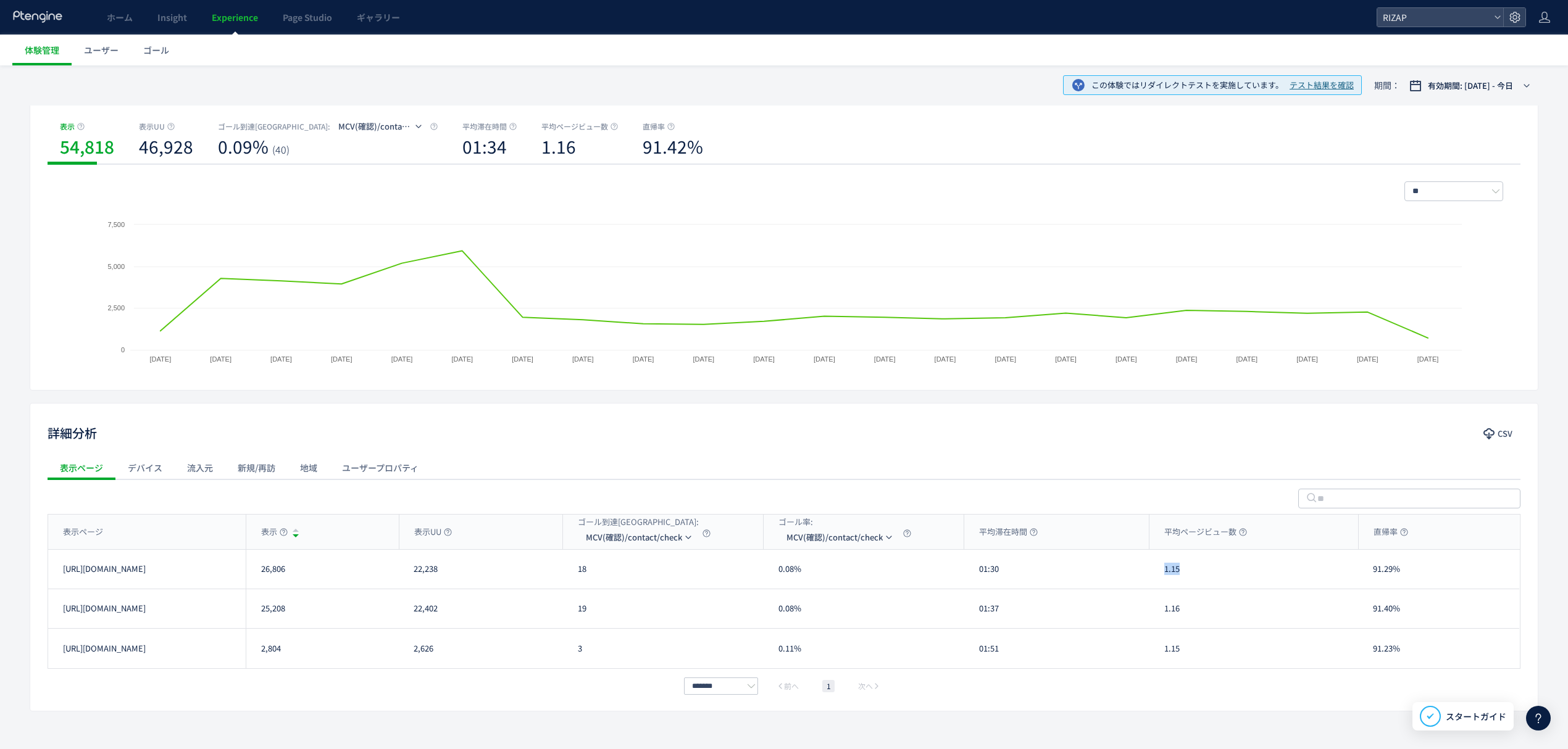
drag, startPoint x: 1187, startPoint y: 582, endPoint x: 1149, endPoint y: 582, distance: 38.0
click at [1149, 582] on div "1.15" at bounding box center [1253, 569] width 209 height 39
click at [1156, 612] on div "1.16" at bounding box center [1253, 609] width 209 height 39
drag, startPoint x: 1408, startPoint y: 578, endPoint x: 1365, endPoint y: 578, distance: 43.0
click at [1365, 578] on div "91.29%" at bounding box center [1439, 569] width 161 height 39
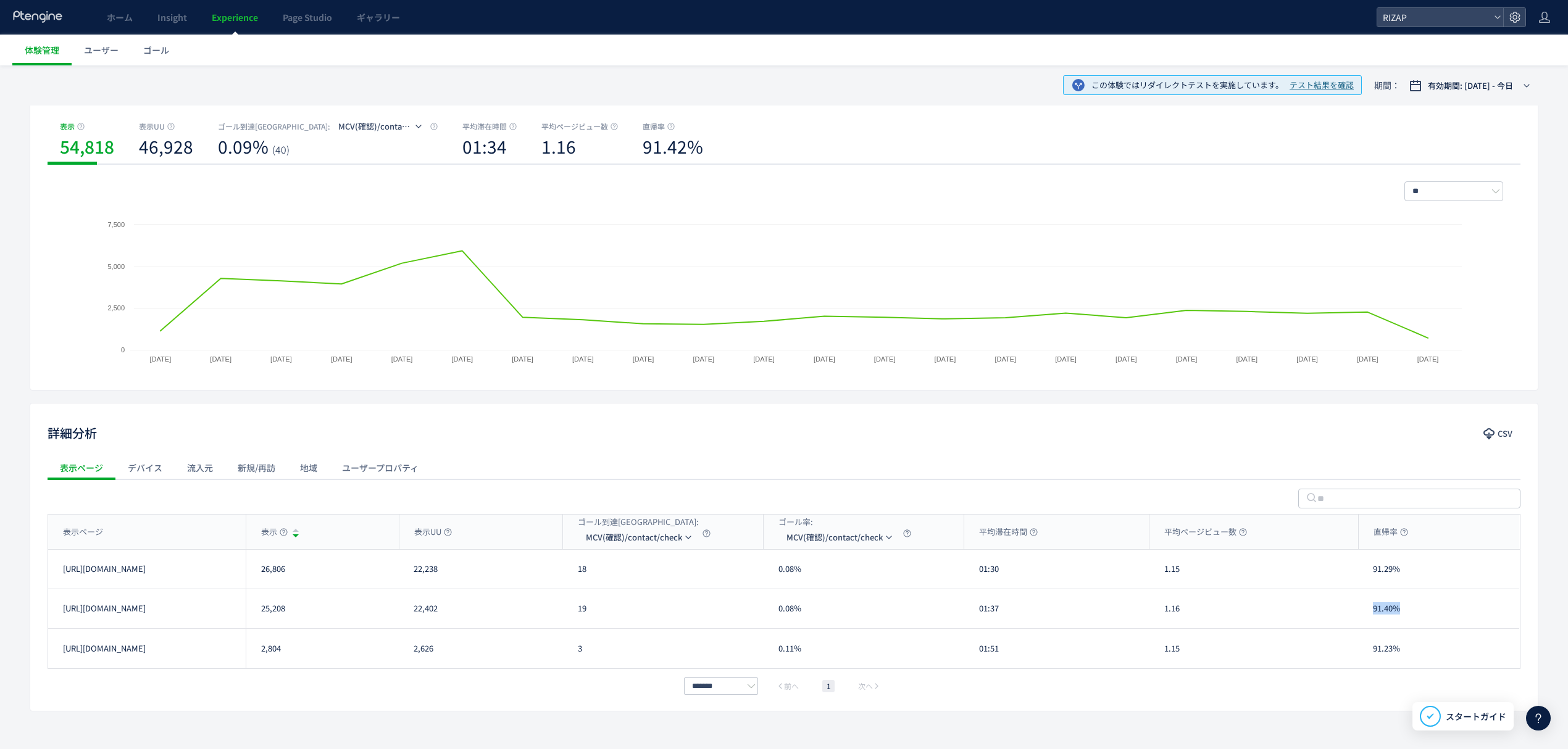
drag, startPoint x: 1411, startPoint y: 618, endPoint x: 1373, endPoint y: 618, distance: 38.0
click at [1373, 618] on div "91.40%" at bounding box center [1439, 609] width 161 height 39
click at [30, 15] on use at bounding box center [37, 16] width 49 height 12
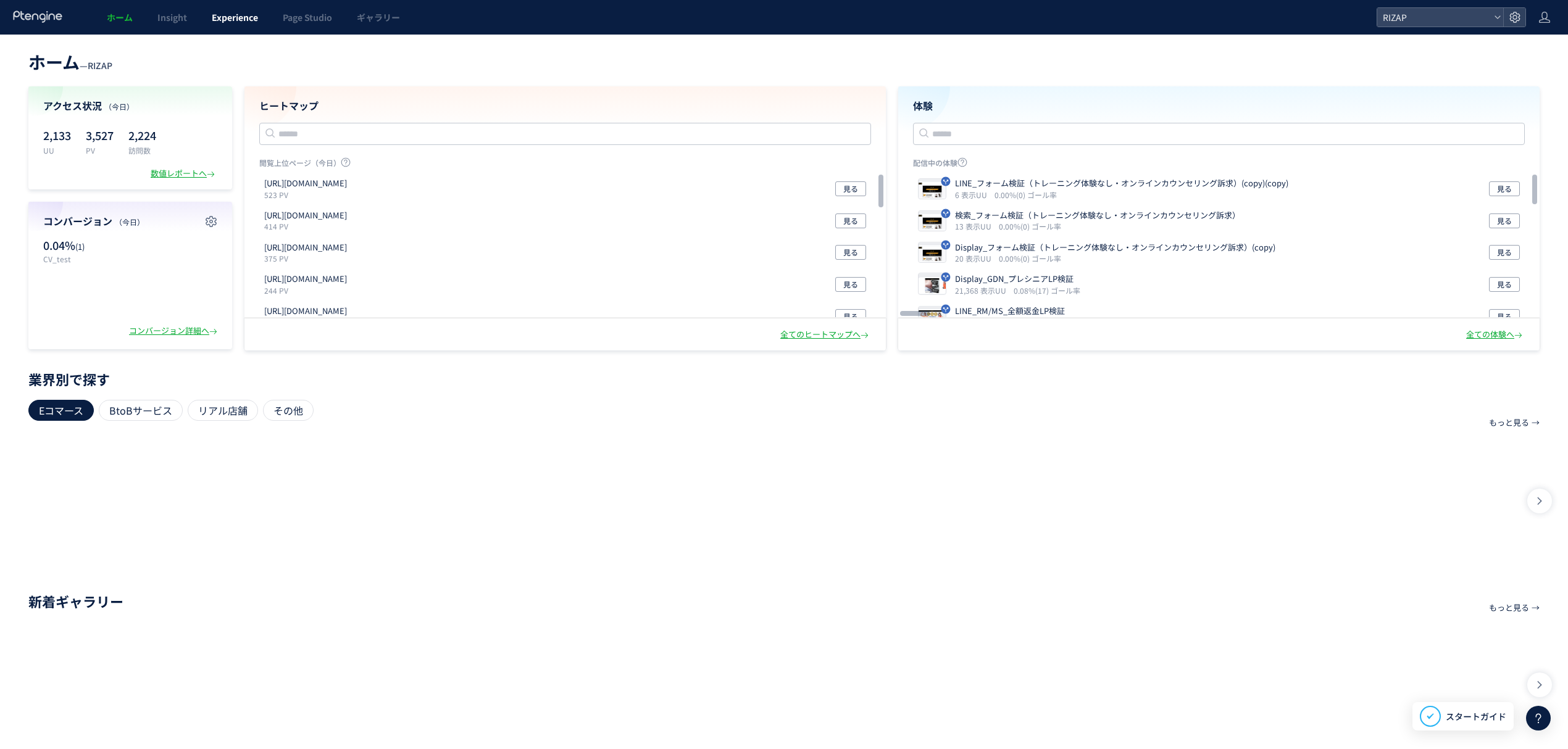
click at [228, 16] on span "Experience" at bounding box center [234, 17] width 47 height 13
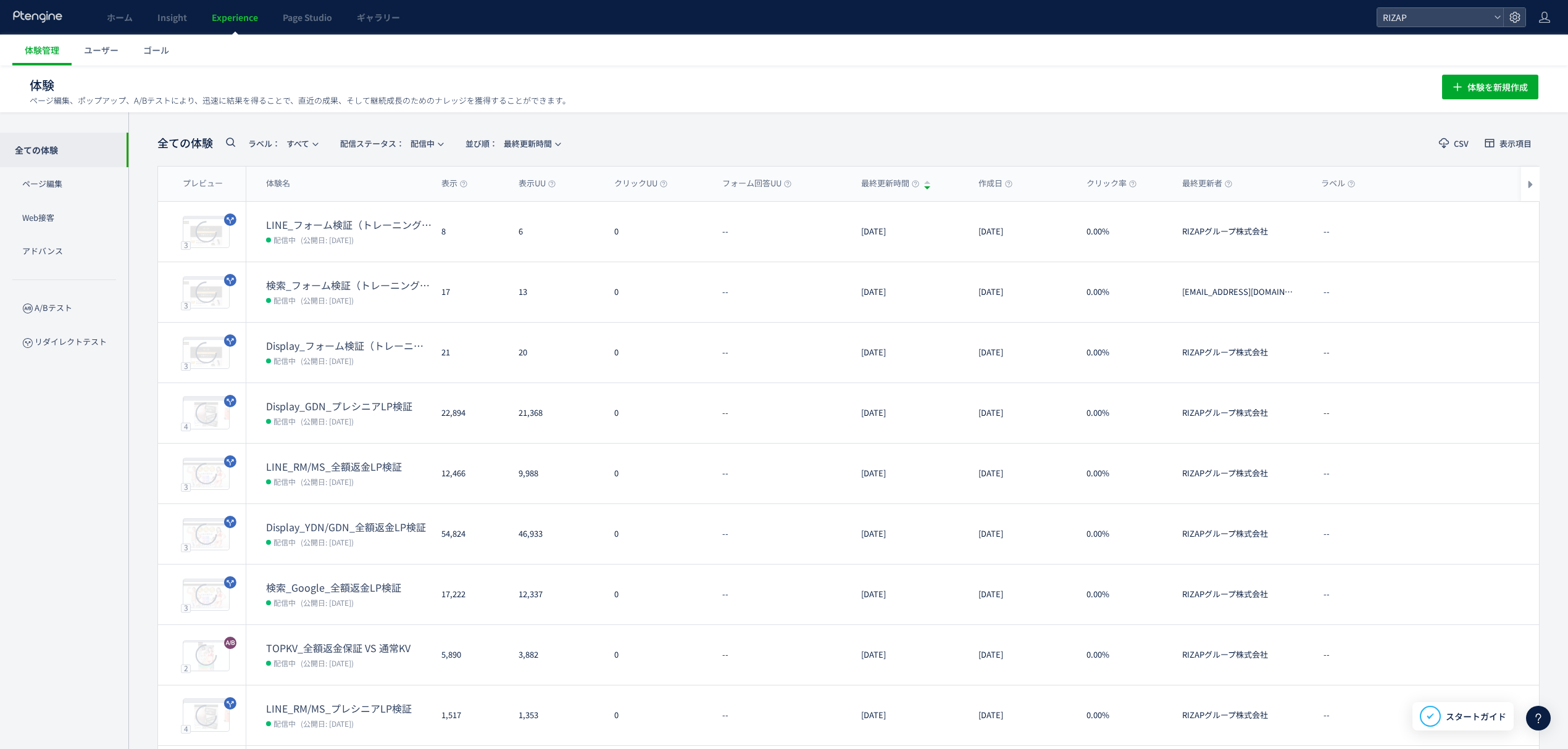
click at [326, 647] on dt "TOPKV_全額返金保証 VS 通常KV" at bounding box center [349, 648] width 166 height 14
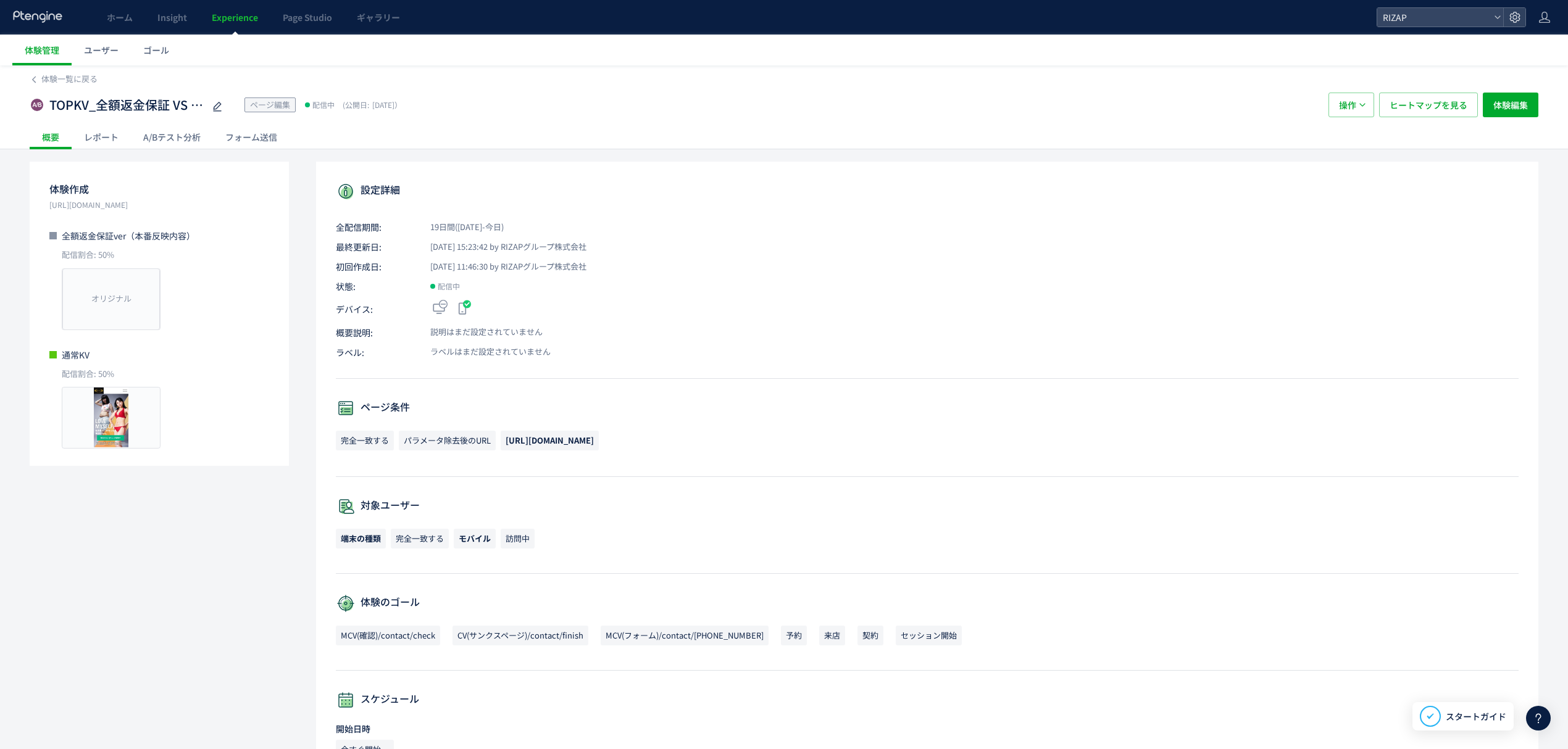
click at [104, 134] on div "レポート" at bounding box center [101, 136] width 59 height 25
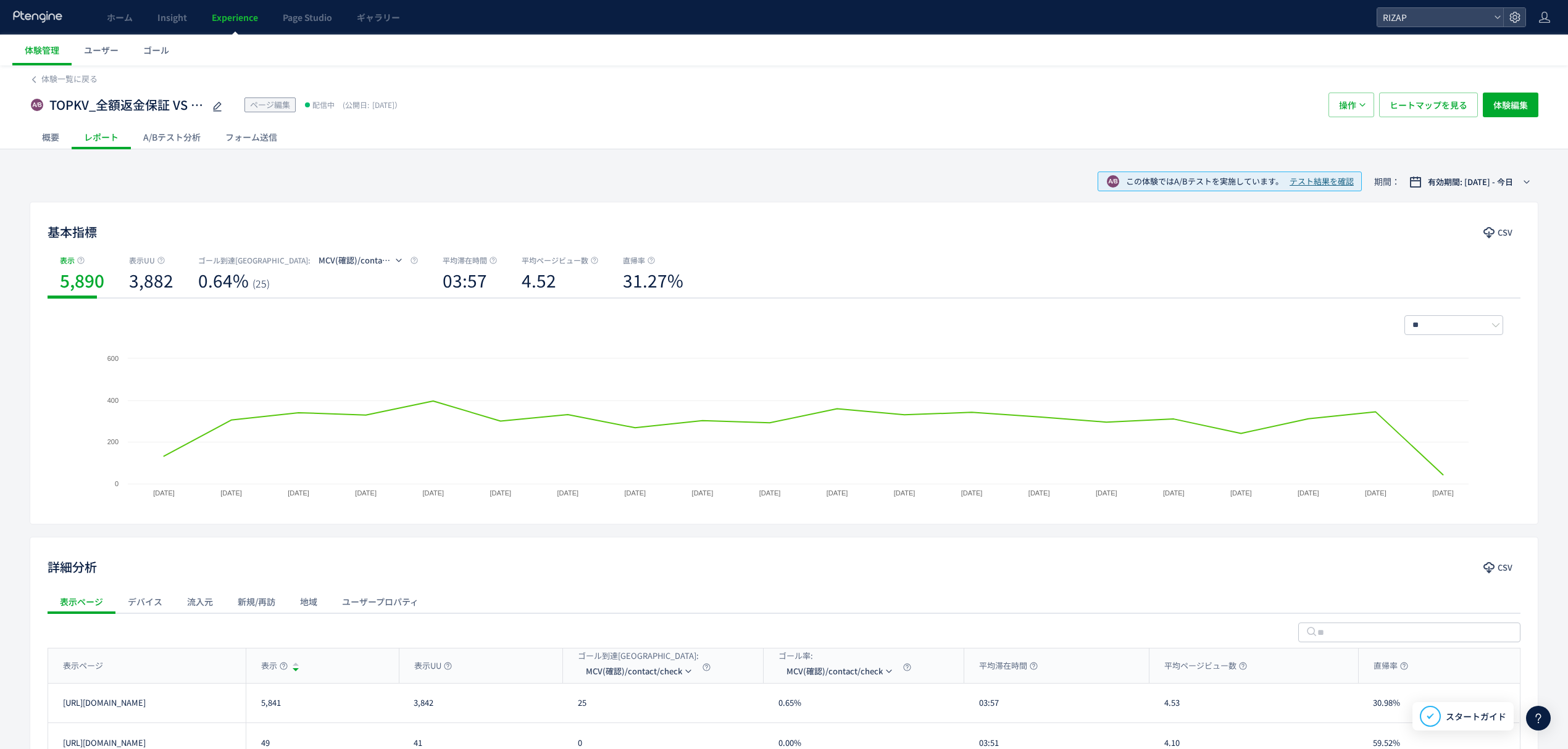
click at [184, 138] on div "A/Bテスト分析" at bounding box center [172, 136] width 82 height 25
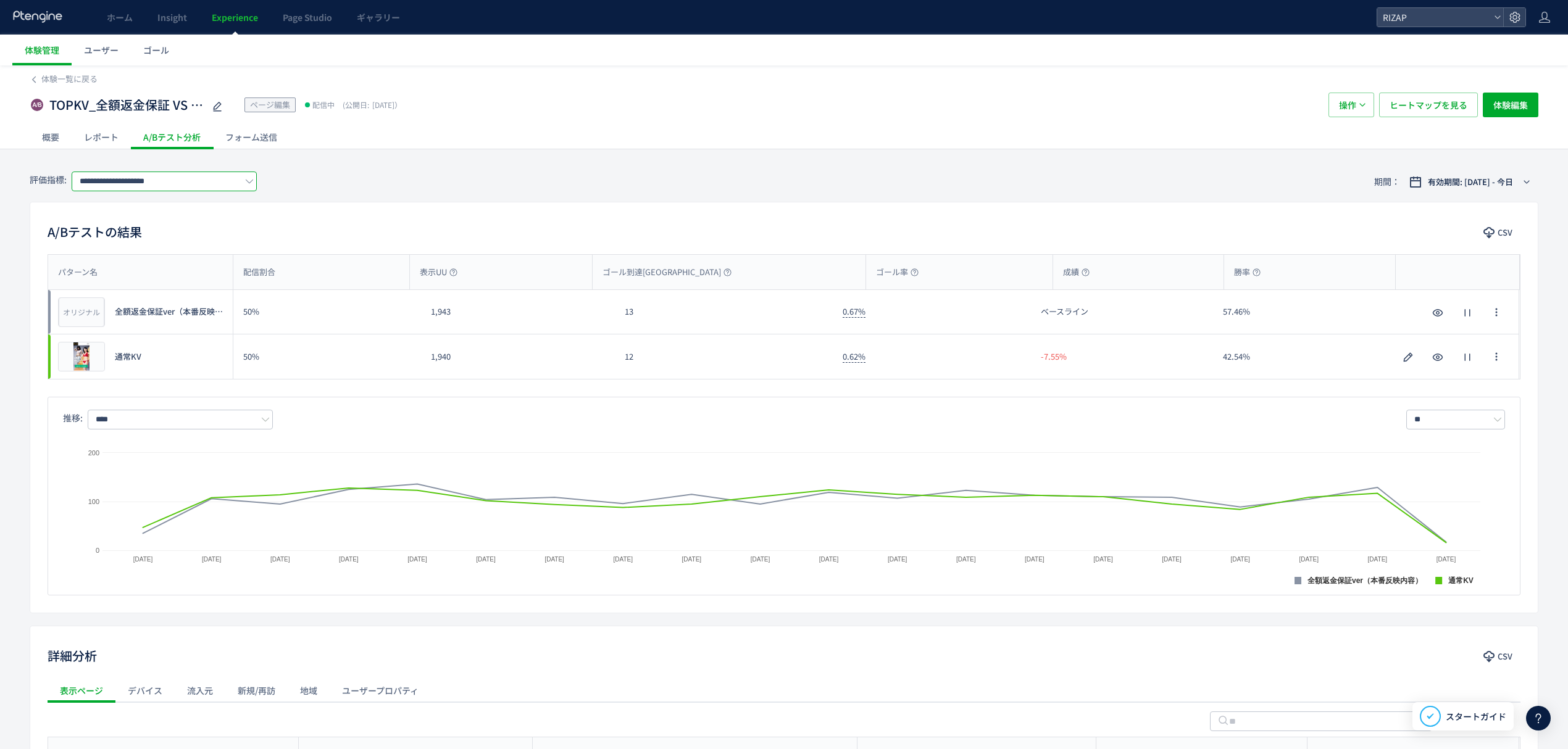
click at [184, 182] on input "**********" at bounding box center [164, 181] width 185 height 19
click at [369, 185] on div "**********" at bounding box center [784, 181] width 1509 height 40
drag, startPoint x: 451, startPoint y: 319, endPoint x: 419, endPoint y: 319, distance: 32.0
click at [419, 319] on div "オリジナル プレビュー 全額返金保証ver（本番反映内容） 50% 1,943 13 0.67% ベースライン 57.46% オリジナル プレビュー 全額返金…" at bounding box center [783, 312] width 1471 height 45
drag, startPoint x: 440, startPoint y: 366, endPoint x: 429, endPoint y: 366, distance: 11.0
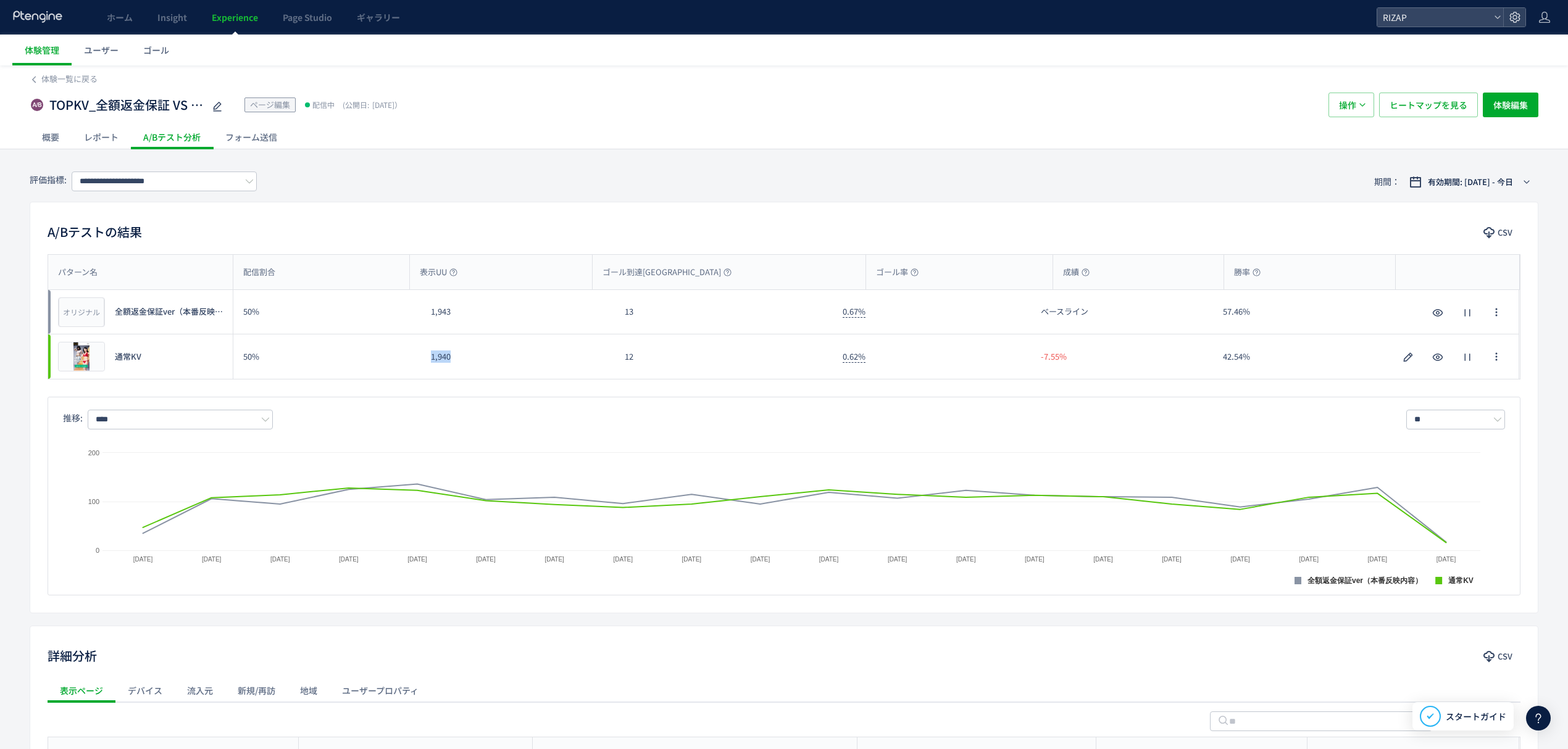
click at [429, 366] on div "1,940" at bounding box center [518, 357] width 194 height 45
drag, startPoint x: 644, startPoint y: 307, endPoint x: 623, endPoint y: 307, distance: 21.0
click at [623, 307] on div "13" at bounding box center [724, 312] width 218 height 44
drag, startPoint x: 642, startPoint y: 360, endPoint x: 618, endPoint y: 358, distance: 24.1
click at [618, 358] on div "12" at bounding box center [724, 357] width 218 height 45
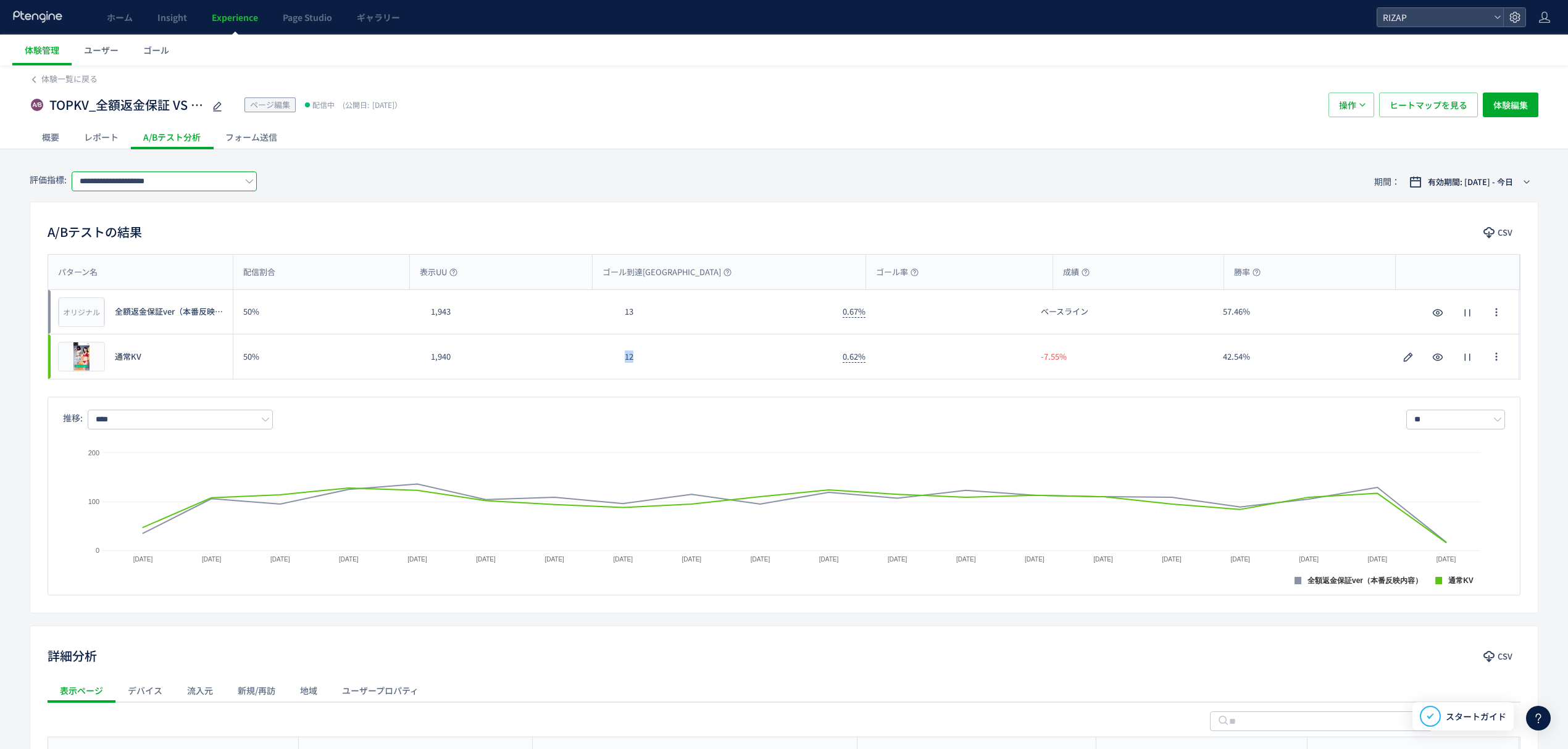
click at [195, 183] on input "**********" at bounding box center [164, 181] width 185 height 19
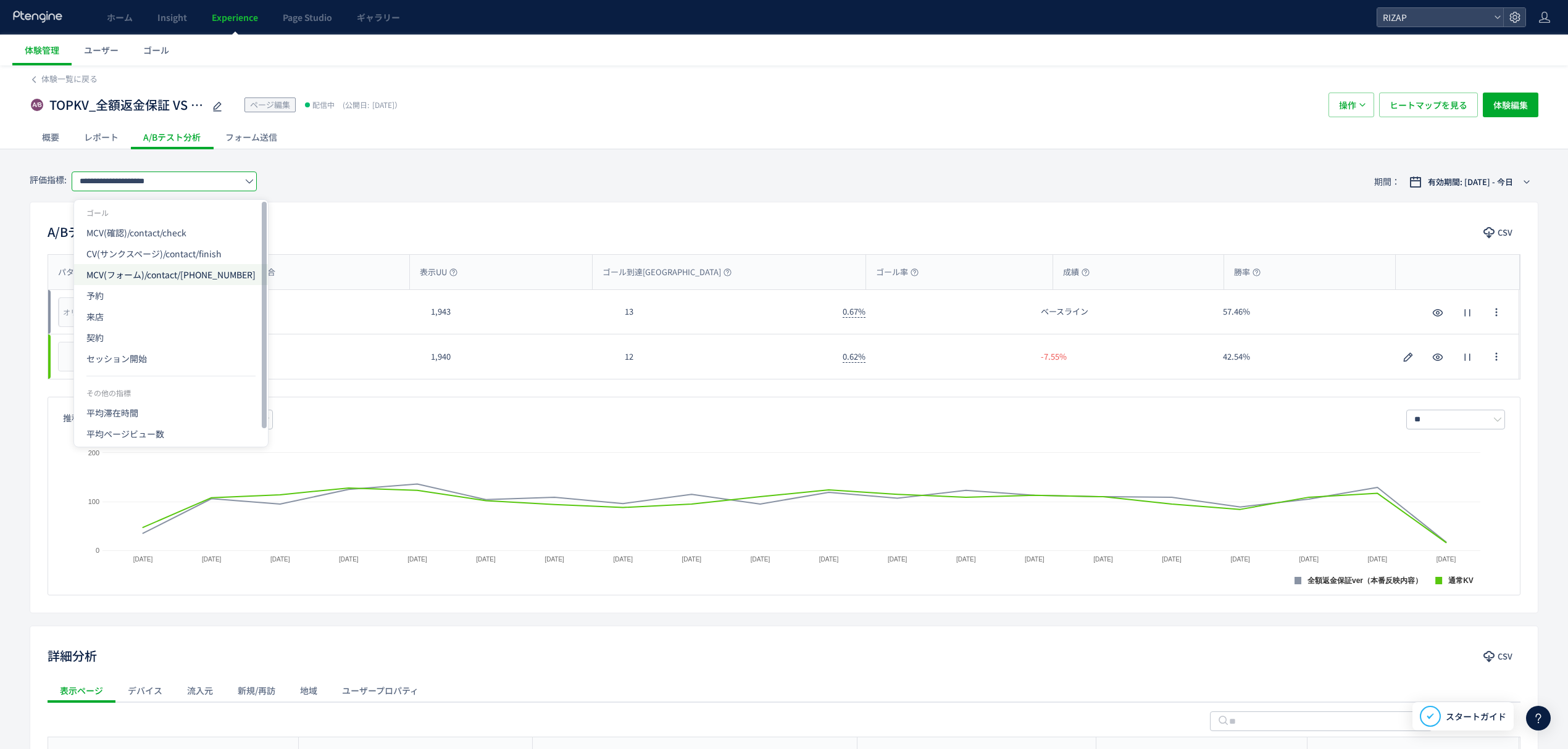
click at [156, 282] on span "MCV(フォーム)/contact/[PHONE_NUMBER]" at bounding box center [171, 274] width 169 height 21
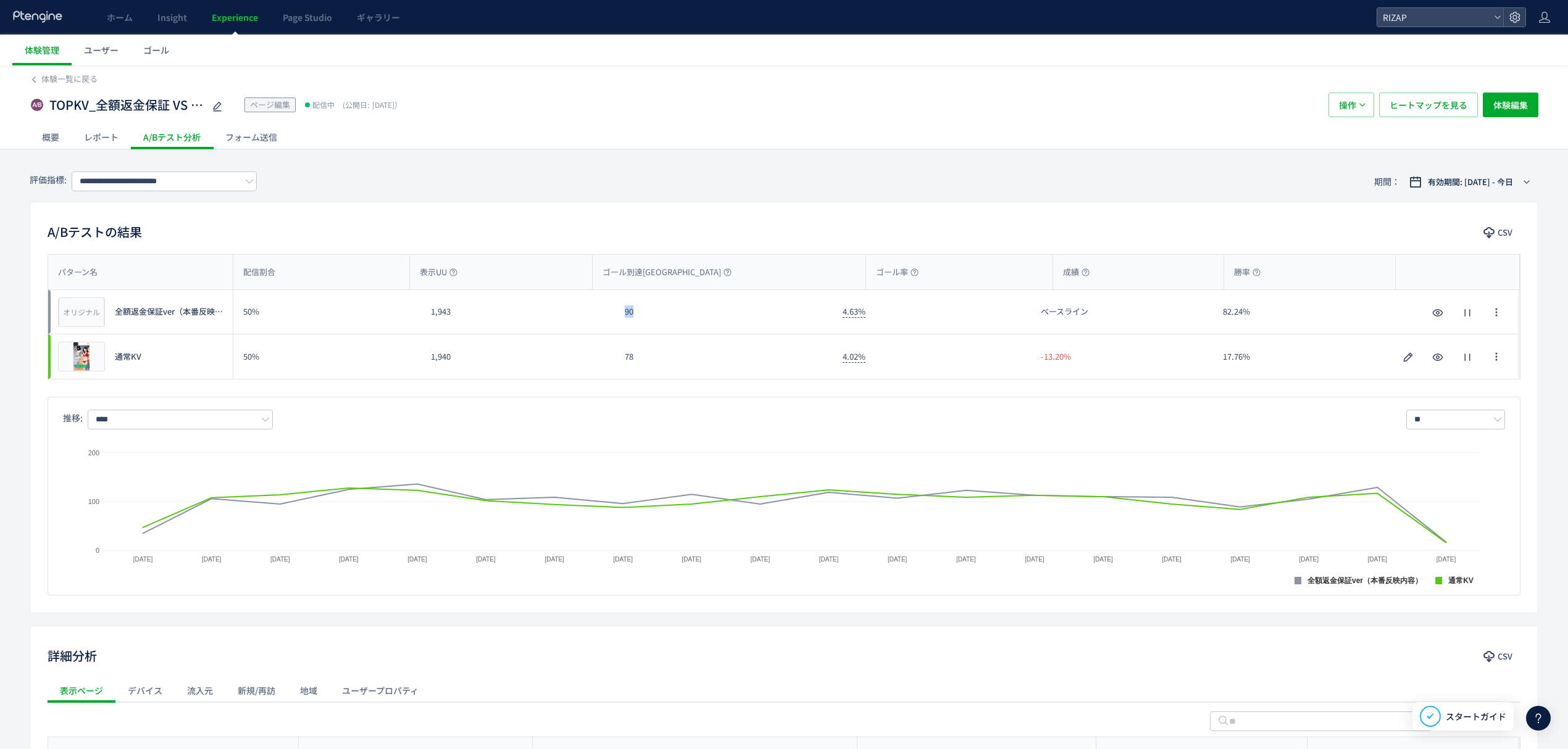
drag, startPoint x: 648, startPoint y: 320, endPoint x: 622, endPoint y: 321, distance: 26.0
click at [622, 321] on div "90" at bounding box center [724, 312] width 218 height 44
drag, startPoint x: 642, startPoint y: 354, endPoint x: 617, endPoint y: 358, distance: 25.3
click at [617, 358] on div "78" at bounding box center [724, 357] width 218 height 45
click at [97, 186] on input "**********" at bounding box center [164, 181] width 185 height 19
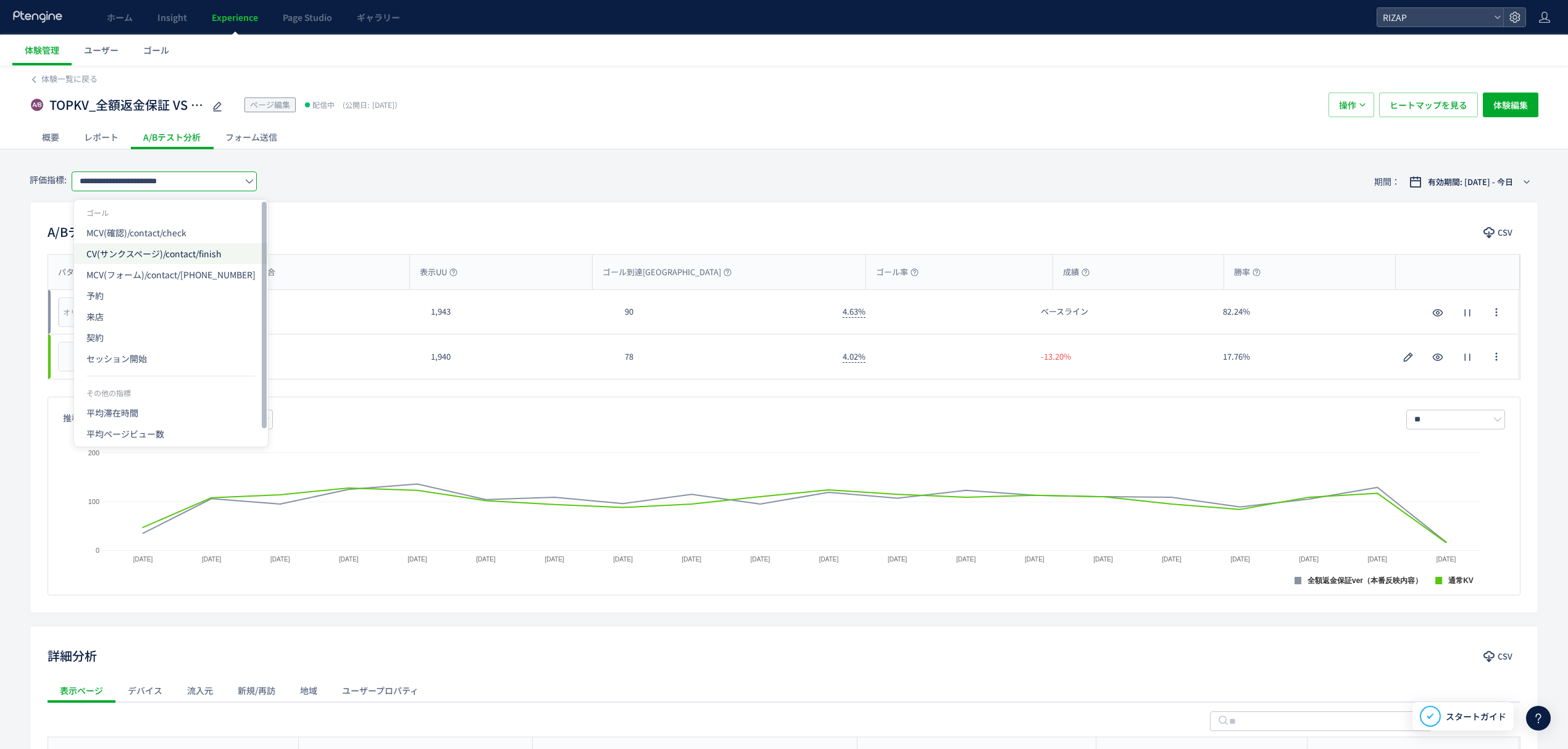
click at [134, 257] on span "CV(サンクスページ)/contact/finish" at bounding box center [171, 254] width 169 height 21
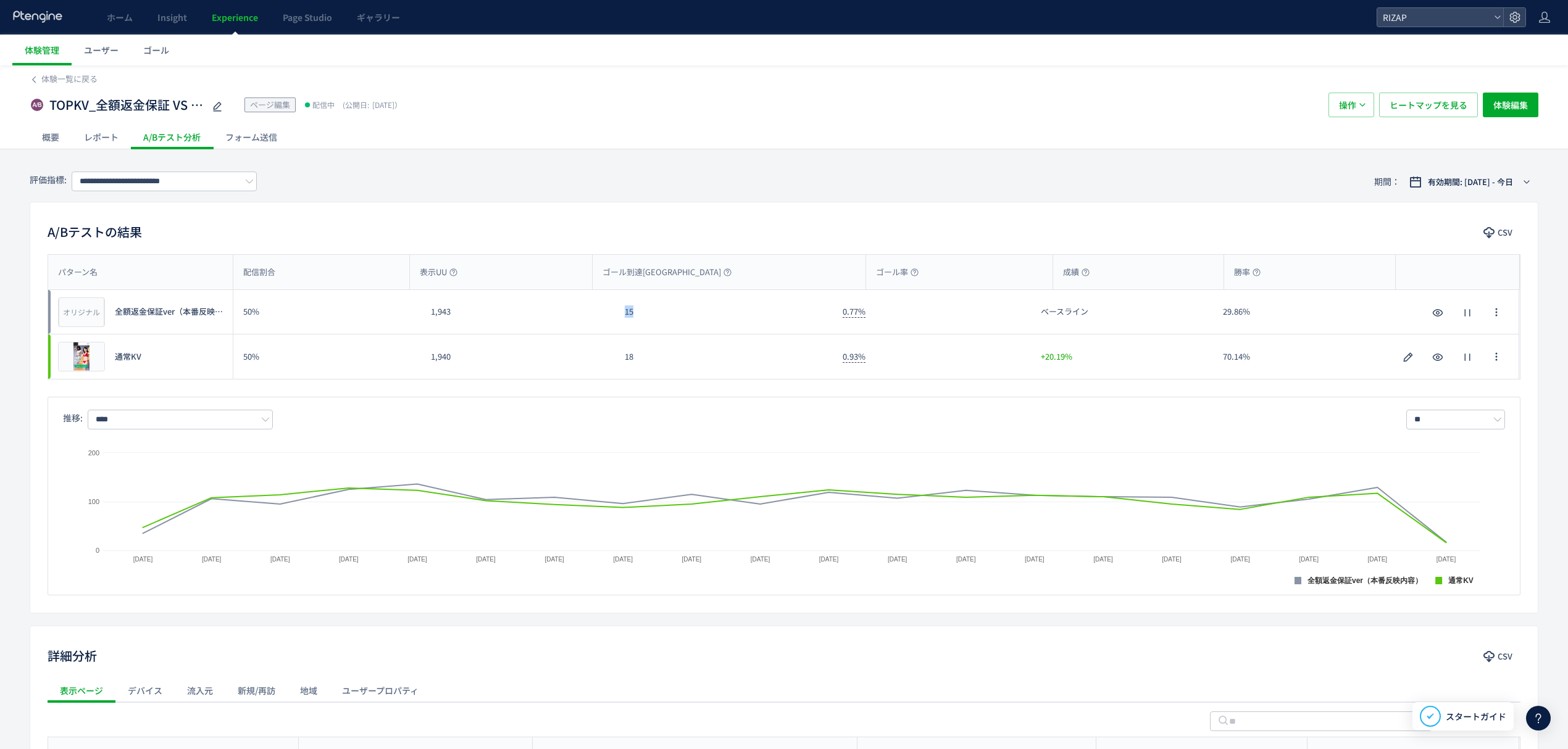
drag, startPoint x: 631, startPoint y: 327, endPoint x: 618, endPoint y: 330, distance: 13.3
click at [618, 330] on div "15" at bounding box center [724, 312] width 218 height 44
drag, startPoint x: 635, startPoint y: 357, endPoint x: 622, endPoint y: 357, distance: 13.0
click at [622, 357] on div "18" at bounding box center [724, 357] width 218 height 45
click at [113, 178] on input "**********" at bounding box center [164, 181] width 185 height 19
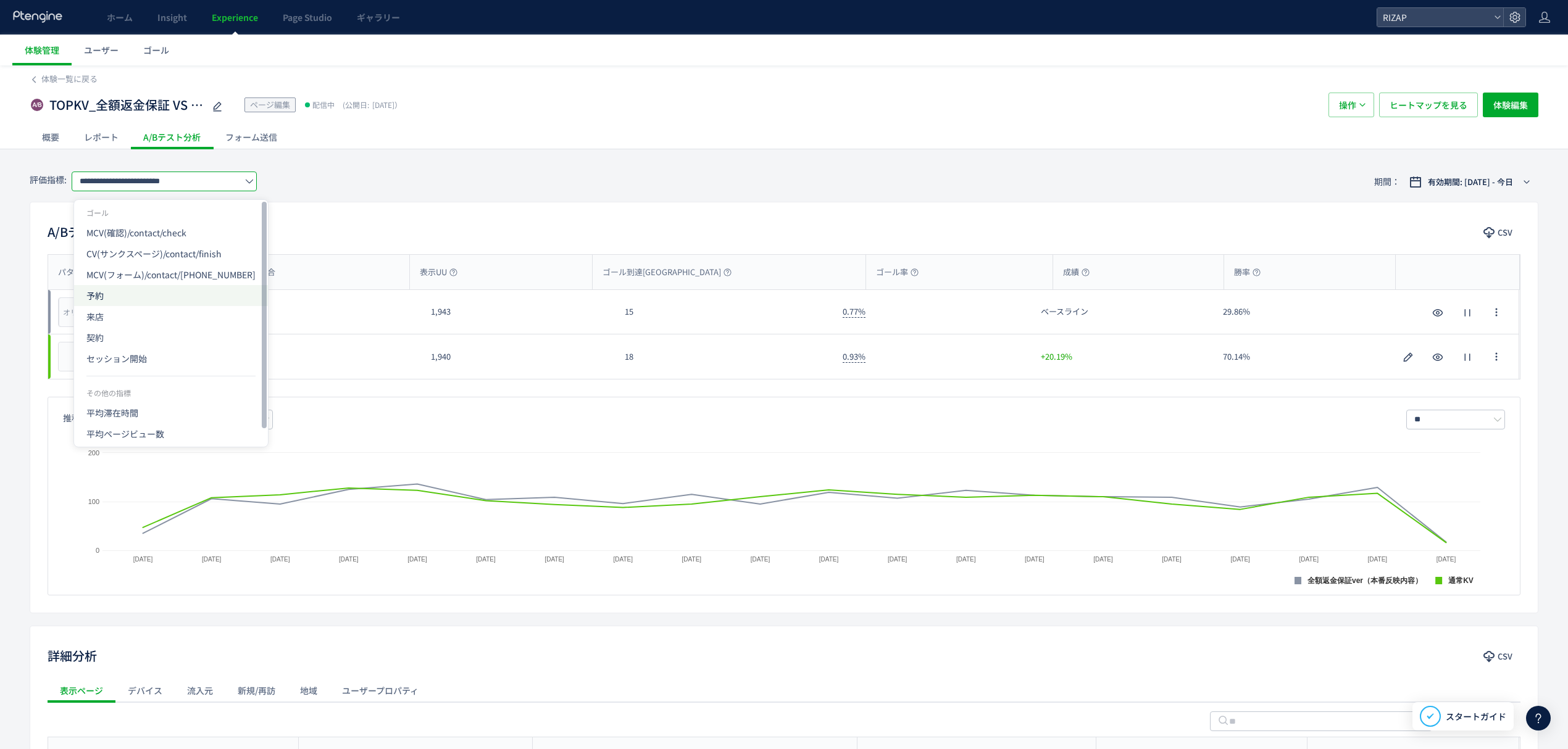
click at [124, 296] on span "予約" at bounding box center [171, 295] width 169 height 21
type input "**"
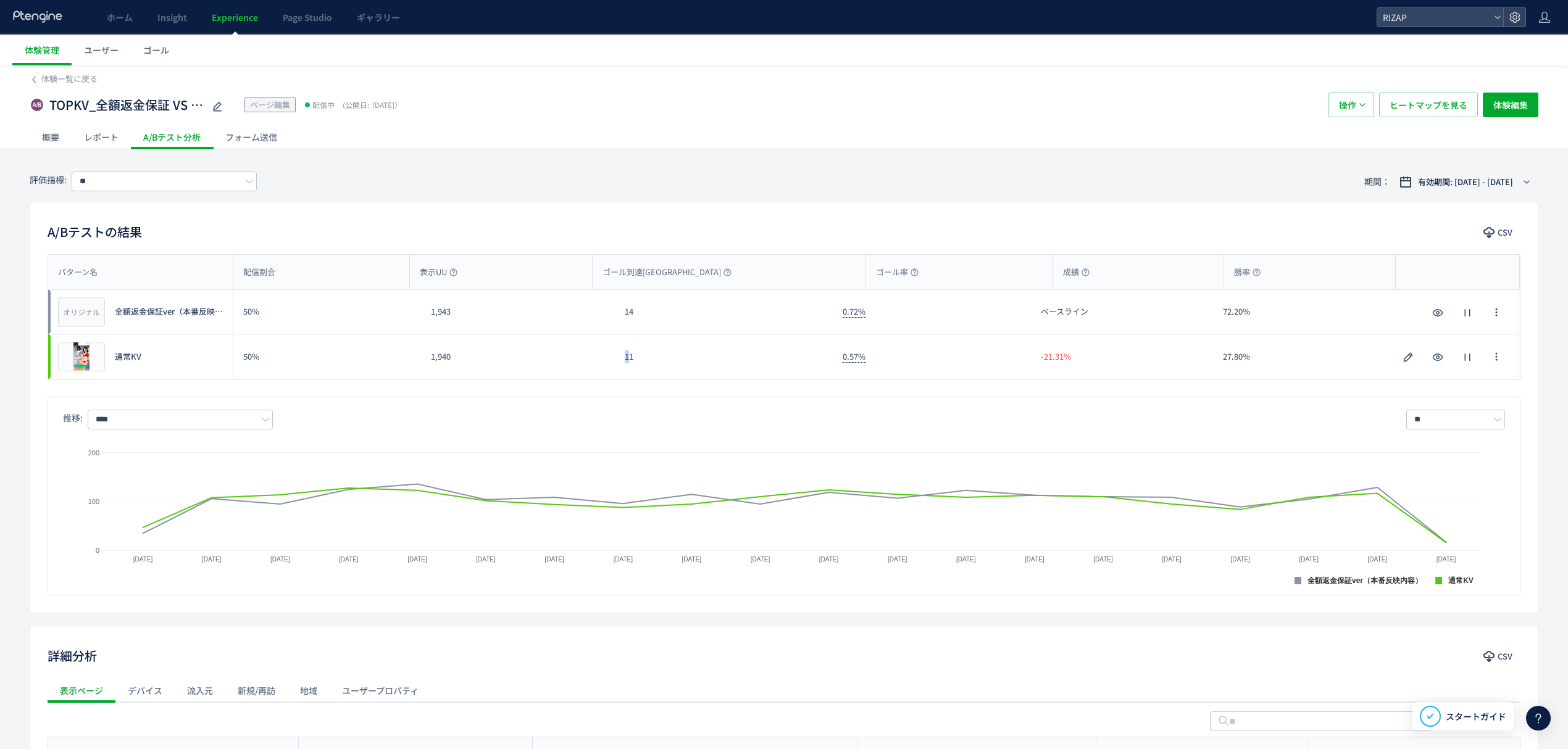
drag, startPoint x: 630, startPoint y: 359, endPoint x: 613, endPoint y: 362, distance: 17.3
click at [613, 362] on div "プレビュー 通常KV 50% 1,940 11 0.57% -21.31% 27.80% プレビュー 通常KV" at bounding box center [783, 357] width 1471 height 45
drag, startPoint x: 655, startPoint y: 368, endPoint x: 623, endPoint y: 371, distance: 32.1
click at [623, 371] on div "11" at bounding box center [724, 357] width 218 height 45
copy div "11"
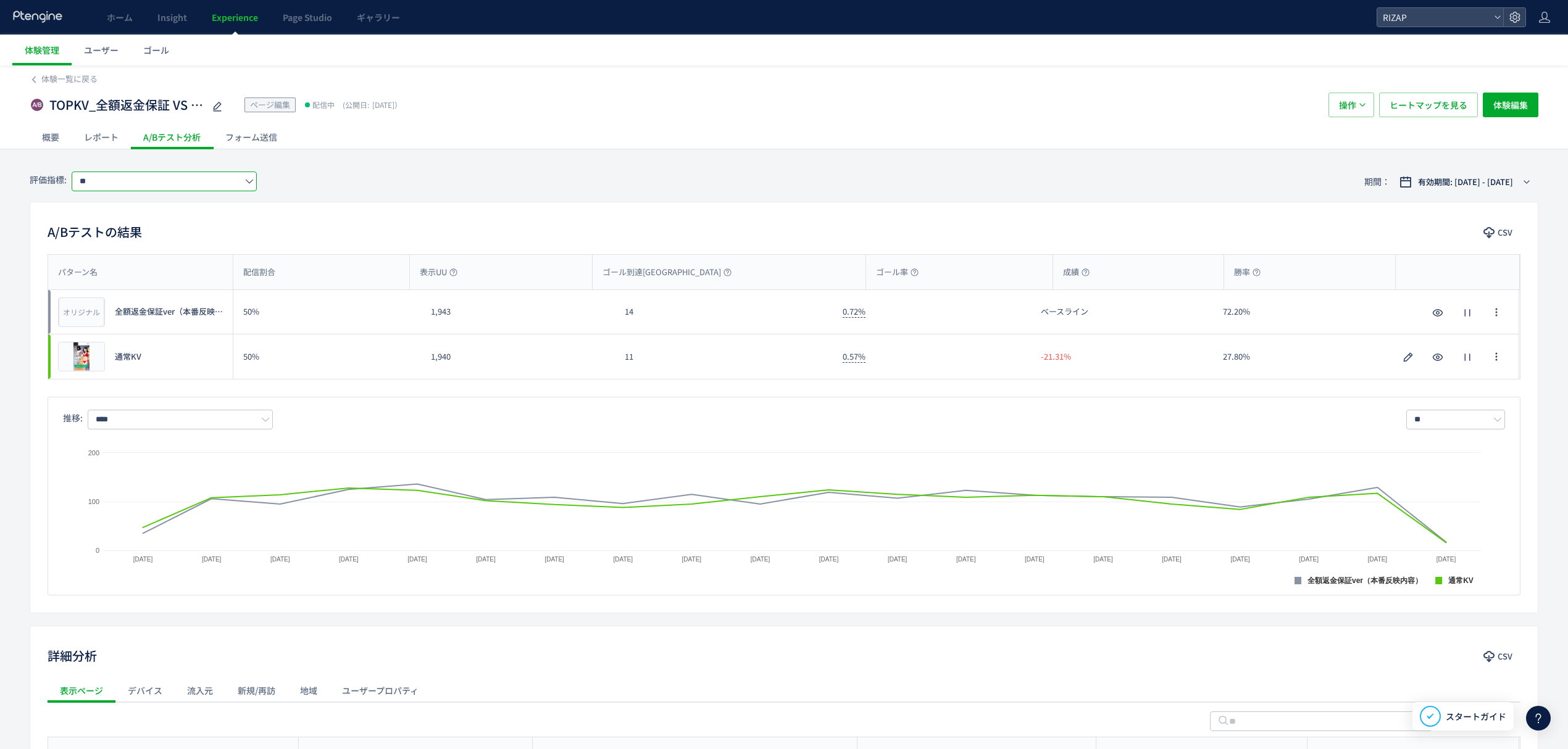
click at [144, 172] on input "**" at bounding box center [164, 181] width 185 height 19
click at [142, 250] on span "CV(サンクスページ)/contact/finish" at bounding box center [171, 254] width 169 height 21
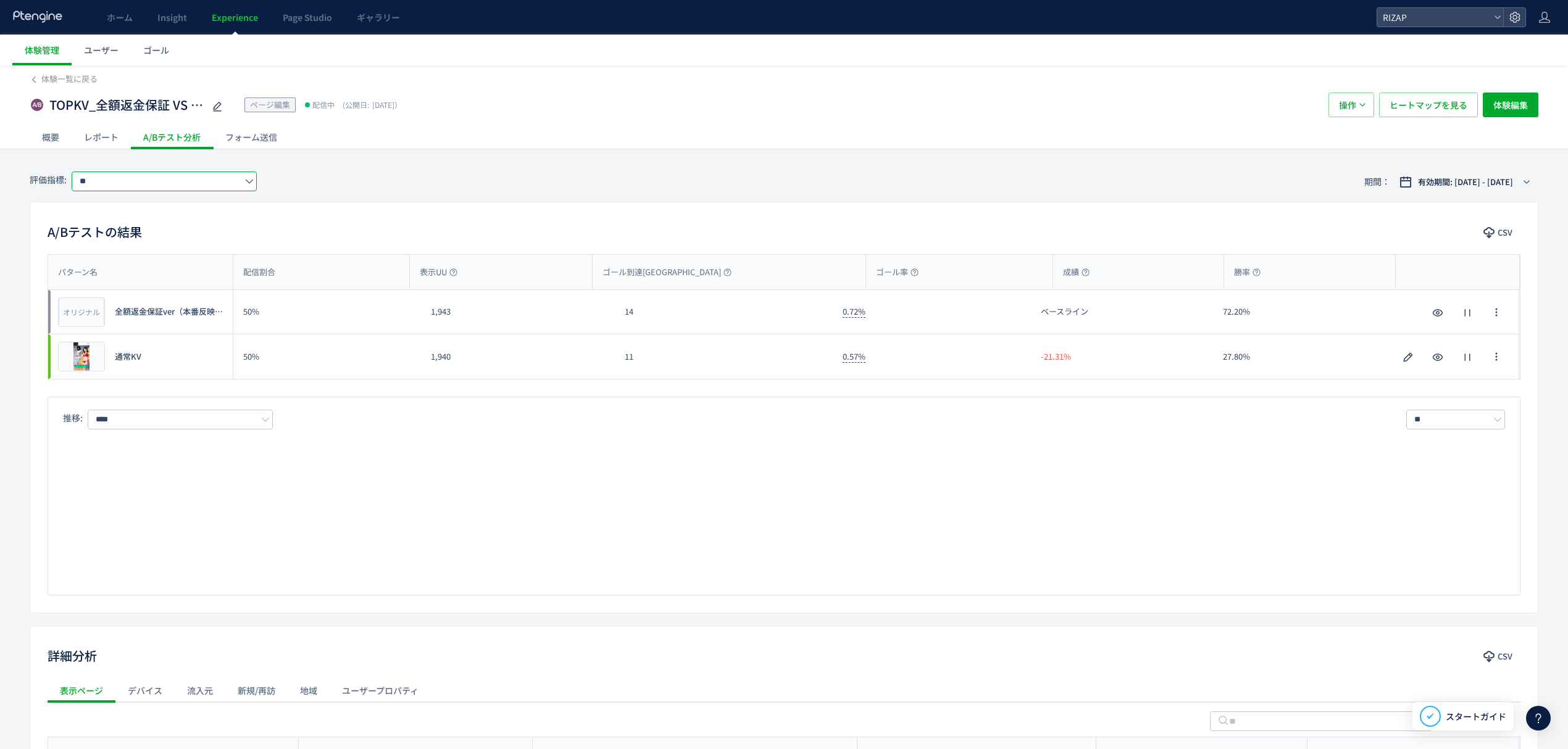
type input "**********"
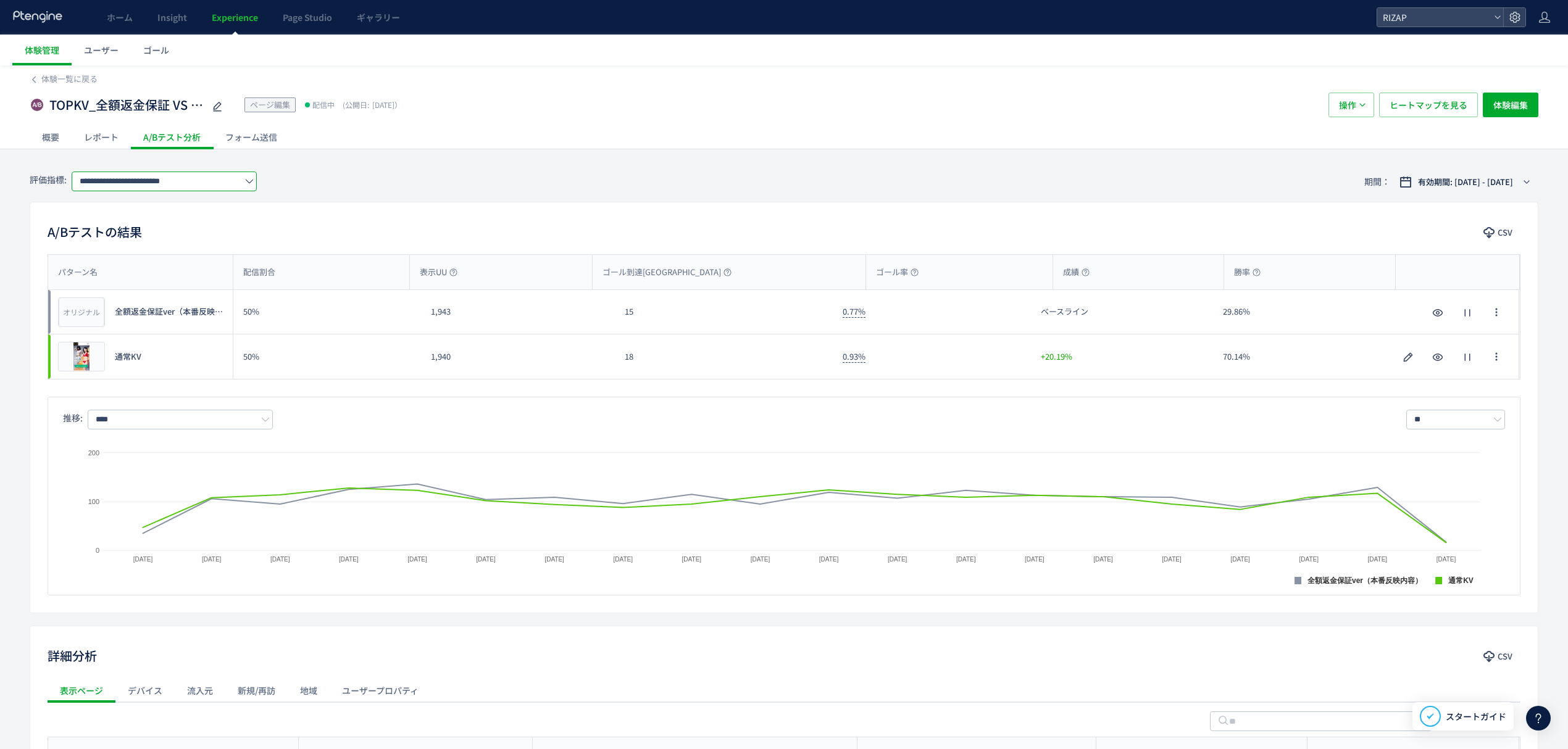
click at [132, 191] on input "**********" at bounding box center [164, 181] width 185 height 19
click at [522, 205] on div "A/Bテストの結果 CSV パターン名 配信割合 表示UU ゴール到達UU ゴール率 成績 勝率 パターン名 オリジナル プレビュー 全額返金保証ver（本番…" at bounding box center [784, 407] width 1509 height 412
click at [1509, 102] on span "体験編集" at bounding box center [1510, 104] width 35 height 25
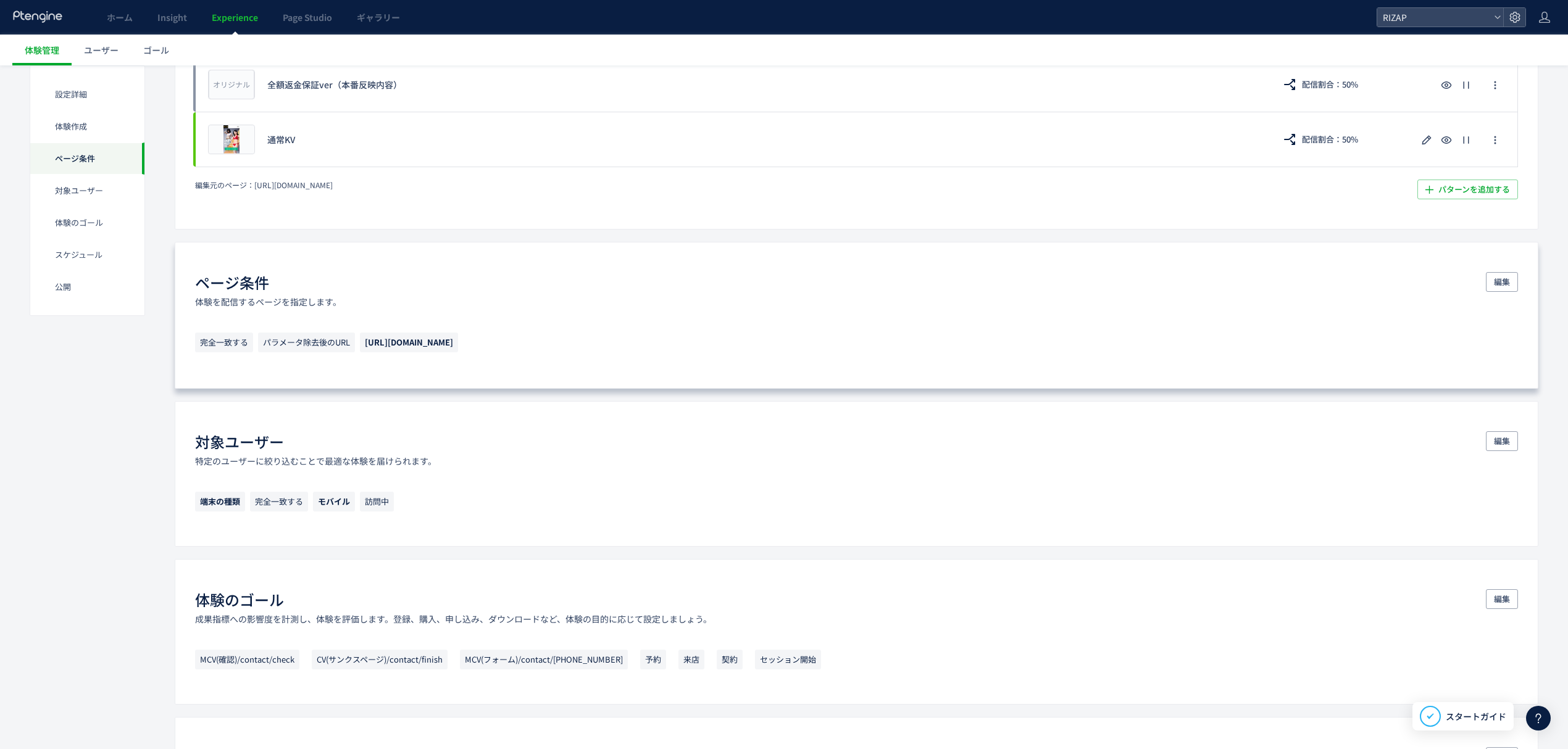
scroll to position [494, 0]
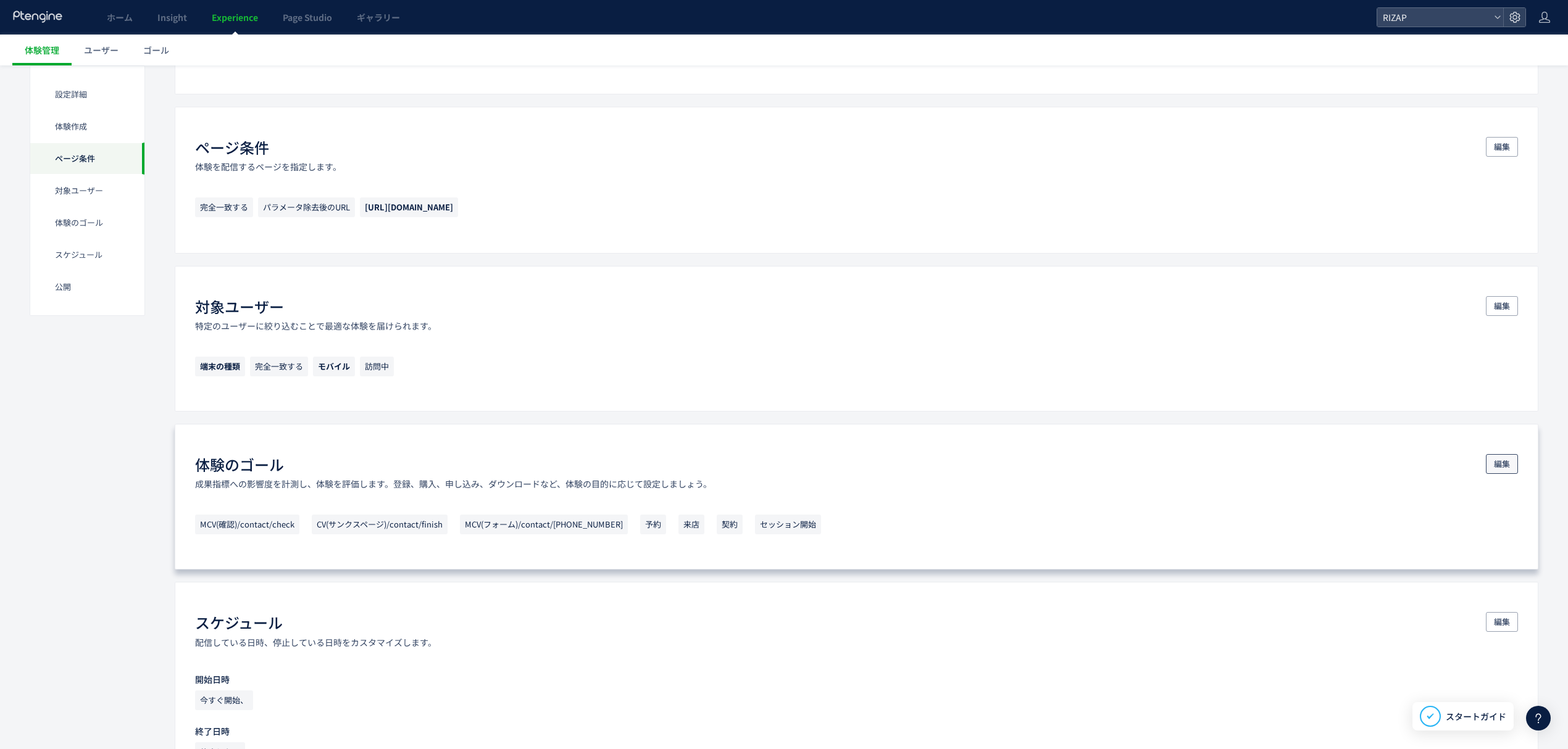
click at [1510, 467] on button "編集" at bounding box center [1502, 463] width 32 height 19
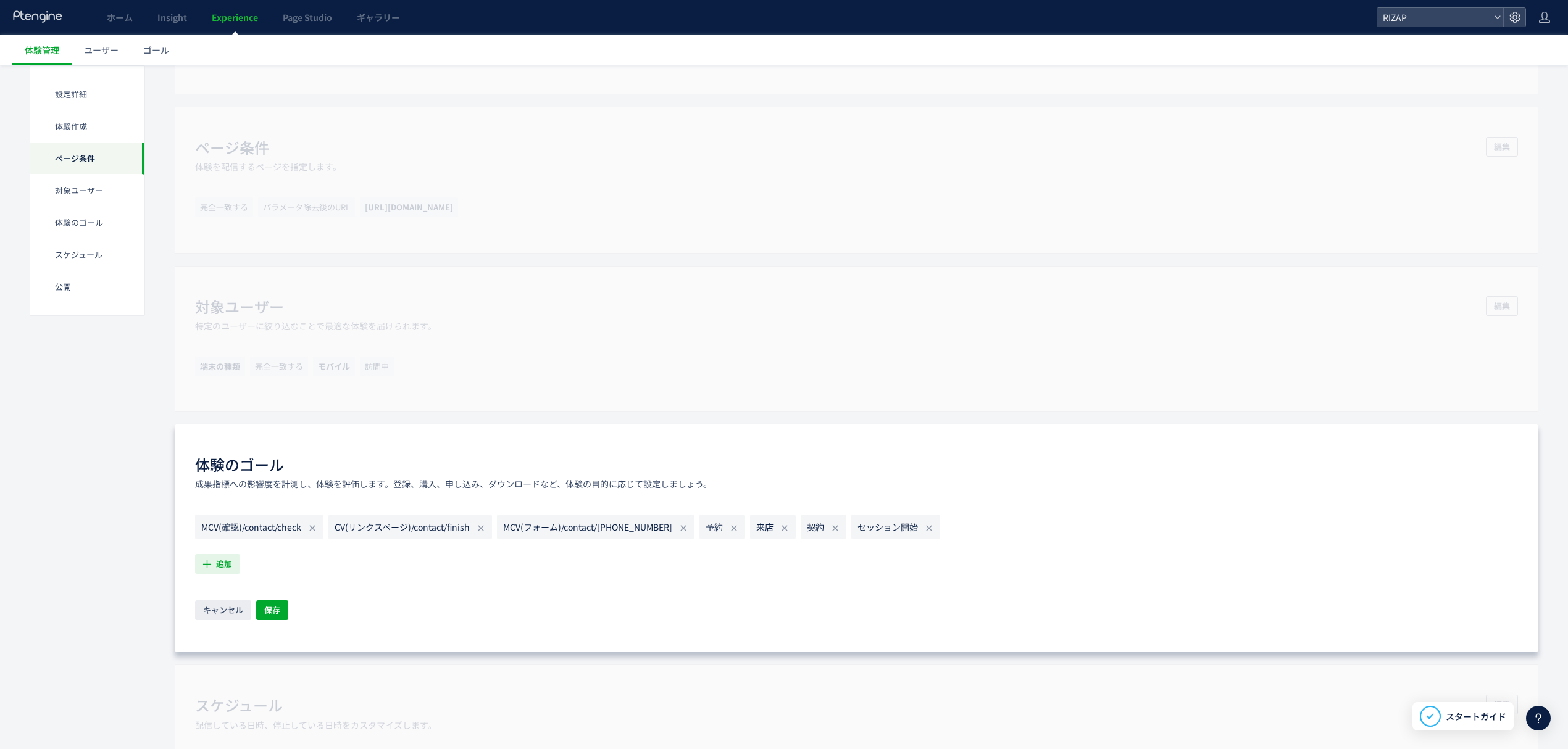
click at [218, 564] on span "追加" at bounding box center [223, 563] width 16 height 19
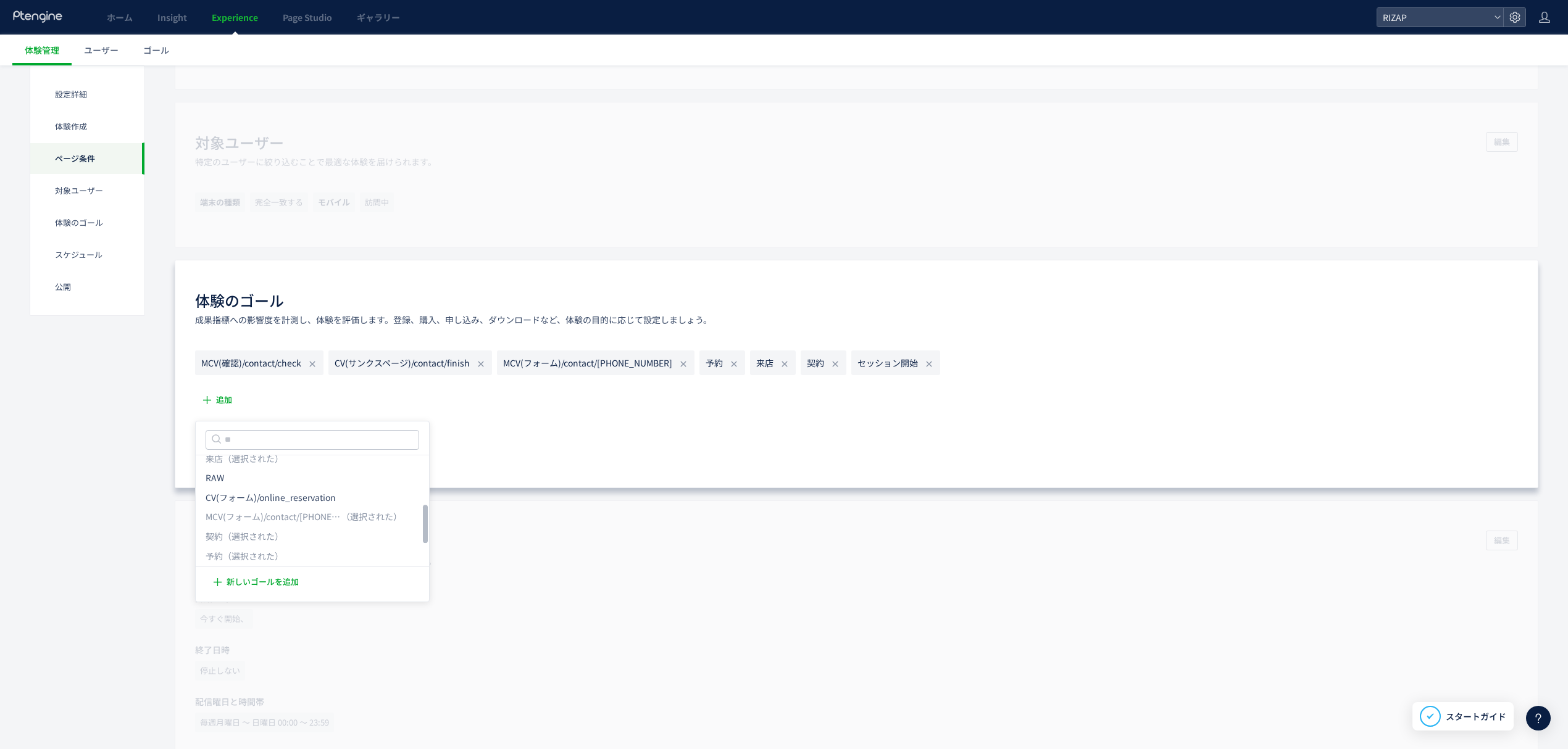
scroll to position [46, 0]
click at [235, 556] on icon at bounding box center [234, 561] width 10 height 10
click at [270, 448] on span "保存" at bounding box center [271, 446] width 16 height 19
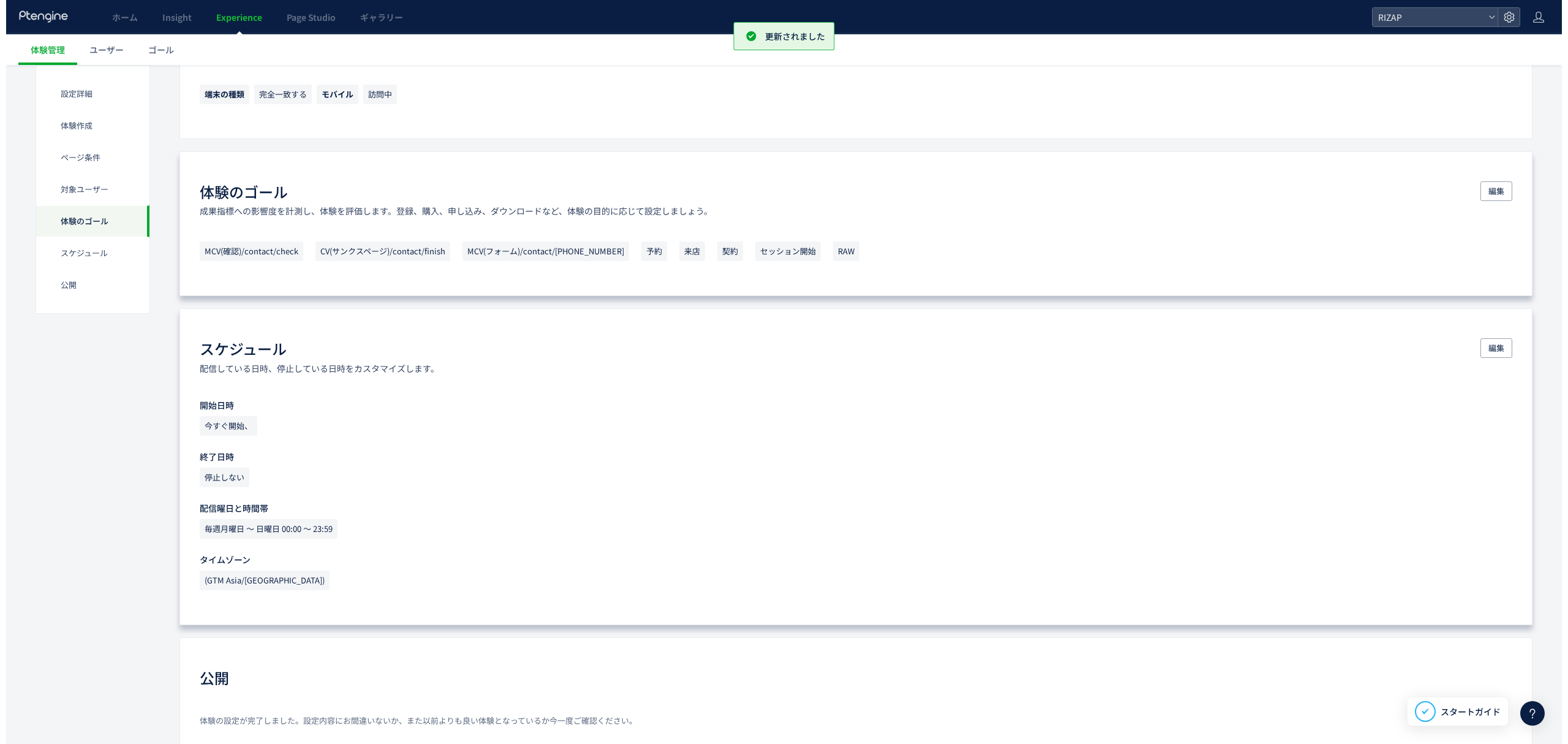
scroll to position [893, 0]
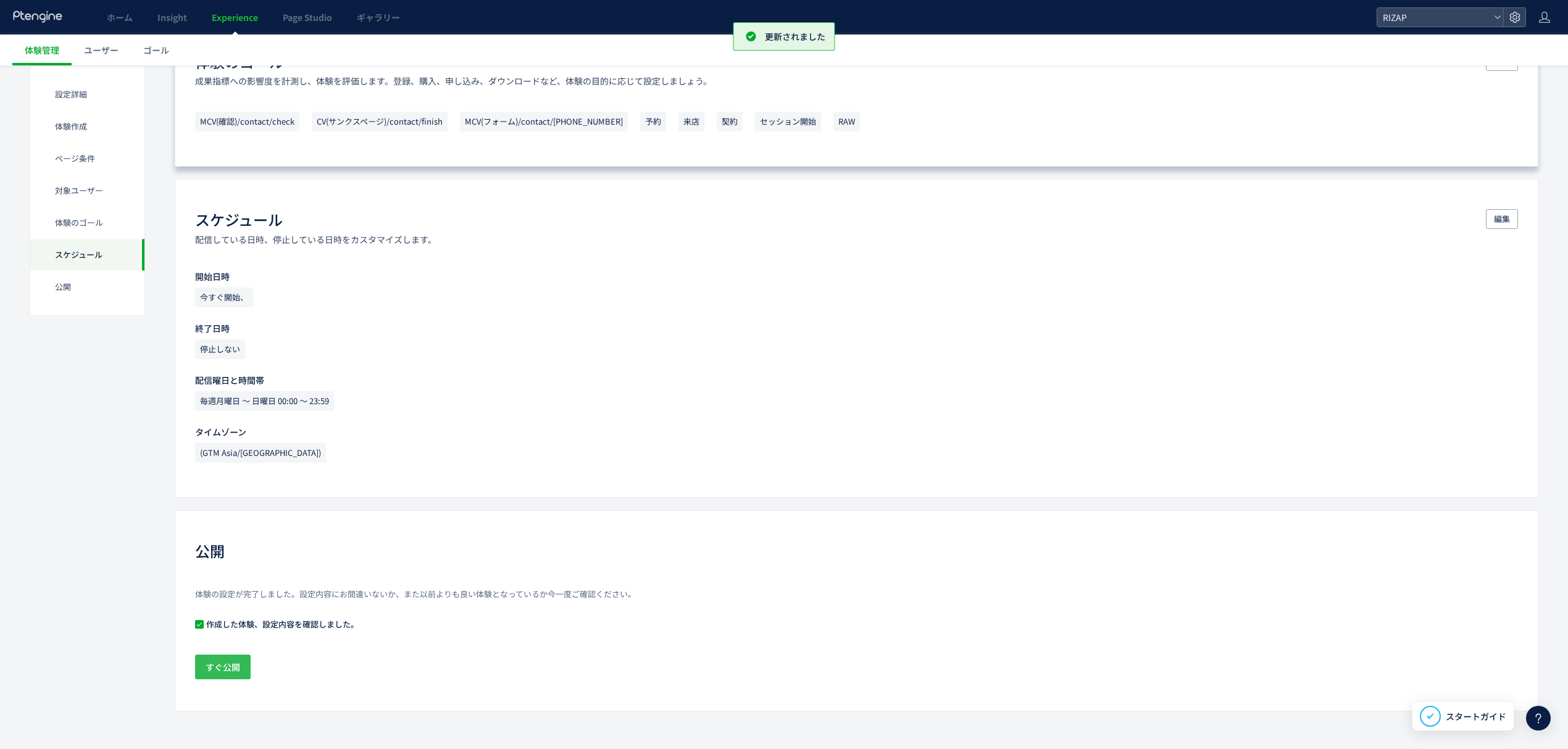
click at [233, 663] on span "すぐ公開" at bounding box center [222, 666] width 35 height 25
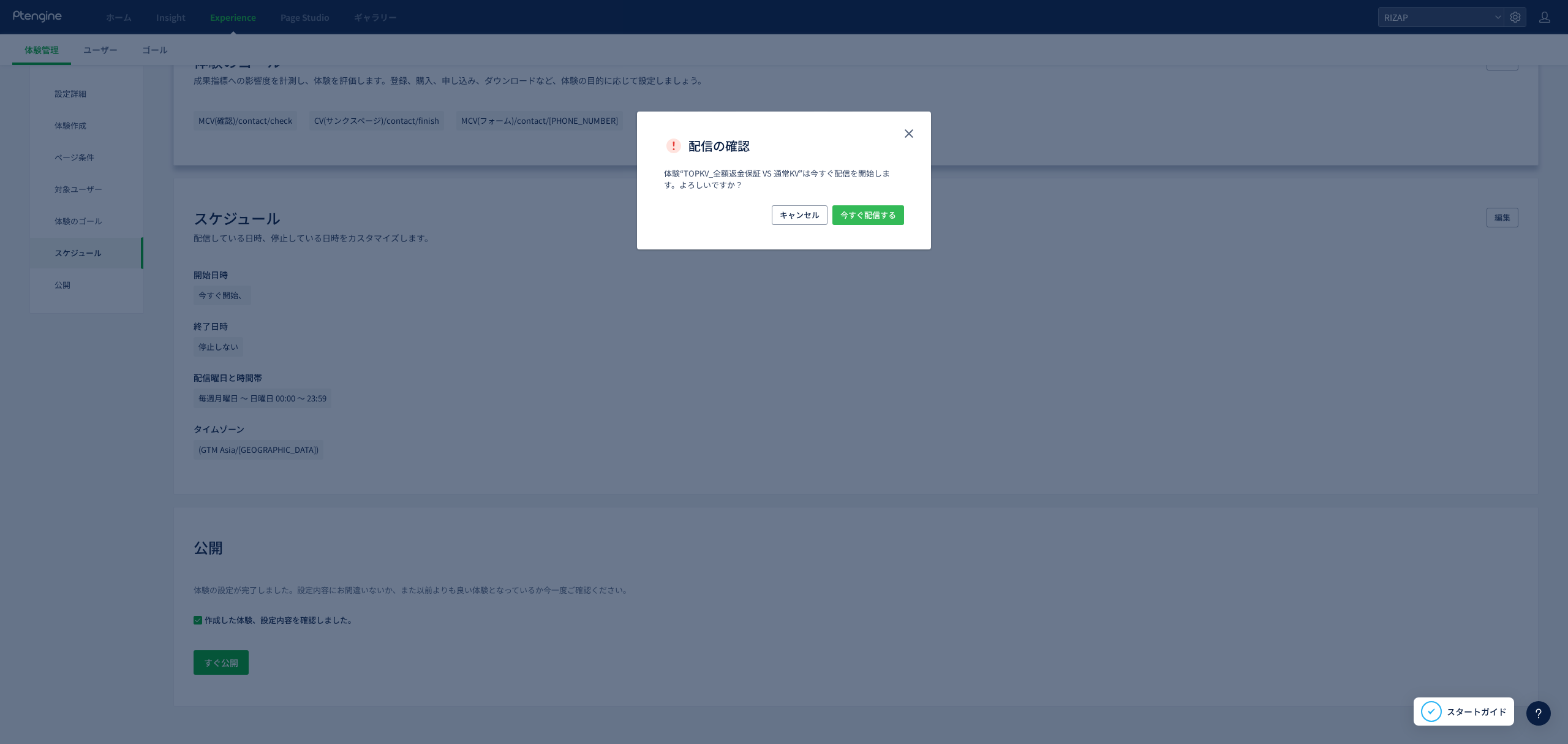
click at [865, 216] on span "今すぐ配信する" at bounding box center [868, 214] width 55 height 19
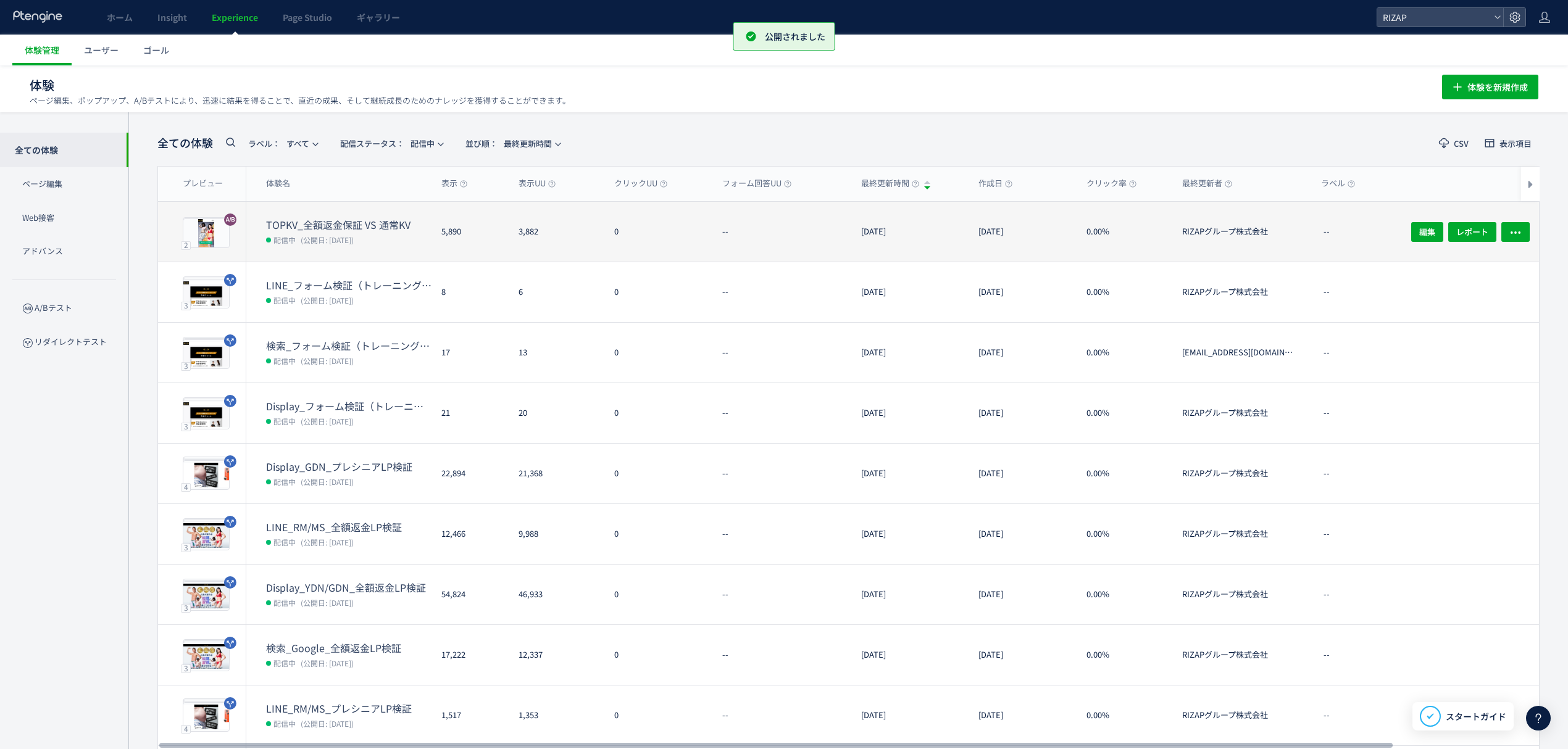
click at [362, 218] on dt "TOPKV_全額返金保証 VS 通常KV" at bounding box center [349, 225] width 166 height 14
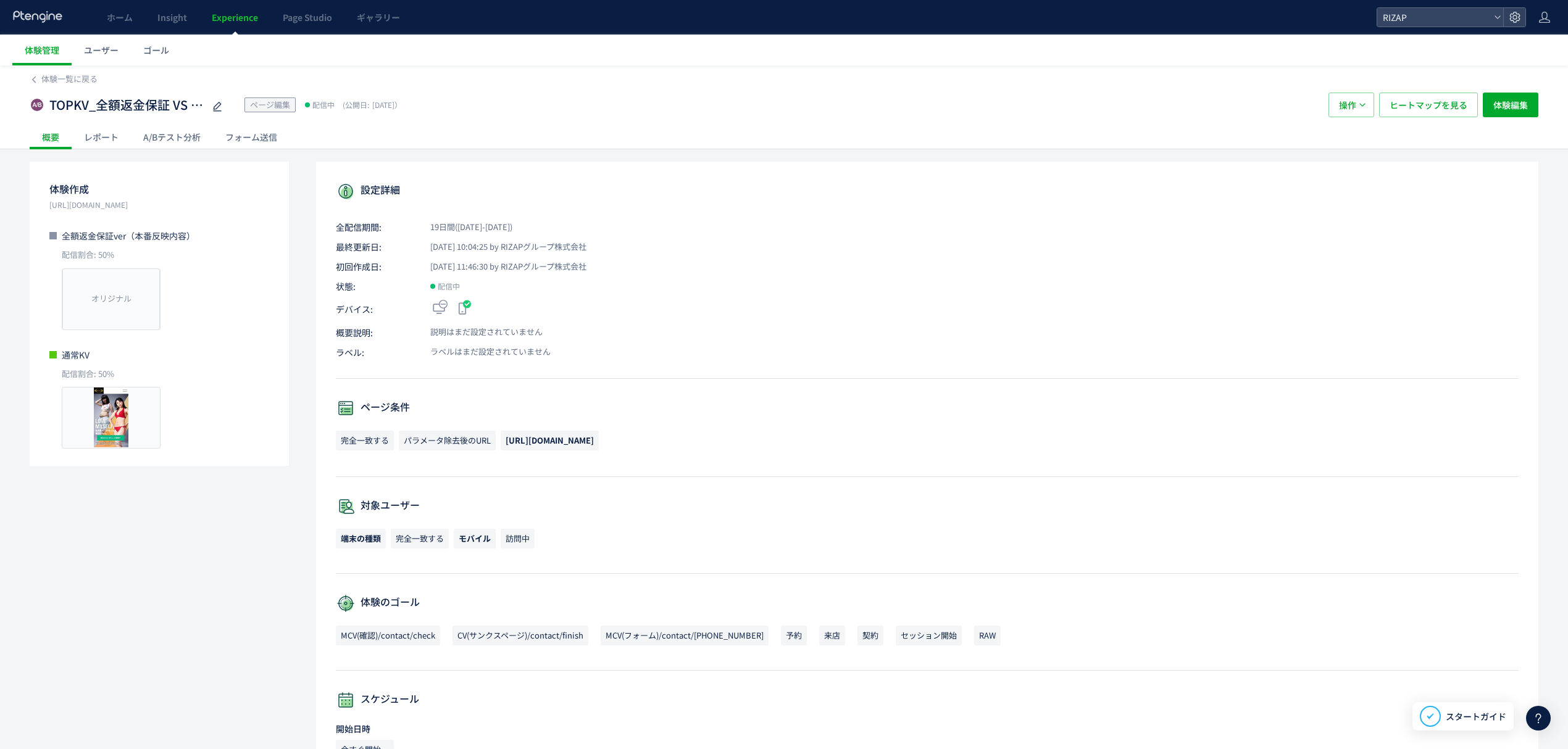
click at [181, 139] on div "A/Bテスト分析" at bounding box center [172, 136] width 82 height 25
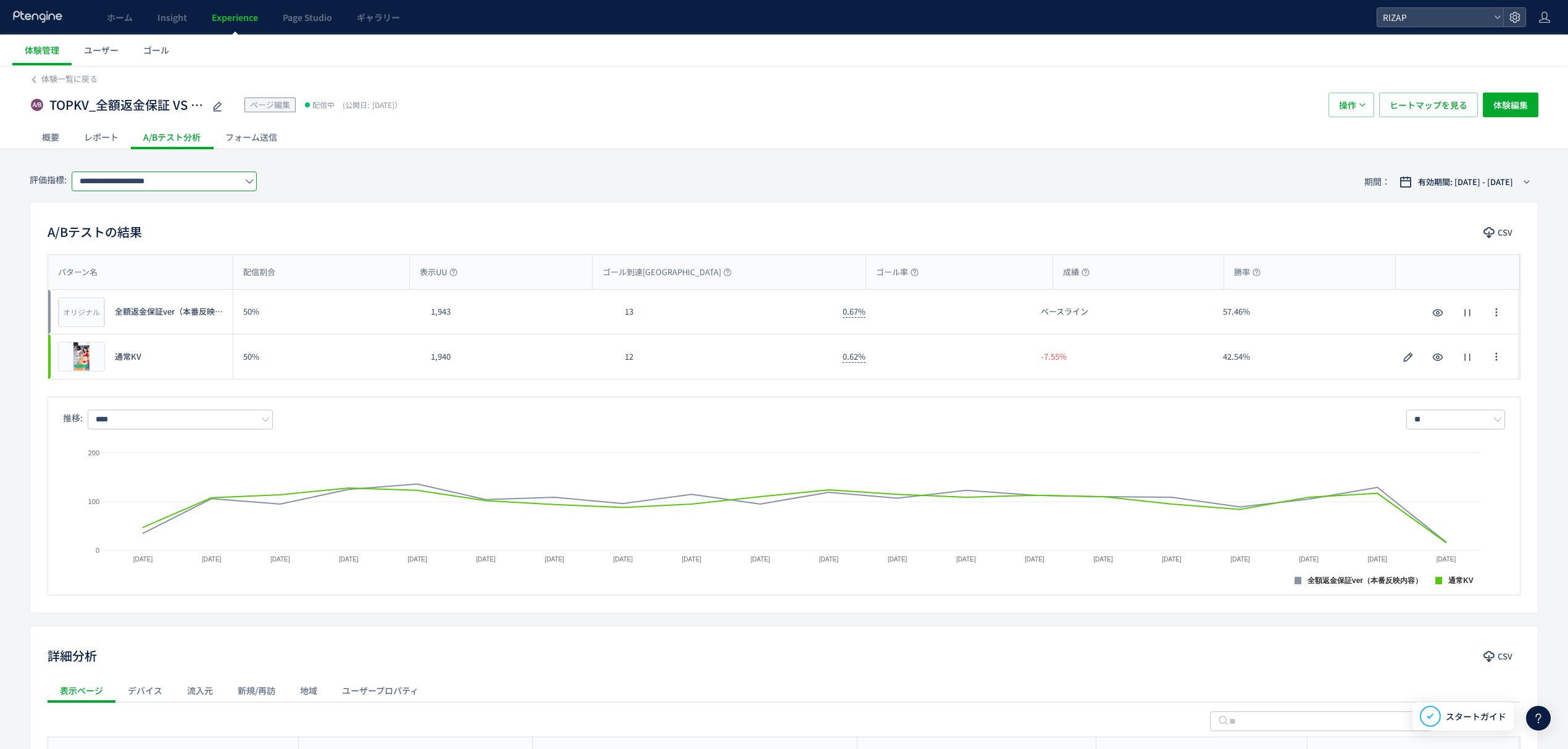
click at [198, 189] on input "**********" at bounding box center [164, 181] width 185 height 19
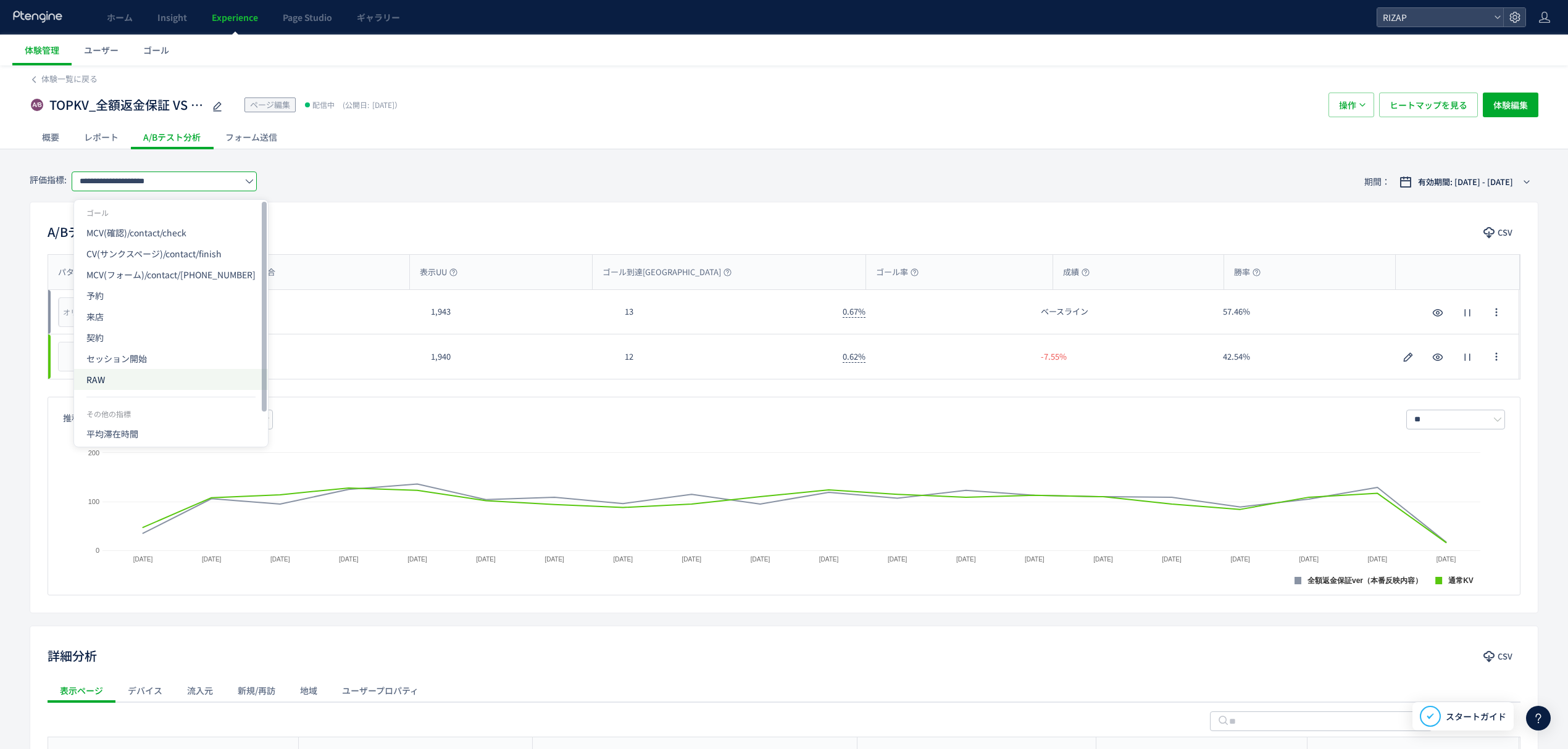
click at [112, 373] on span "RAW" at bounding box center [171, 379] width 169 height 21
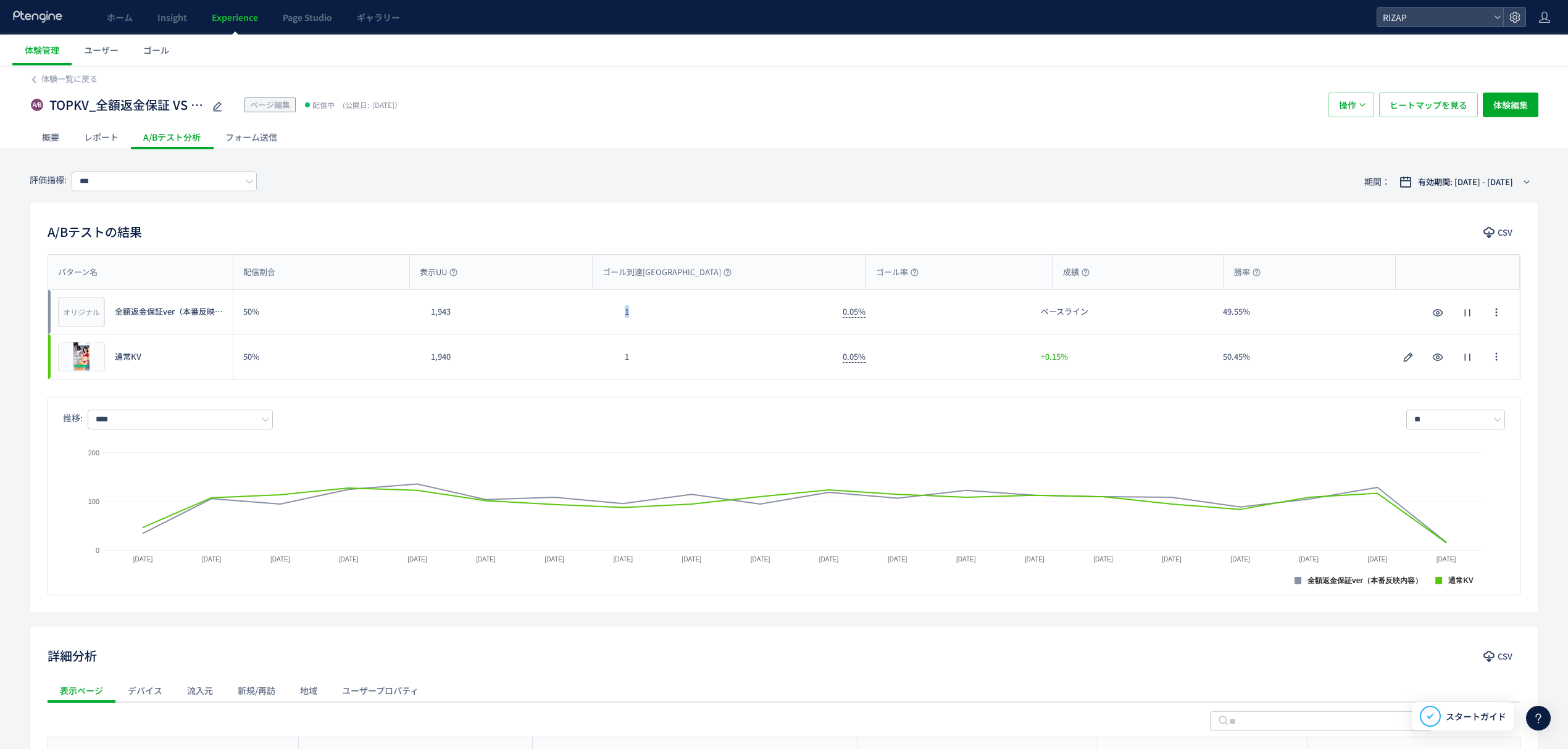
drag, startPoint x: 633, startPoint y: 314, endPoint x: 618, endPoint y: 316, distance: 15.1
click at [618, 316] on div "1" at bounding box center [724, 312] width 218 height 44
copy div "1"
click at [138, 176] on input "***" at bounding box center [164, 181] width 185 height 19
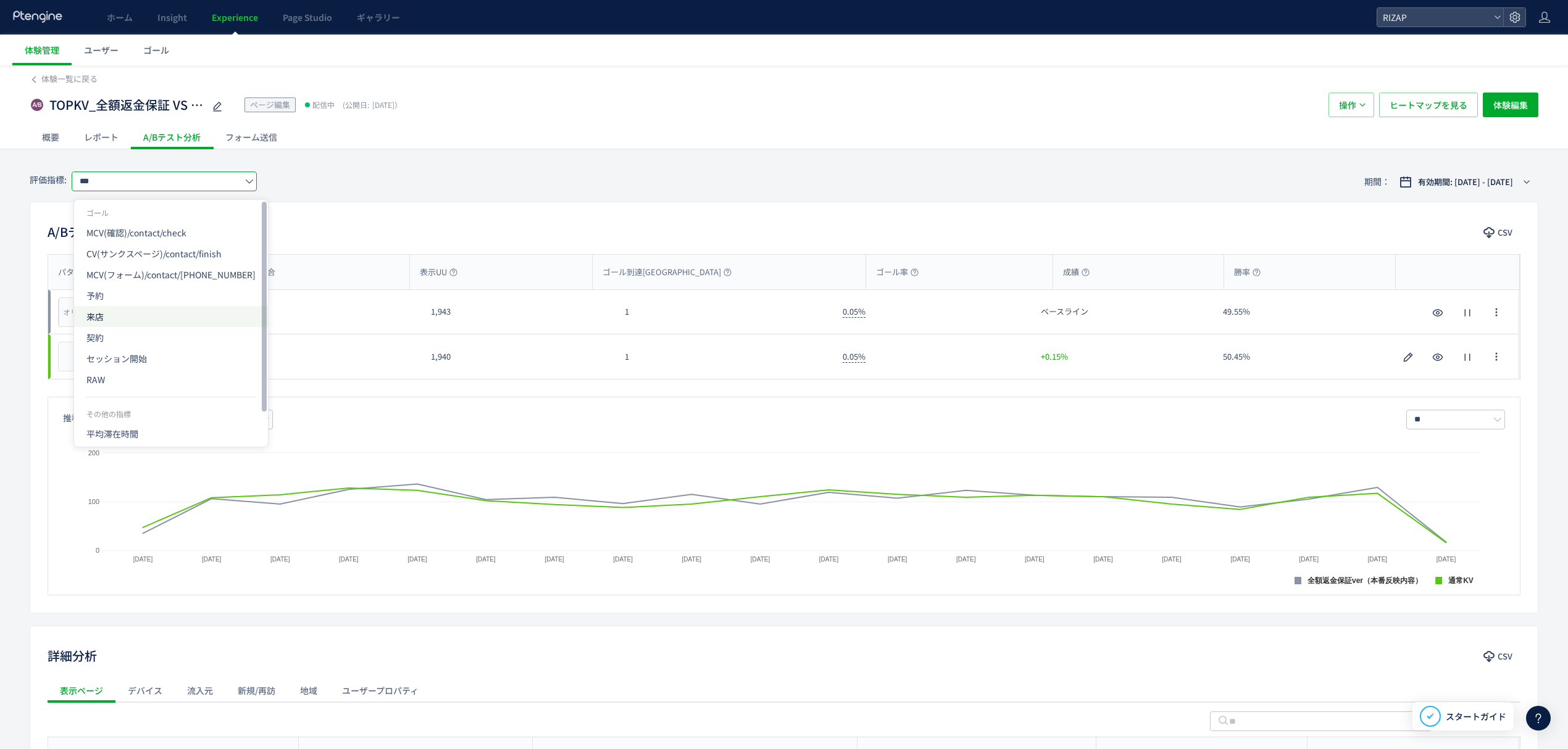
click at [111, 309] on span "来店" at bounding box center [171, 316] width 169 height 21
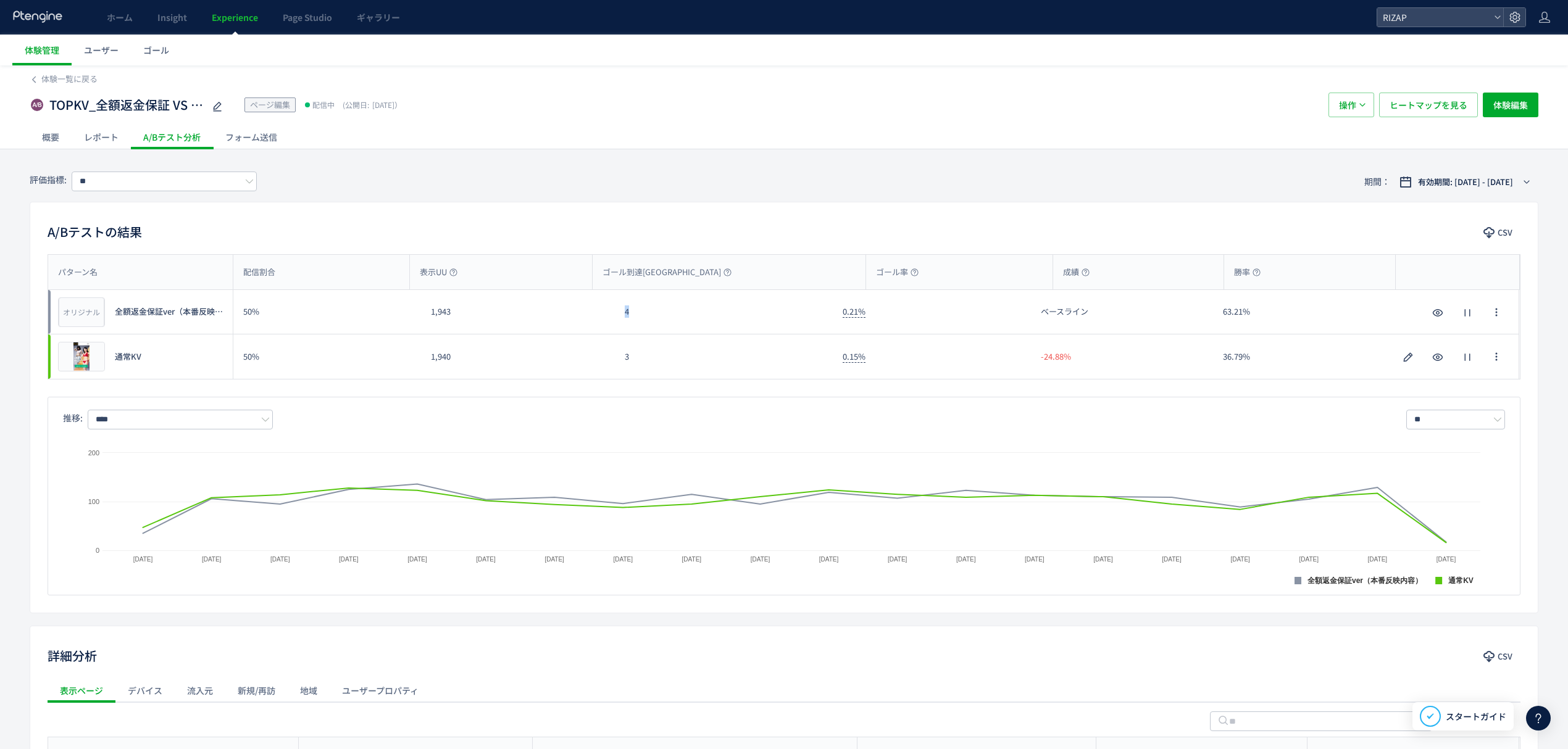
drag, startPoint x: 630, startPoint y: 322, endPoint x: 610, endPoint y: 322, distance: 20.0
click at [610, 322] on div "オリジナル プレビュー 全額返金保証ver（本番反映内容） 50% 1,943 4 0.21% ベースライン 63.21% オリジナル プレビュー 全額返金保…" at bounding box center [783, 312] width 1471 height 45
copy div "4"
click at [102, 178] on input "**" at bounding box center [164, 181] width 185 height 19
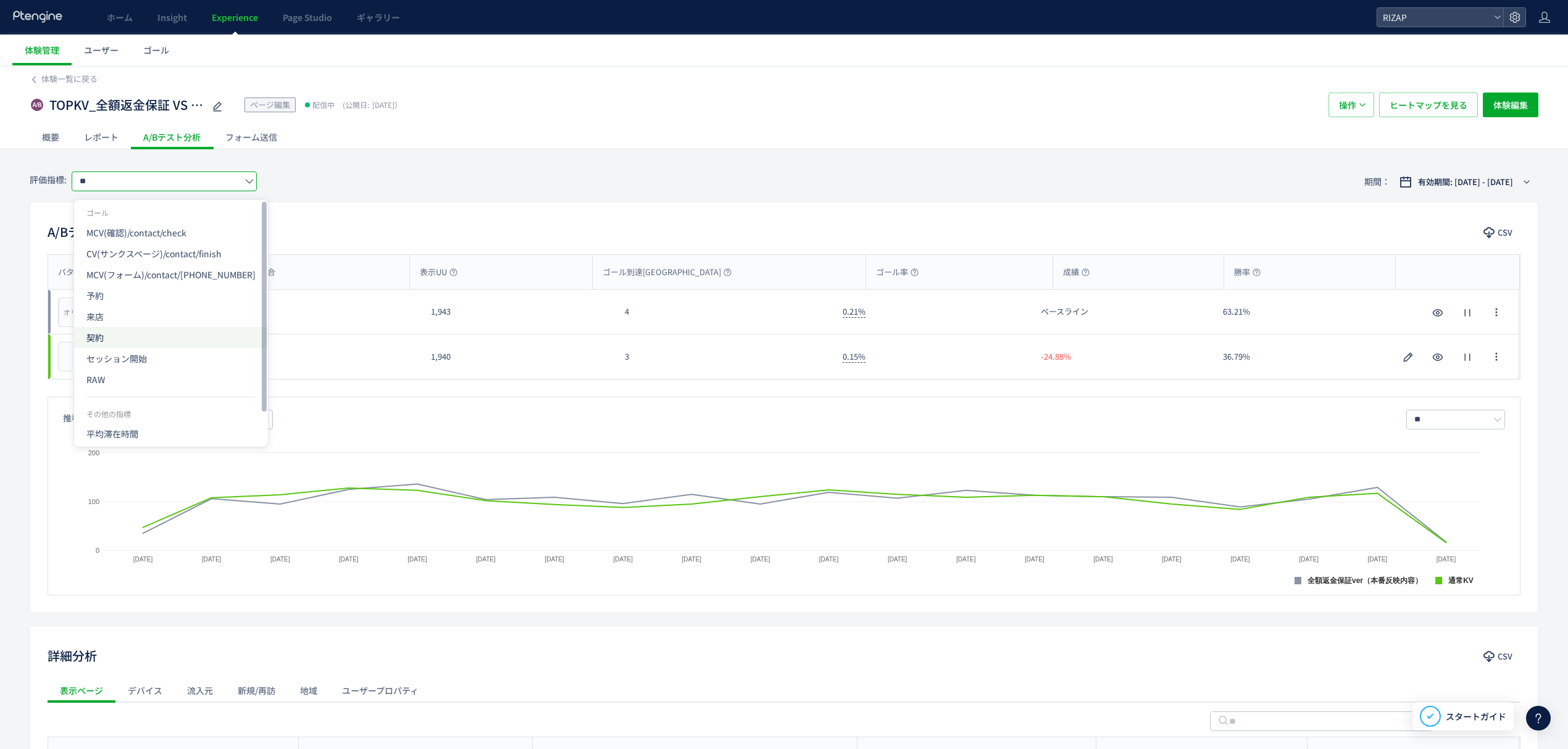
click at [105, 338] on span "契約" at bounding box center [171, 337] width 169 height 21
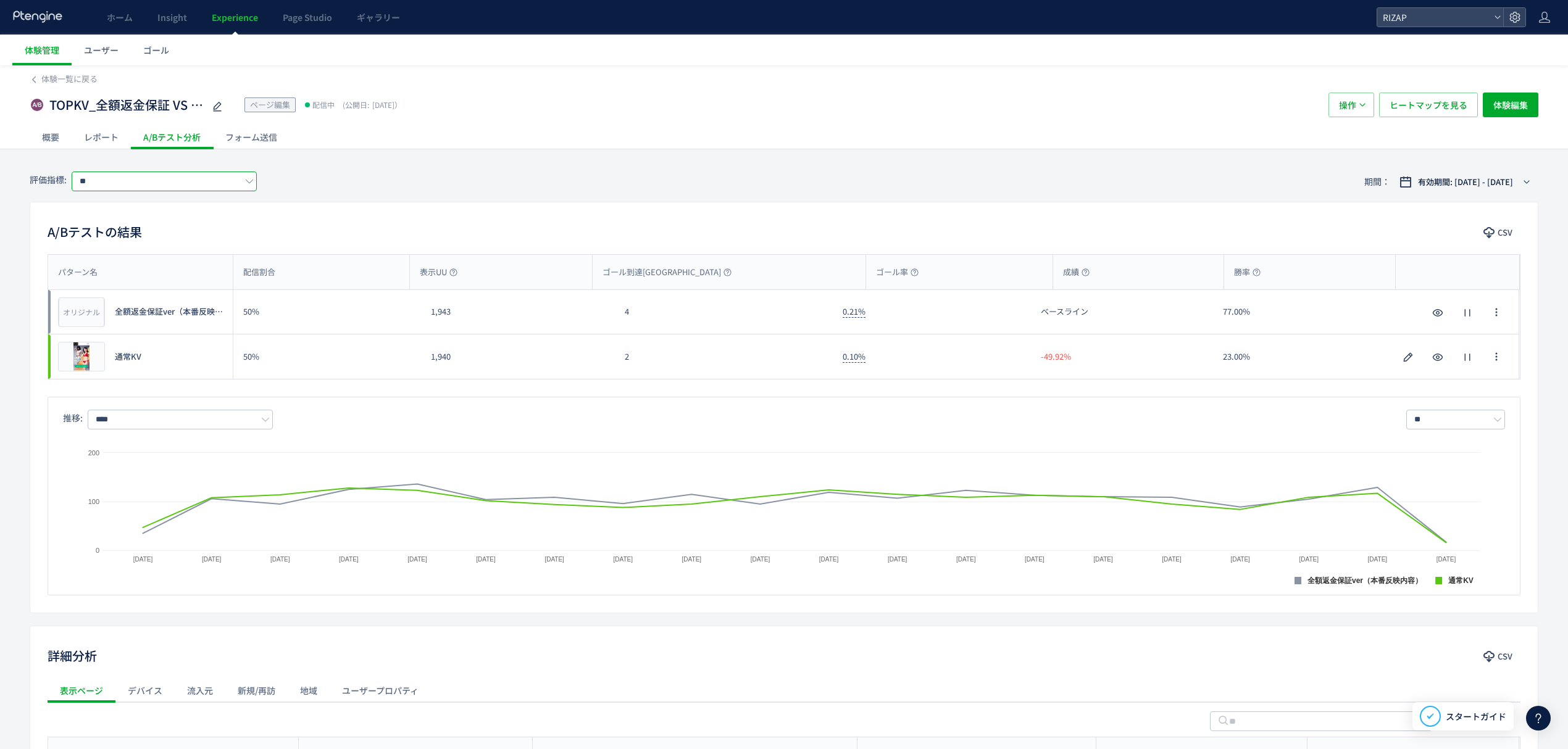
click at [107, 178] on input "**" at bounding box center [164, 181] width 185 height 19
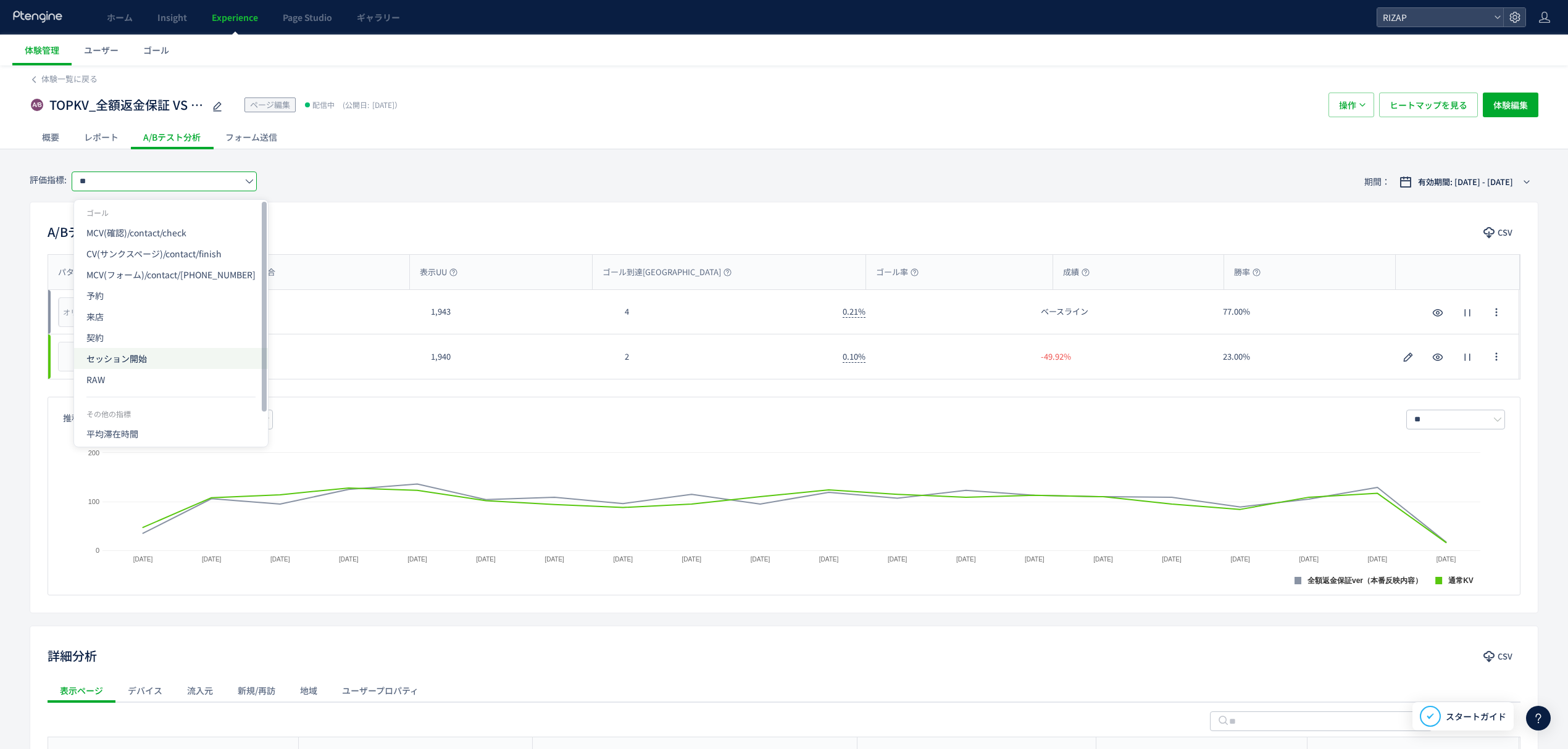
click at [114, 365] on span "セッション開始" at bounding box center [171, 358] width 169 height 21
type input "*******"
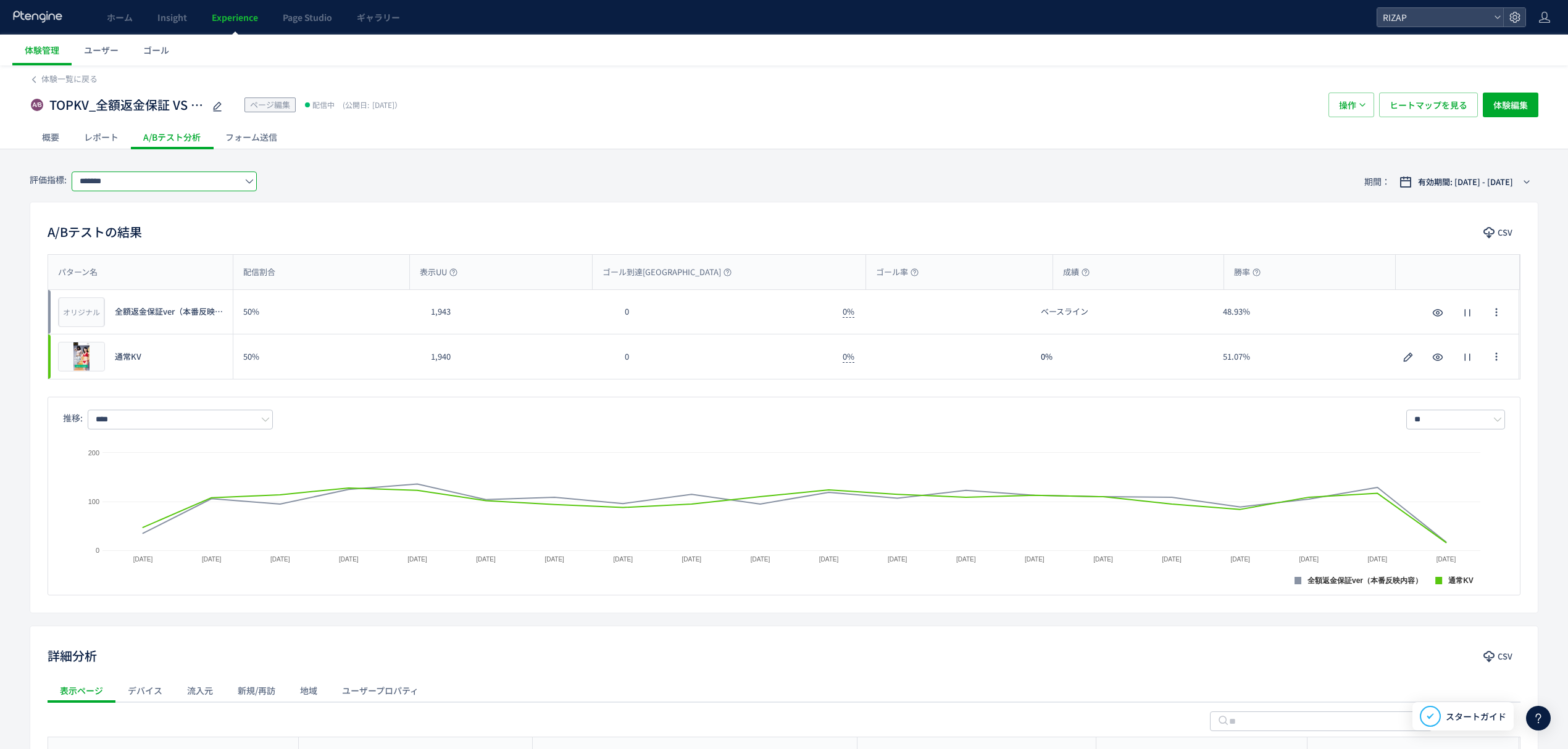
click at [1417, 92] on div "操作 ヒートマップを見る 体験編集" at bounding box center [1434, 104] width 210 height 25
click at [1417, 101] on span "ヒートマップを見る" at bounding box center [1428, 104] width 78 height 25
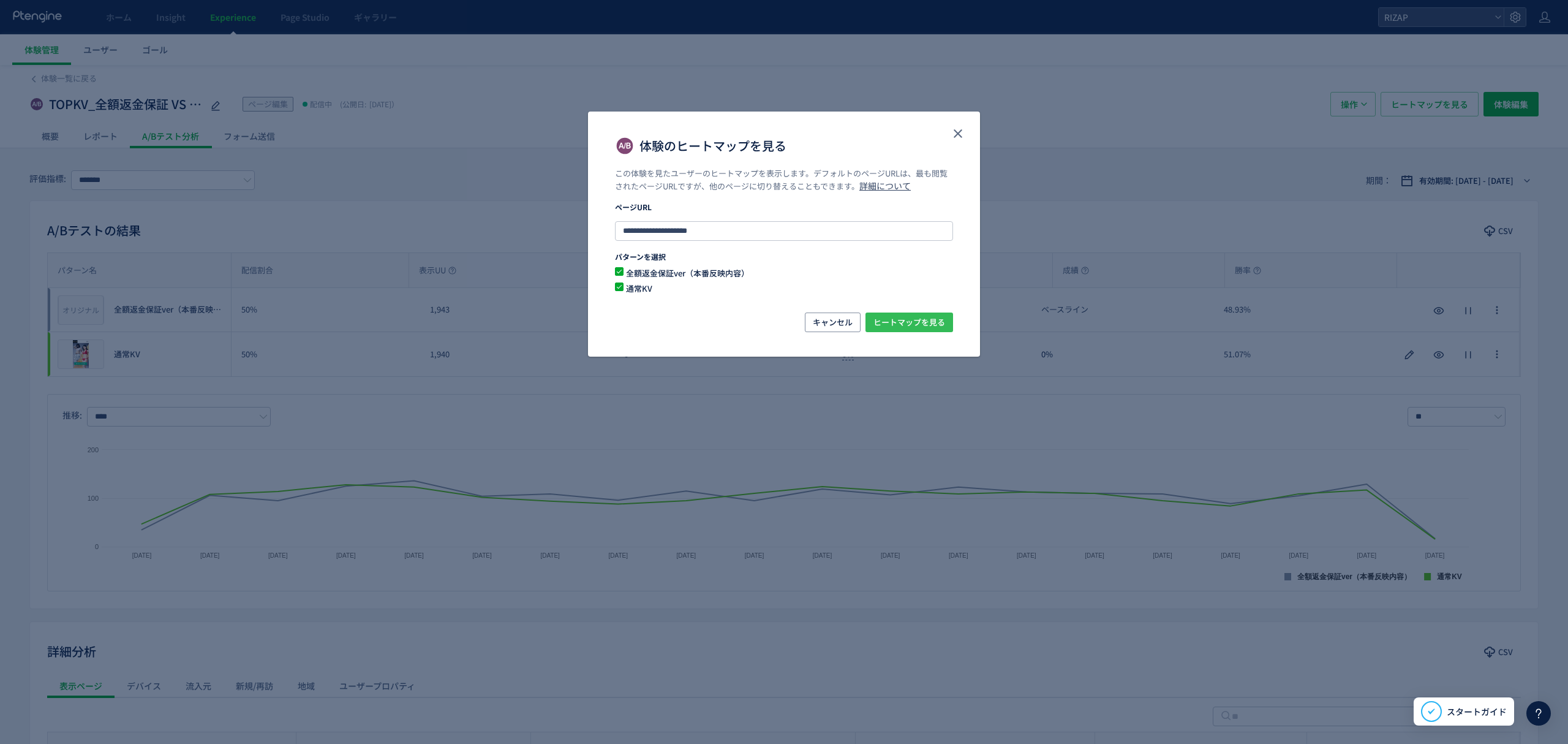
click at [907, 314] on span "ヒートマップを見る" at bounding box center [909, 322] width 71 height 19
